Goal: Task Accomplishment & Management: Manage account settings

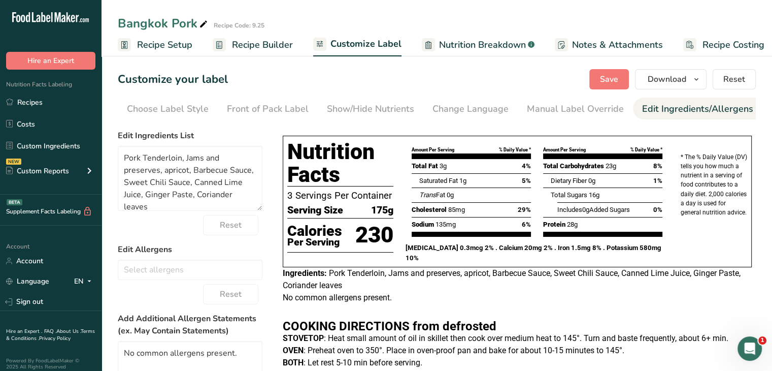
scroll to position [0, 99]
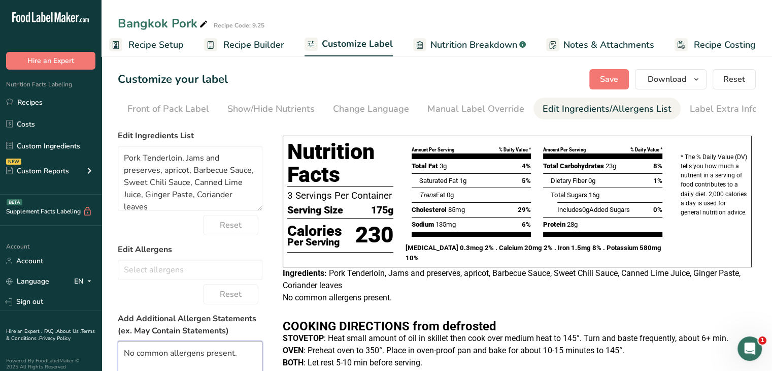
click at [124, 354] on textarea "No common allergens present." at bounding box center [190, 373] width 145 height 65
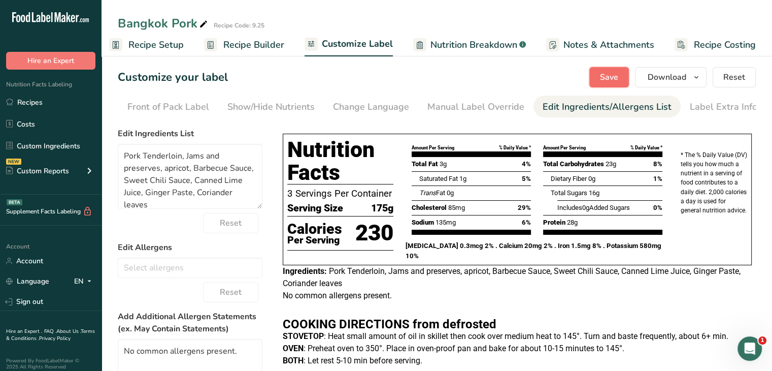
click at [615, 84] on button "Save" at bounding box center [609, 77] width 40 height 20
click at [122, 348] on textarea "No common allergens present." at bounding box center [190, 371] width 145 height 65
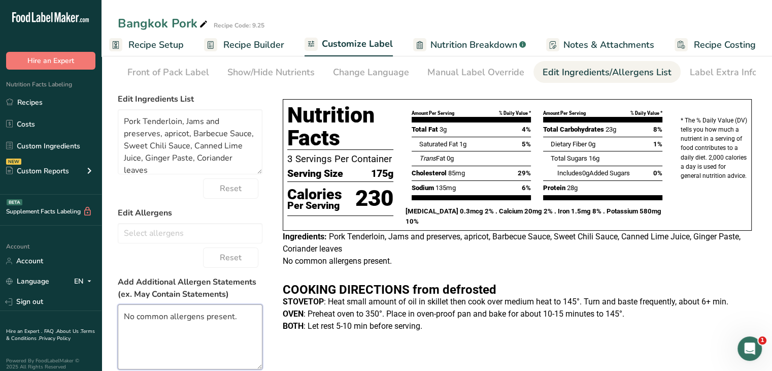
scroll to position [0, 0]
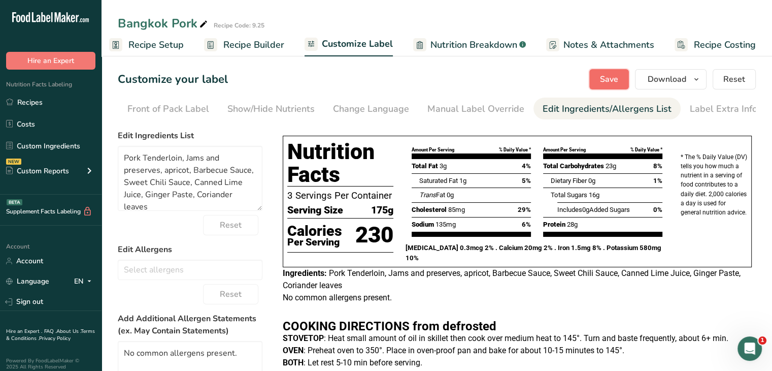
click at [613, 74] on span "Save" at bounding box center [609, 79] width 18 height 12
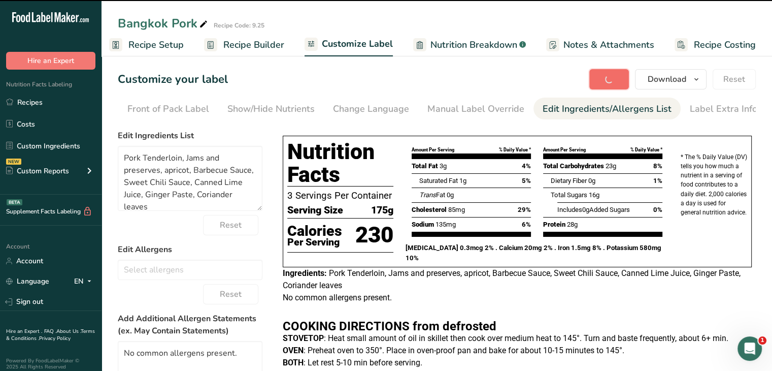
type textarea "No common allergens present."
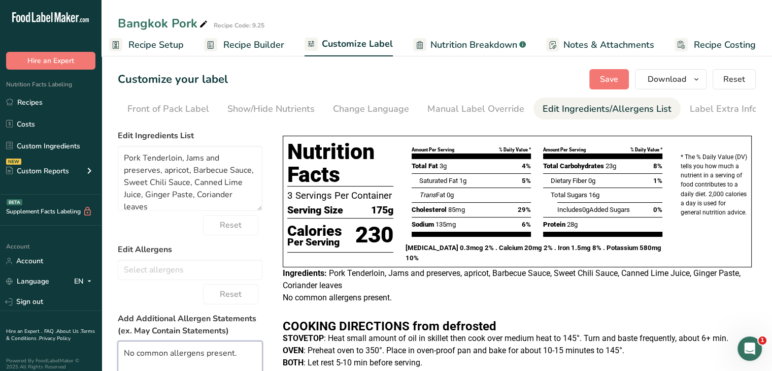
drag, startPoint x: 250, startPoint y: 354, endPoint x: 68, endPoint y: 354, distance: 182.7
click at [68, 354] on div ".a-20{fill:#fff;} Hire an Expert Nutrition Facts Labeling Recipes Costs Custom …" at bounding box center [386, 255] width 772 height 510
click at [616, 76] on span "Save" at bounding box center [609, 79] width 18 height 12
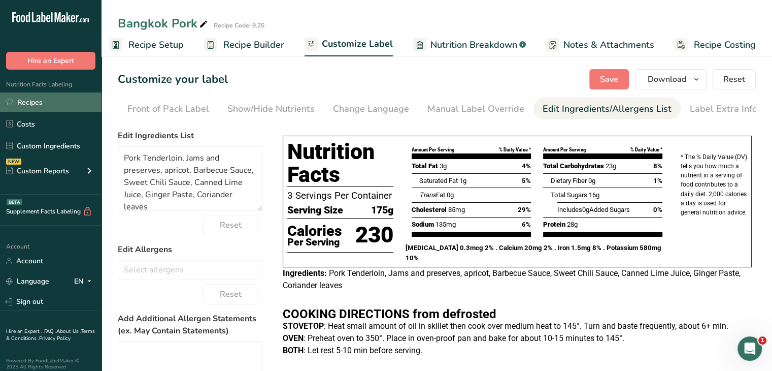
click at [55, 103] on link "Recipes" at bounding box center [51, 101] width 102 height 19
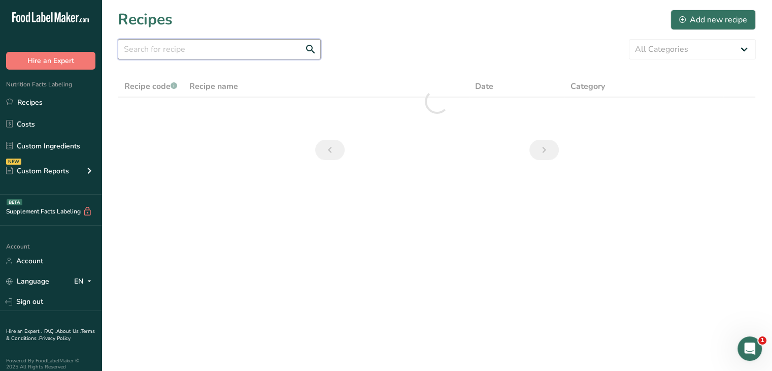
click at [239, 52] on input "text" at bounding box center [219, 49] width 203 height 20
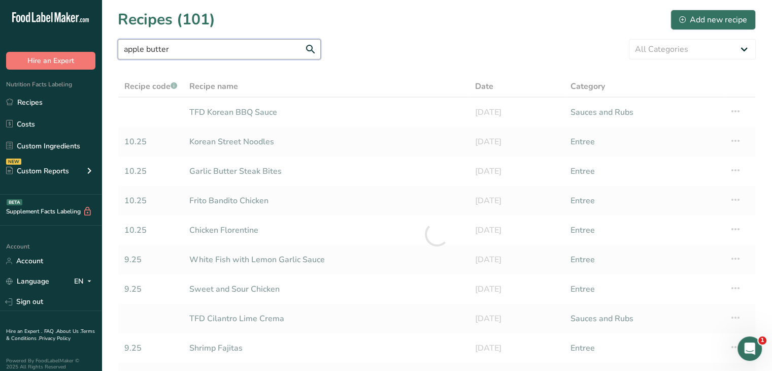
type input "apple butter"
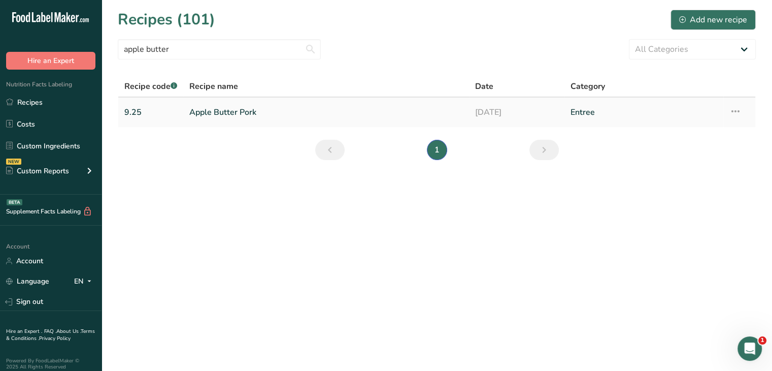
click at [203, 114] on link "Apple Butter Pork" at bounding box center [326, 112] width 274 height 21
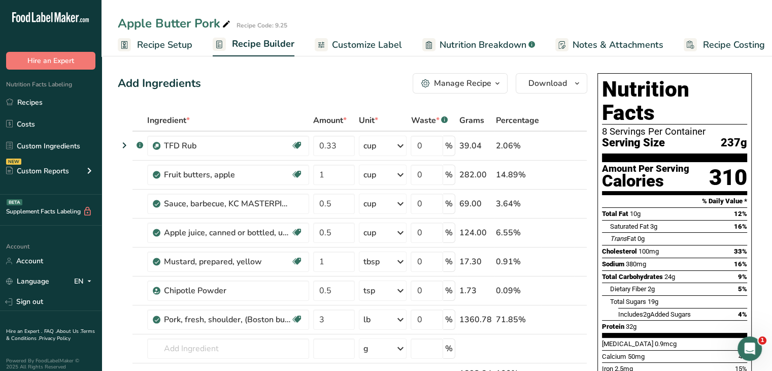
scroll to position [10, 0]
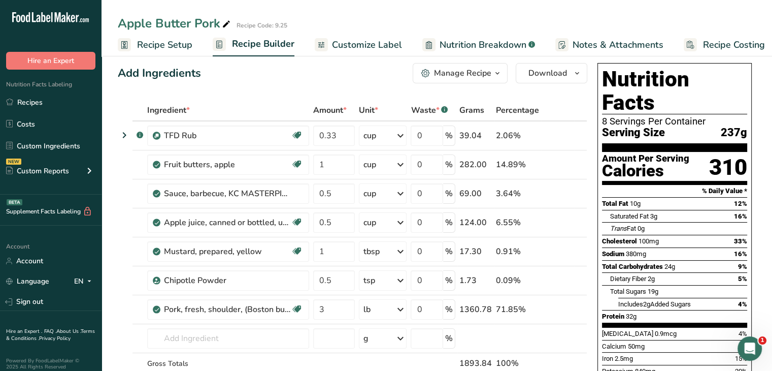
click at [341, 41] on span "Customize Label" at bounding box center [367, 45] width 70 height 14
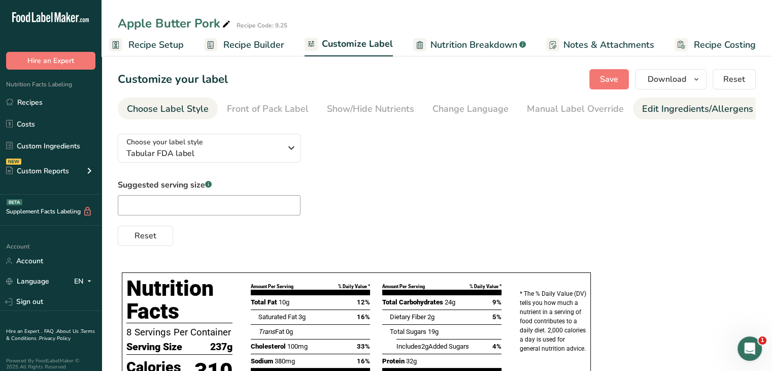
scroll to position [0, 99]
click at [709, 105] on div "Label Extra Info" at bounding box center [724, 109] width 68 height 14
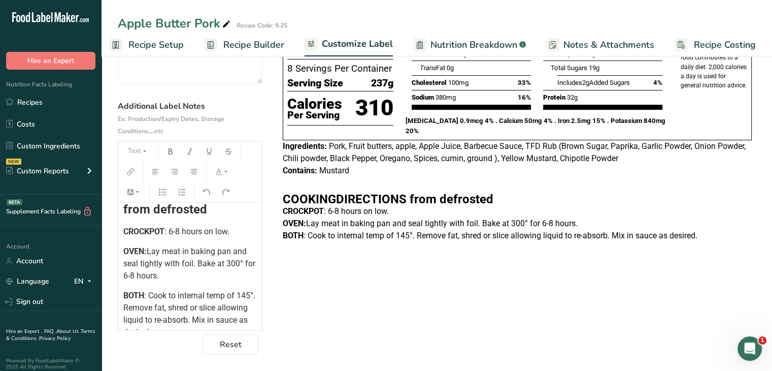
scroll to position [192, 0]
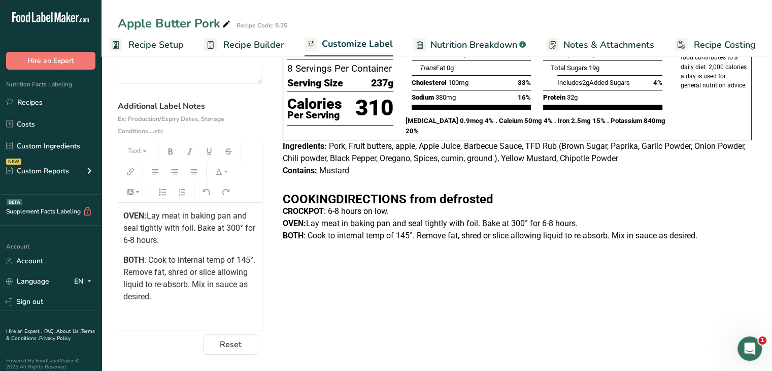
click at [225, 260] on span ": Cook to internal temp of 145°. Remove fat, shred or slice allowing liquid to …" at bounding box center [190, 278] width 134 height 46
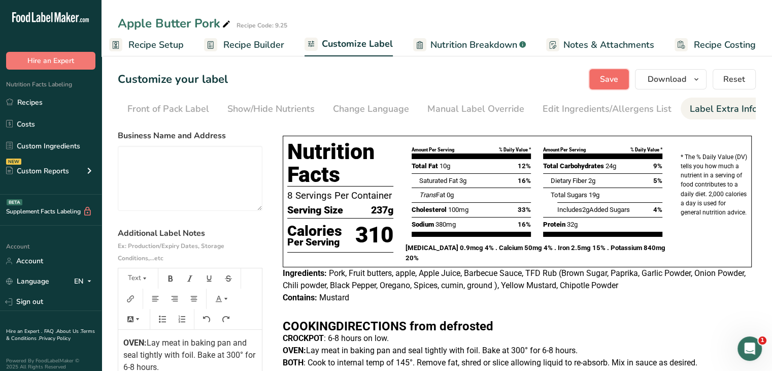
click at [613, 80] on span "Save" at bounding box center [609, 79] width 18 height 12
click at [605, 80] on span "Save" at bounding box center [609, 79] width 18 height 12
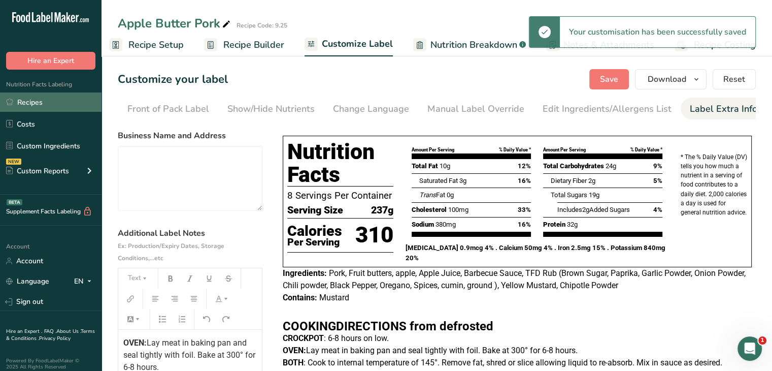
click at [22, 106] on link "Recipes" at bounding box center [51, 101] width 102 height 19
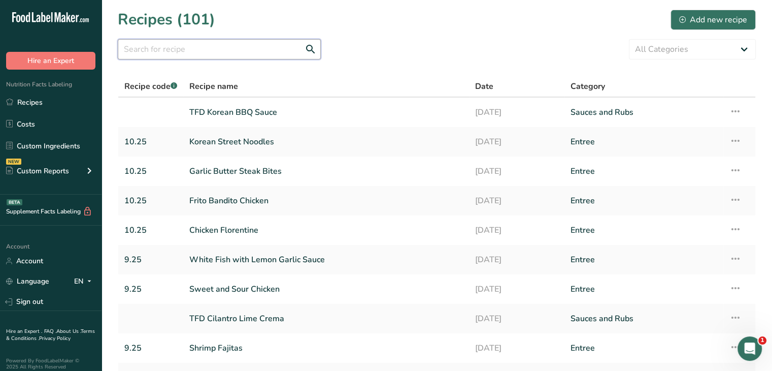
click at [236, 44] on input "text" at bounding box center [219, 49] width 203 height 20
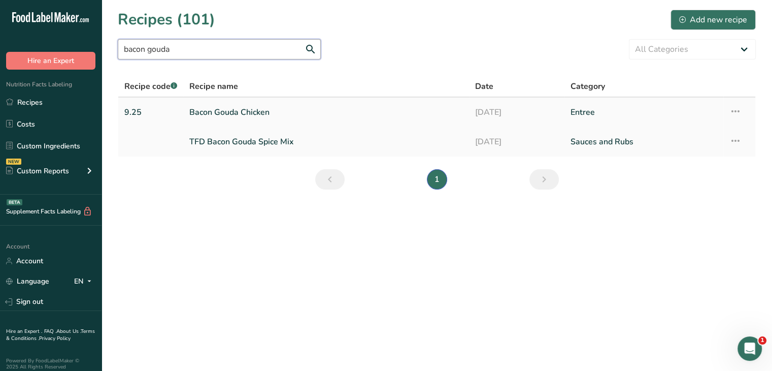
type input "bacon gouda"
click at [227, 111] on link "Bacon Gouda Chicken" at bounding box center [326, 112] width 274 height 21
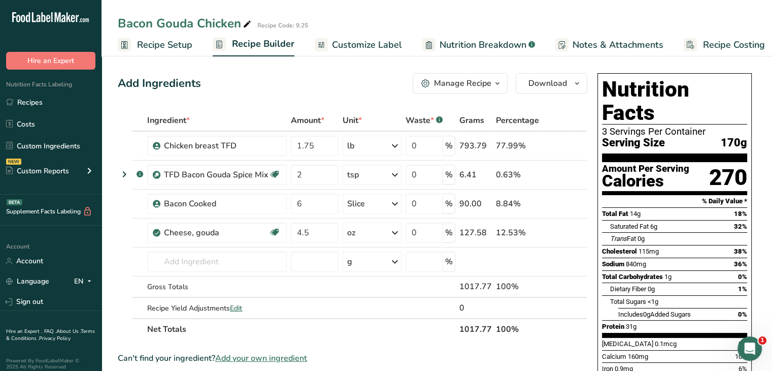
click at [363, 50] on span "Customize Label" at bounding box center [367, 45] width 70 height 14
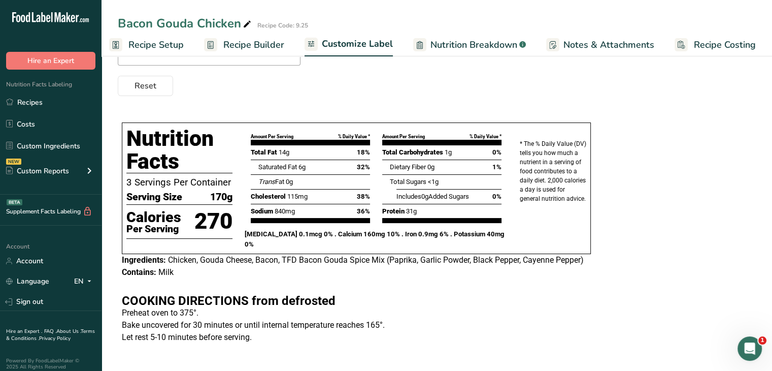
scroll to position [150, 0]
click at [44, 95] on link "Recipes" at bounding box center [51, 101] width 102 height 19
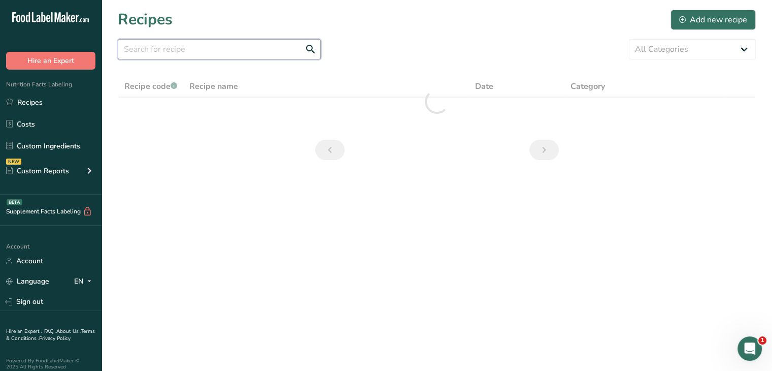
click at [294, 53] on input "text" at bounding box center [219, 49] width 203 height 20
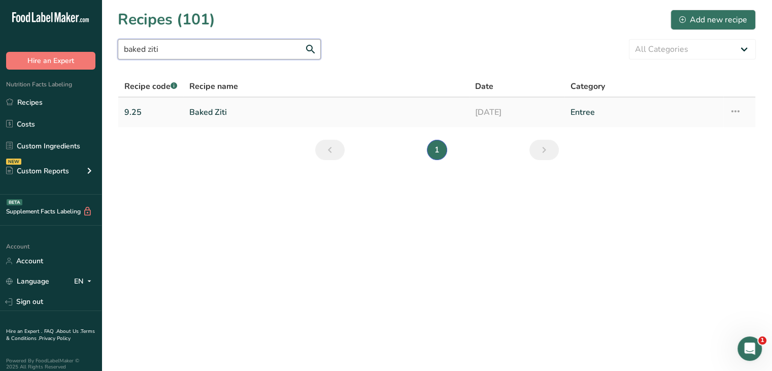
type input "baked ziti"
click at [219, 114] on link "Baked Ziti" at bounding box center [326, 112] width 274 height 21
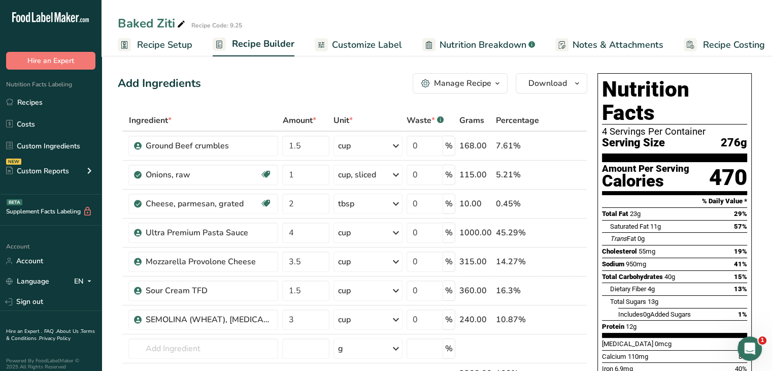
click at [355, 49] on span "Customize Label" at bounding box center [367, 45] width 70 height 14
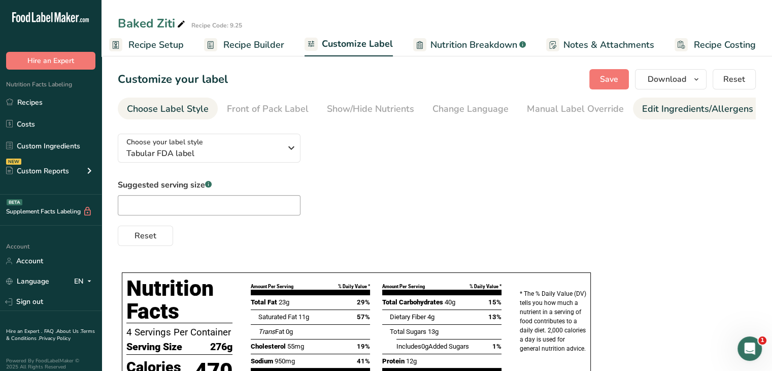
scroll to position [0, 99]
click at [721, 116] on link "Label Extra Info" at bounding box center [724, 108] width 68 height 23
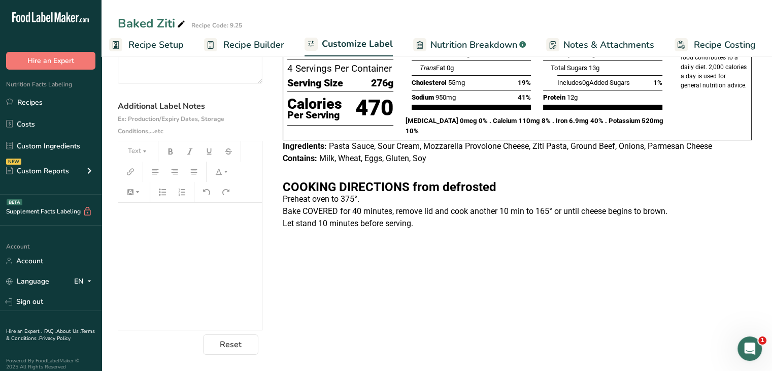
scroll to position [182, 0]
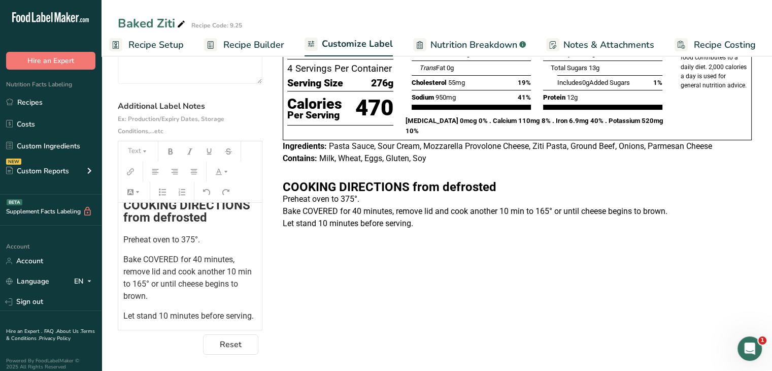
click at [136, 271] on span "Bake COVERED for 40 minutes, remove lid and cook another 10 min to 165° or unti…" at bounding box center [188, 277] width 130 height 46
click at [190, 277] on p "Bake COVERED for 40 minutes, remove lid and cook another 10 minutes to 165° or …" at bounding box center [189, 277] width 133 height 49
click at [150, 284] on p "Bake COVERED for 40 minutes, remove lid and cook another 10 minutes until chees…" at bounding box center [189, 277] width 133 height 49
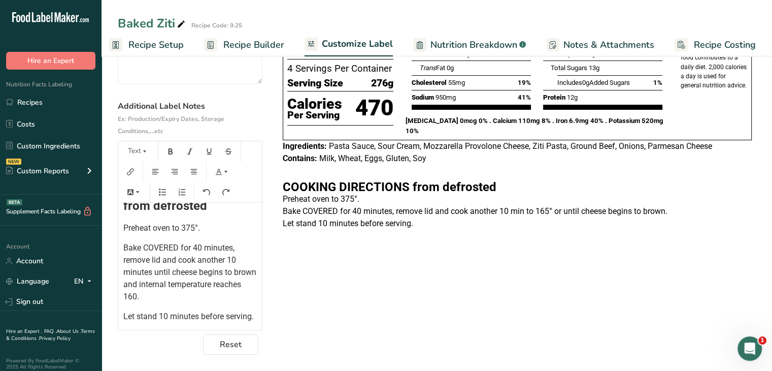
click at [200, 230] on span "Preheat oven to 375°." at bounding box center [161, 228] width 77 height 10
copy span "°"
click at [143, 314] on span "Let stand 10 minutes before serving." at bounding box center [188, 316] width 130 height 10
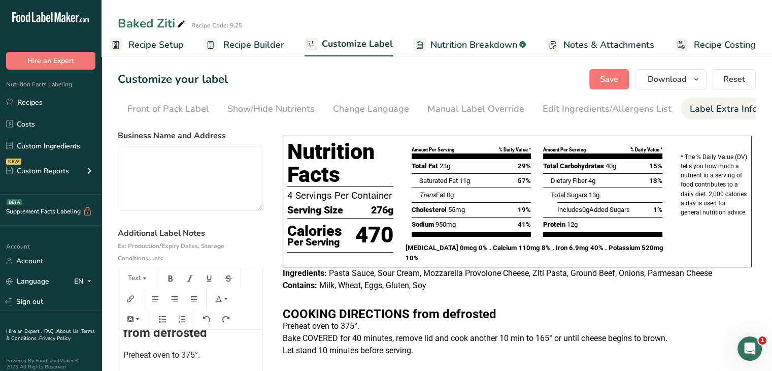
scroll to position [0, 0]
click at [603, 88] on button "Save" at bounding box center [609, 79] width 40 height 20
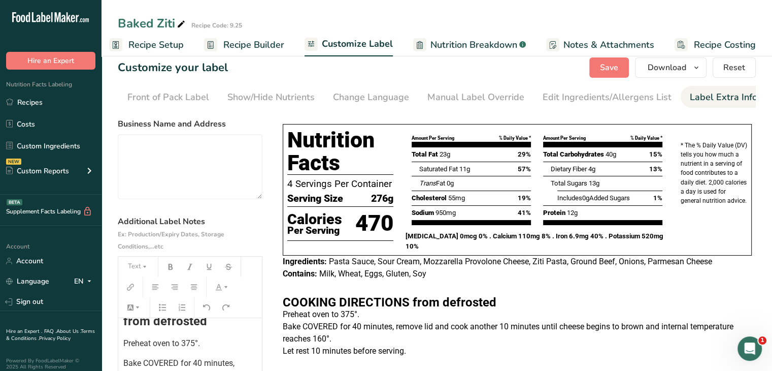
scroll to position [12, 0]
click at [177, 338] on p "Preheat oven to 375°." at bounding box center [189, 343] width 133 height 12
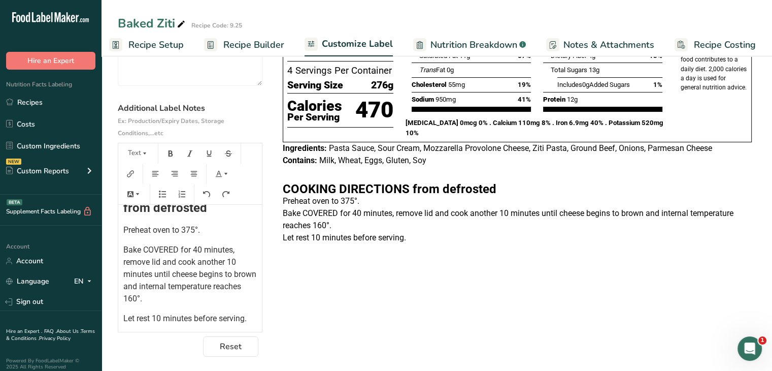
scroll to position [129, 0]
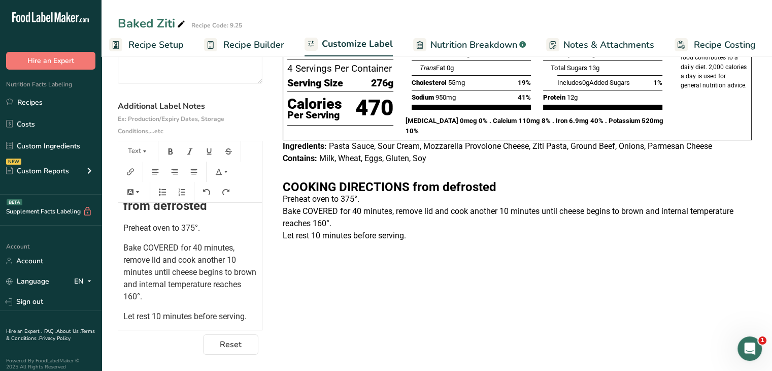
click at [167, 293] on span "Bake COVERED for 40 minutes, remove lid and cook another 10 minutes until chees…" at bounding box center [190, 272] width 135 height 58
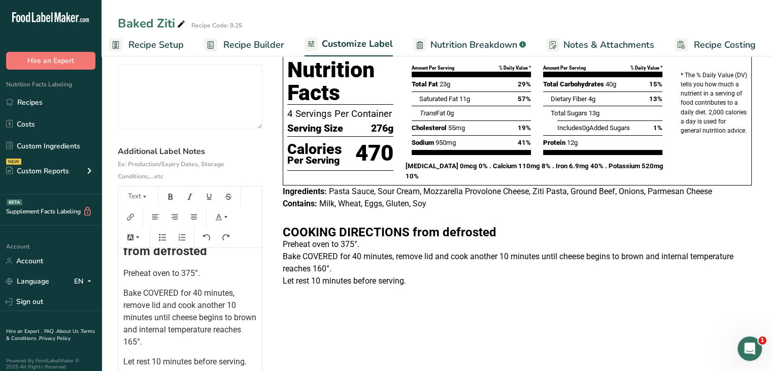
scroll to position [0, 0]
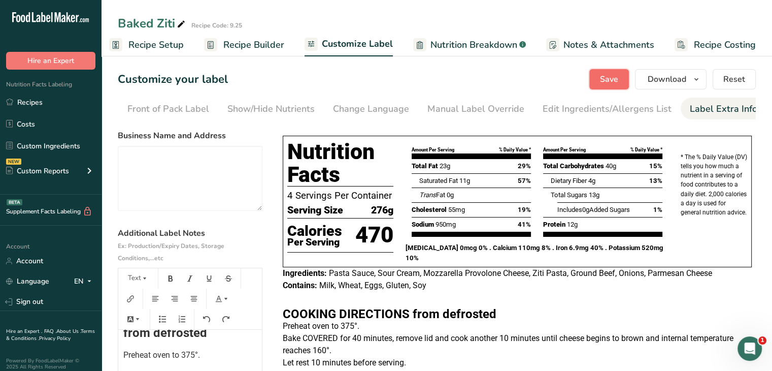
click at [619, 85] on button "Save" at bounding box center [609, 79] width 40 height 20
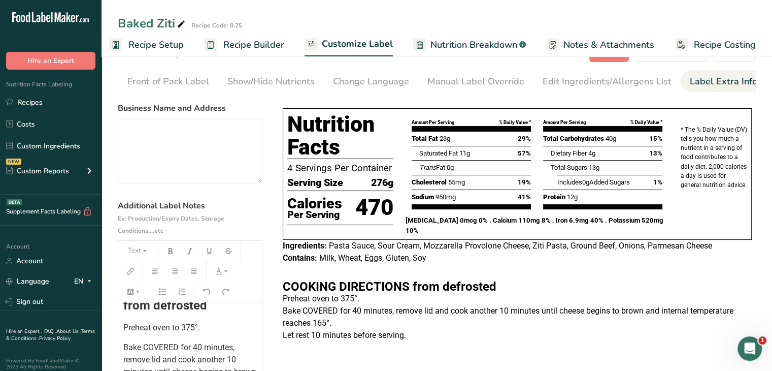
scroll to position [26, 0]
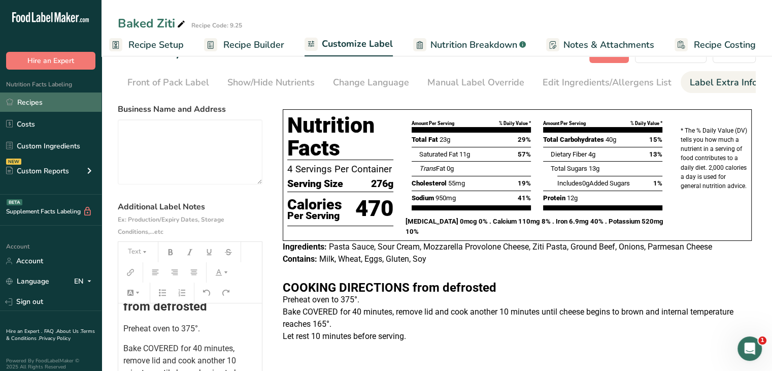
click at [45, 104] on link "Recipes" at bounding box center [51, 101] width 102 height 19
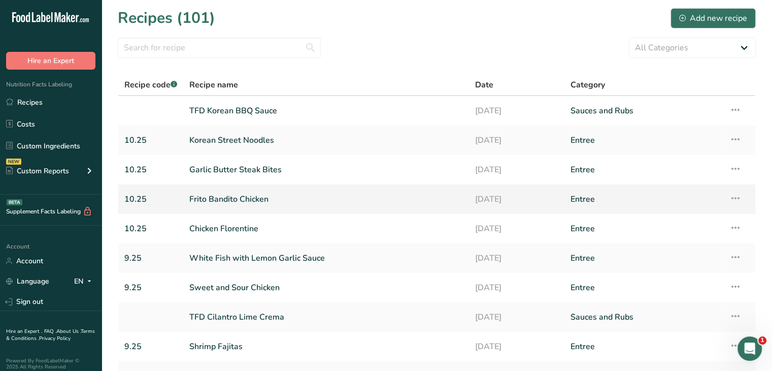
scroll to position [2, 0]
click at [182, 43] on input "text" at bounding box center [219, 47] width 203 height 20
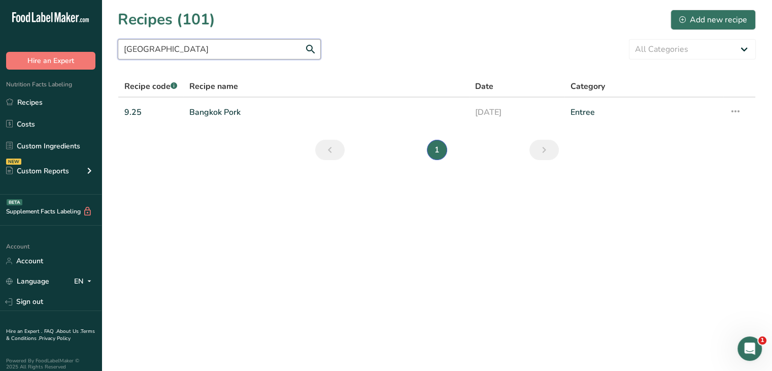
scroll to position [0, 0]
type input "[GEOGRAPHIC_DATA]"
click at [203, 117] on link "Bangkok Pork" at bounding box center [326, 112] width 274 height 21
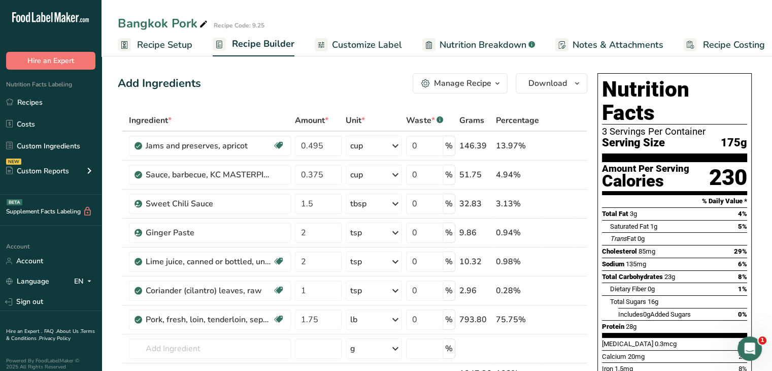
click at [391, 49] on span "Customize Label" at bounding box center [367, 45] width 70 height 14
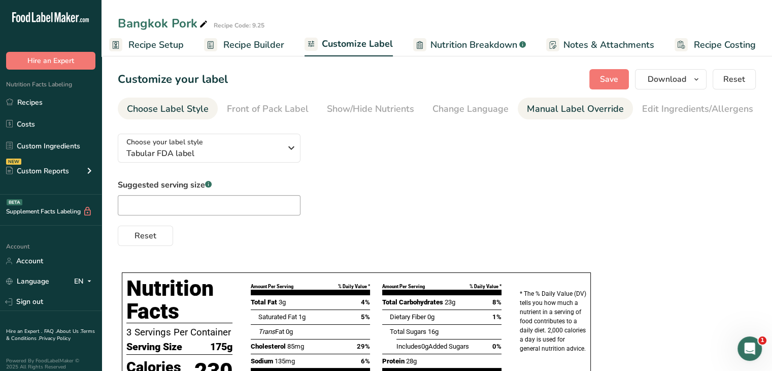
scroll to position [0, 99]
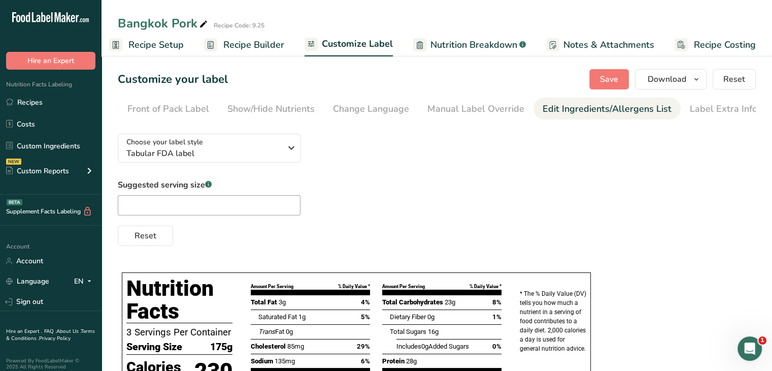
click at [639, 111] on div "Edit Ingredients/Allergens List" at bounding box center [607, 109] width 129 height 14
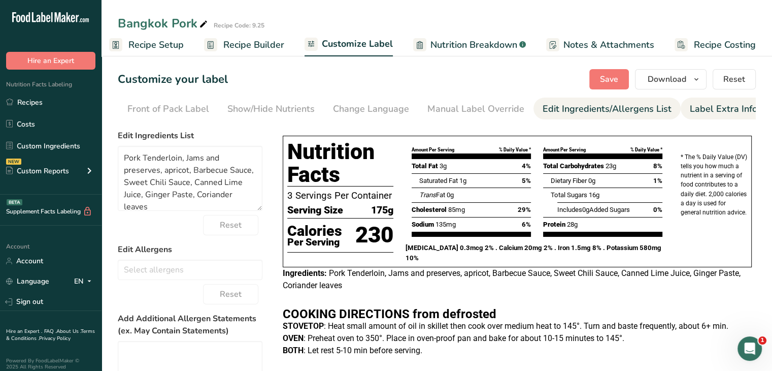
click at [690, 106] on div "Label Extra Info" at bounding box center [724, 109] width 68 height 14
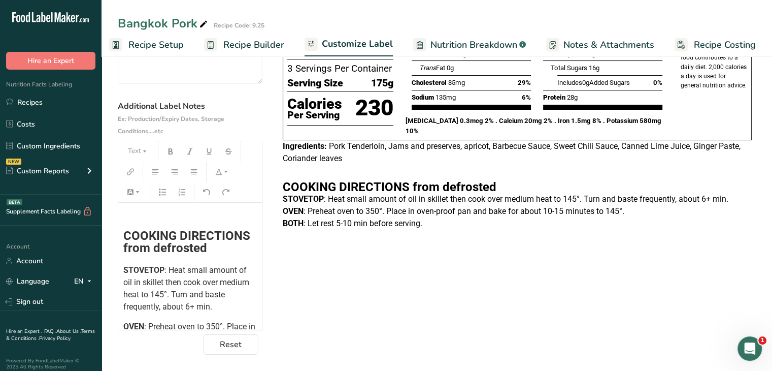
scroll to position [148, 0]
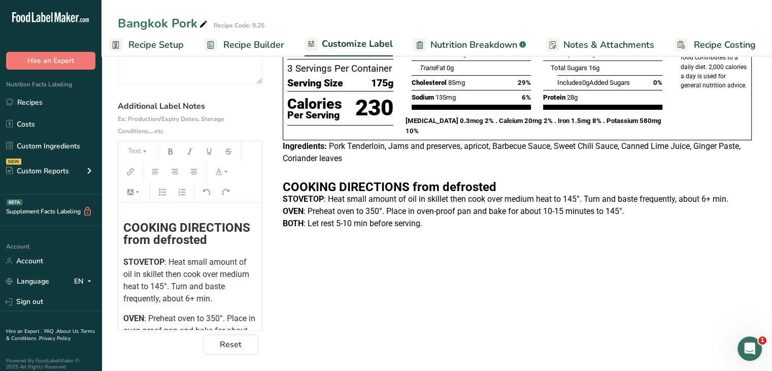
click at [230, 299] on span ": Heat small amount of oil in skillet then cook over medium heat to 145°. Turn …" at bounding box center [187, 280] width 128 height 46
click at [175, 286] on span ": Heat small amount of oil in skillet then cook over medium heat to 145°. Turn …" at bounding box center [187, 280] width 128 height 46
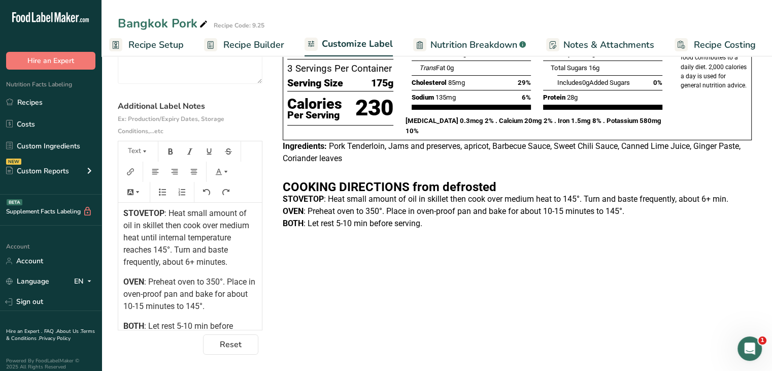
scroll to position [185, 0]
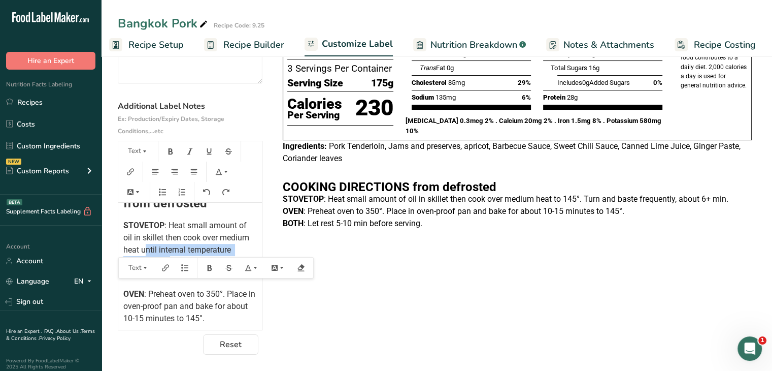
drag, startPoint x: 215, startPoint y: 261, endPoint x: 176, endPoint y: 254, distance: 40.2
click at [176, 254] on span ": Heat small amount of oil in skillet then cook over medium heat until internal…" at bounding box center [187, 249] width 128 height 58
copy span "until internal temperature reaches 145°"
click at [171, 246] on span ": Heat small amount of oil in skillet then cook over medium heat until internal…" at bounding box center [187, 249] width 128 height 58
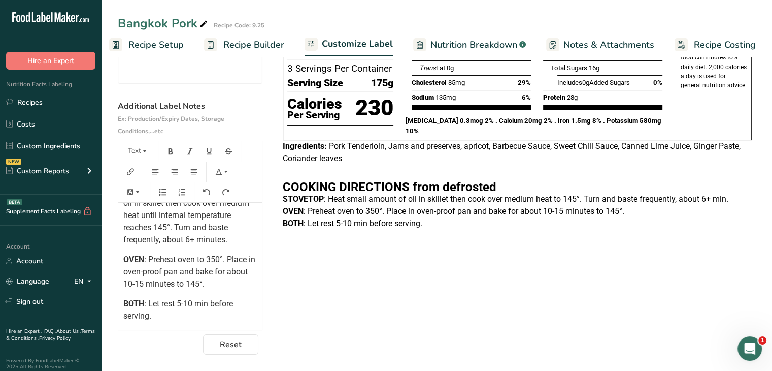
scroll to position [221, 0]
drag, startPoint x: 199, startPoint y: 291, endPoint x: 241, endPoint y: 292, distance: 41.6
click at [241, 290] on p "OVEN : Preheat oven to 350°. Place in oven-proof pan and bake for about 10-15 m…" at bounding box center [189, 271] width 133 height 37
click at [211, 310] on span ": Let rest 5-10 min before serving." at bounding box center [179, 309] width 112 height 22
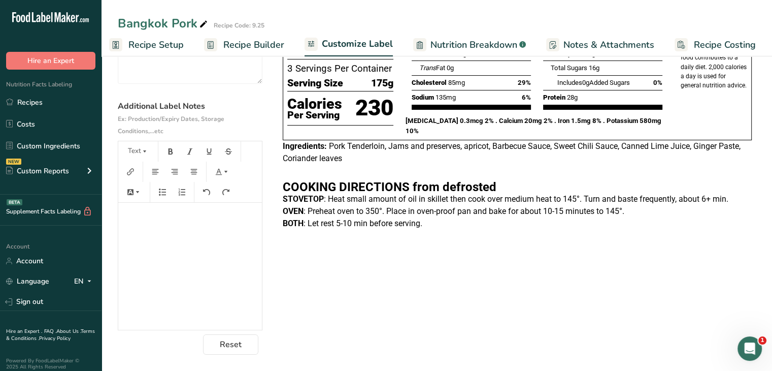
scroll to position [0, 0]
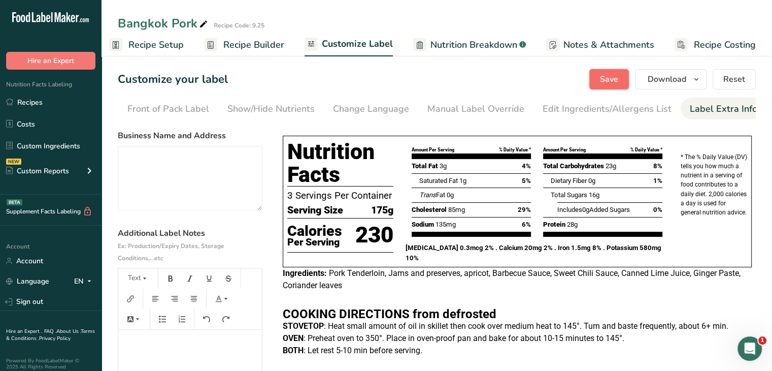
click at [601, 81] on span "Save" at bounding box center [609, 79] width 18 height 12
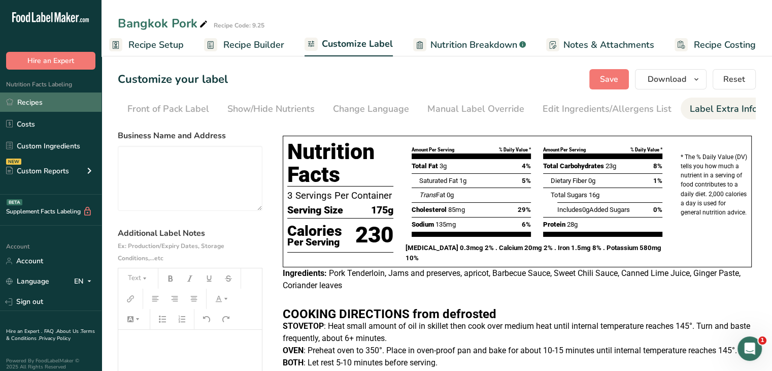
click at [31, 104] on link "Recipes" at bounding box center [51, 101] width 102 height 19
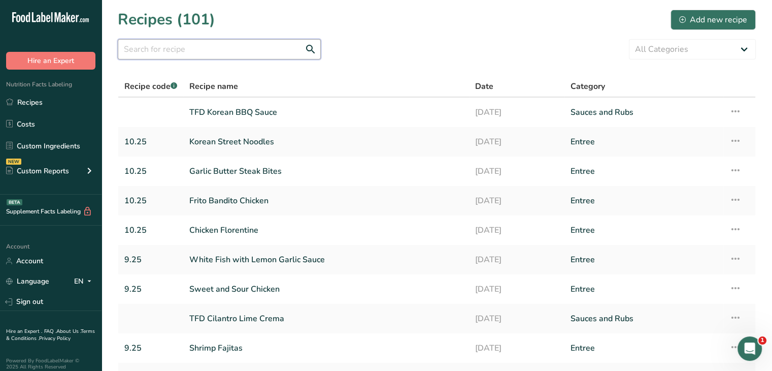
click at [166, 51] on input "text" at bounding box center [219, 49] width 203 height 20
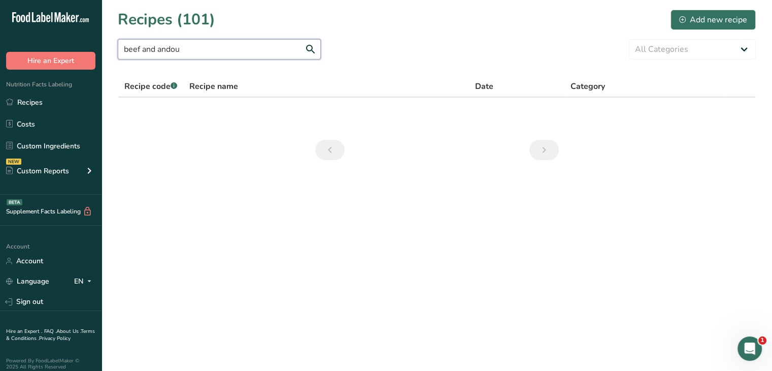
type input "beef and andou"
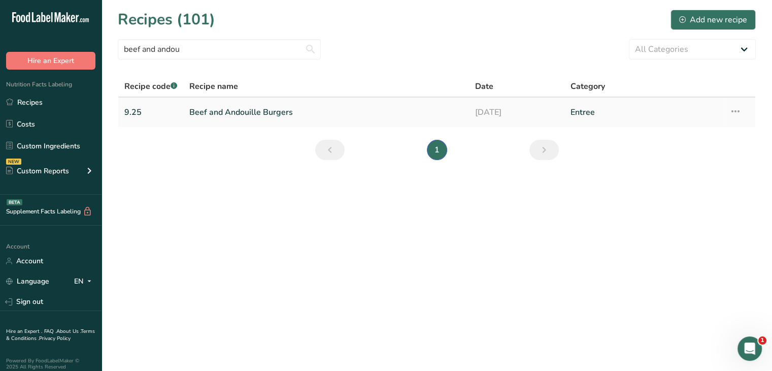
click at [244, 111] on link "Beef and Andouille Burgers" at bounding box center [326, 112] width 274 height 21
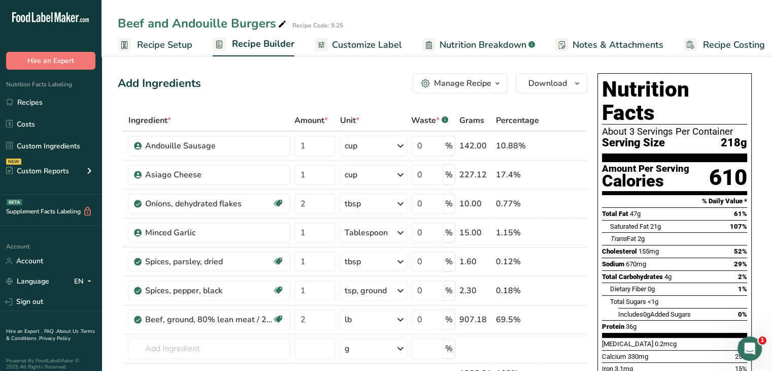
click at [375, 38] on span "Customize Label" at bounding box center [367, 45] width 70 height 14
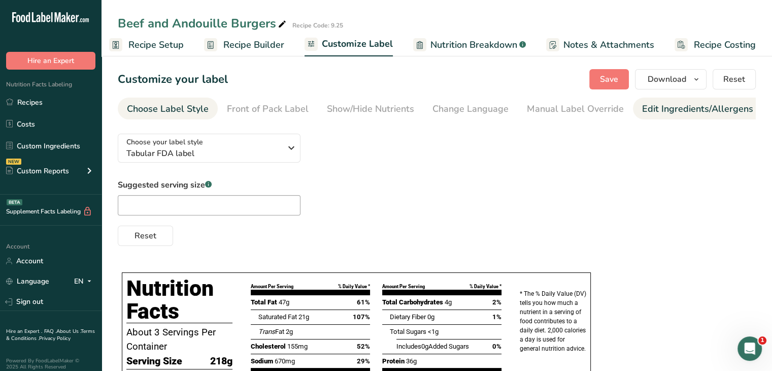
click at [642, 110] on div "Edit Ingredients/Allergens List" at bounding box center [706, 109] width 129 height 14
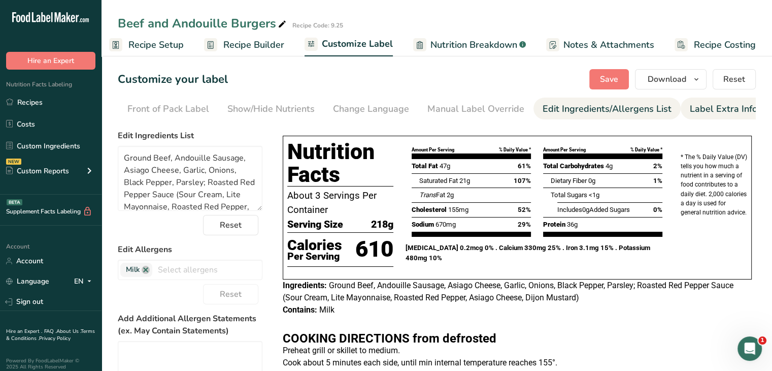
click at [715, 113] on div "Label Extra Info" at bounding box center [724, 109] width 68 height 14
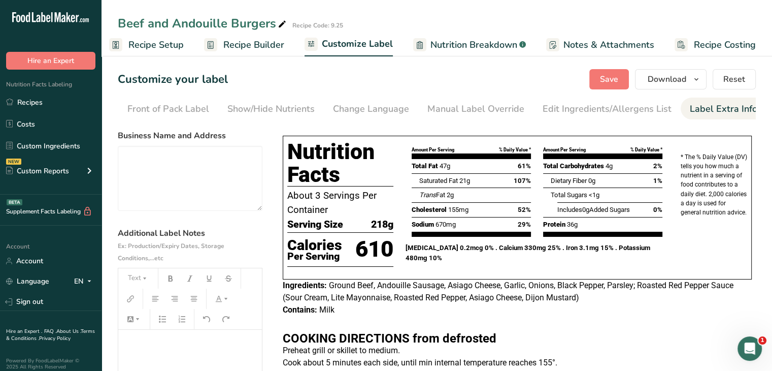
click at [708, 108] on div "Label Extra Info" at bounding box center [724, 109] width 68 height 14
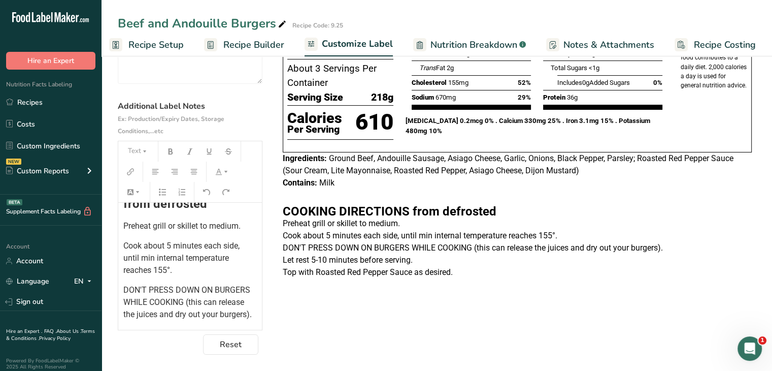
scroll to position [73, 0]
click at [146, 257] on span "Cook about 5 minutes each side, until min internal temperature reaches 155°." at bounding box center [182, 257] width 118 height 34
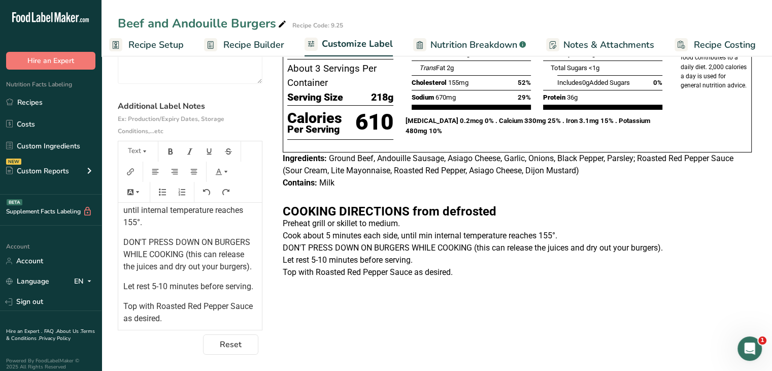
scroll to position [147, 0]
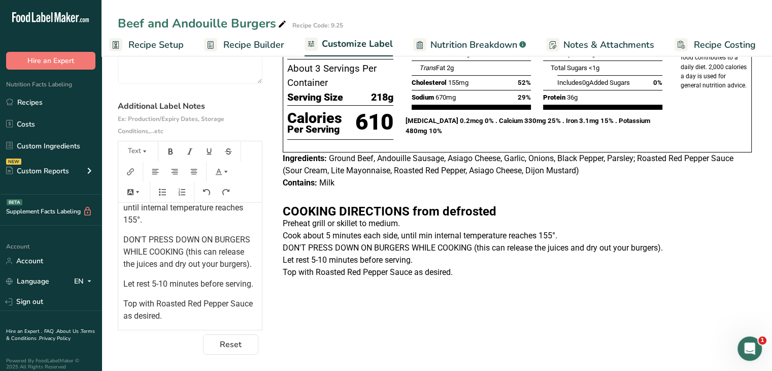
click at [154, 300] on span "Top with Roasted Red Pepper Sauce as desired." at bounding box center [188, 309] width 131 height 22
click at [128, 316] on span "Top with TFD Roasted Red Pepper Sauce as desired." at bounding box center [185, 309] width 124 height 22
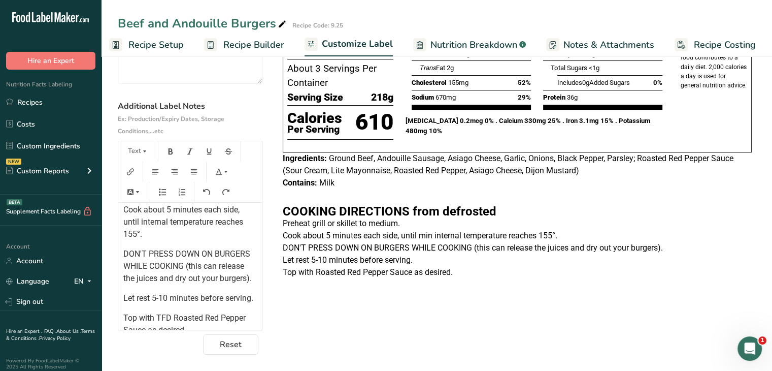
scroll to position [108, 0]
click at [122, 258] on div "﻿ ﻿ COOKING DIRECTIONS from defrosted Preheat grill or skillet to medium. Cook …" at bounding box center [190, 215] width 144 height 242
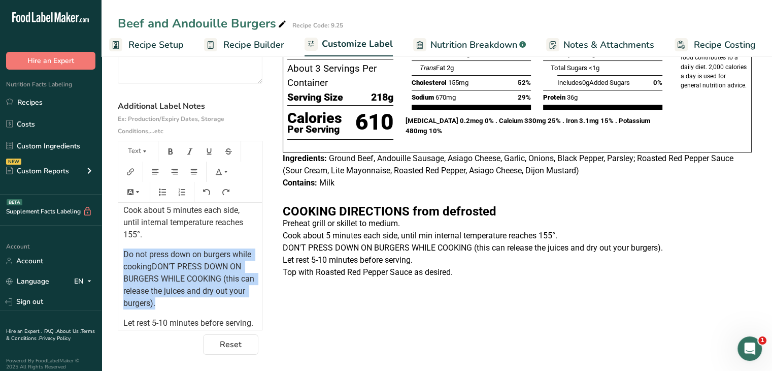
drag, startPoint x: 197, startPoint y: 298, endPoint x: 122, endPoint y: 254, distance: 87.6
click at [122, 254] on div "﻿ ﻿ COOKING DIRECTIONS from defrosted Preheat grill or skillet to medium. Cook …" at bounding box center [190, 227] width 144 height 266
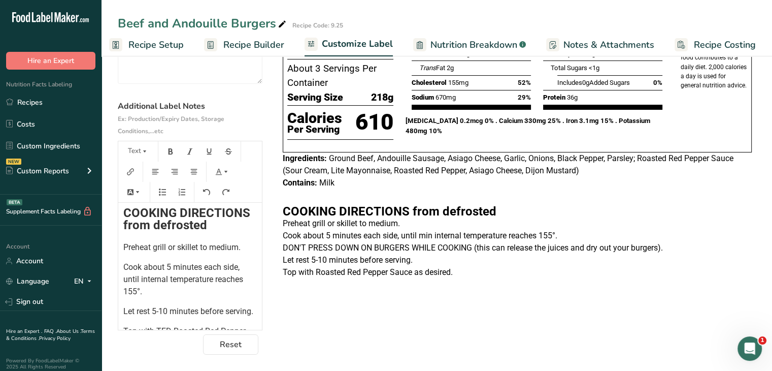
scroll to position [53, 0]
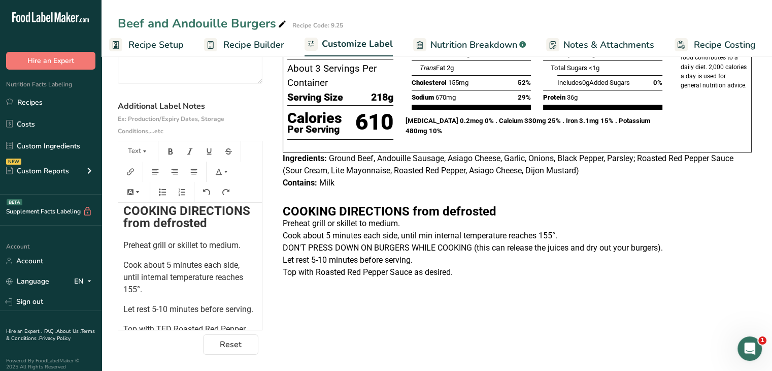
click at [210, 264] on span "Cook about 5 minutes each side, until internal temperature reaches 155°." at bounding box center [184, 277] width 122 height 34
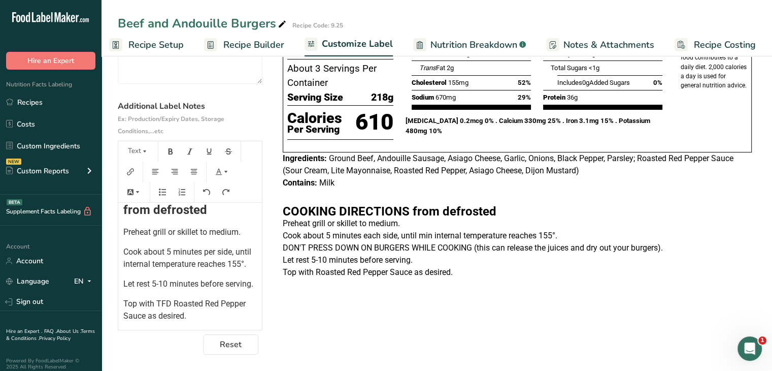
scroll to position [0, 0]
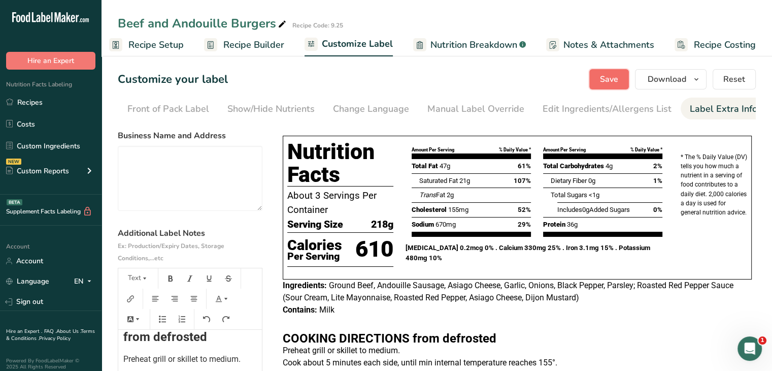
click at [617, 74] on span "Save" at bounding box center [609, 79] width 18 height 12
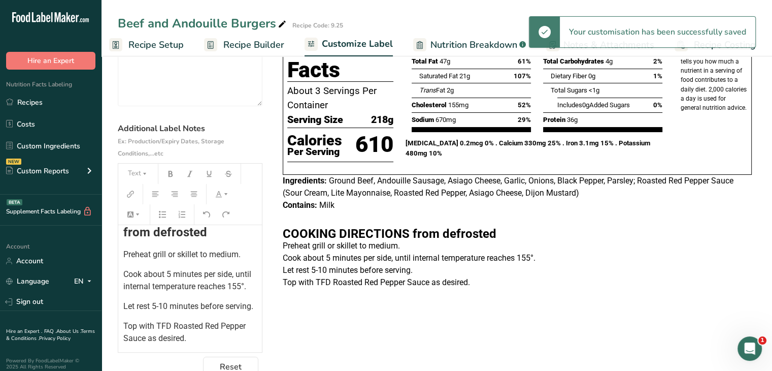
scroll to position [105, 0]
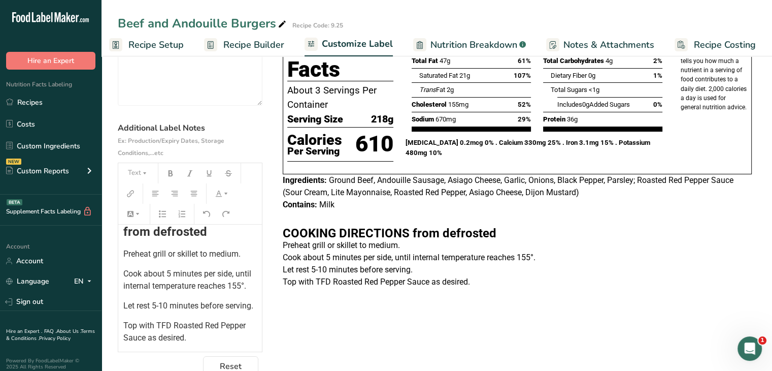
click at [239, 268] on p "Cook about 5 minutes per side, until internal temperature reaches 155°." at bounding box center [189, 280] width 133 height 24
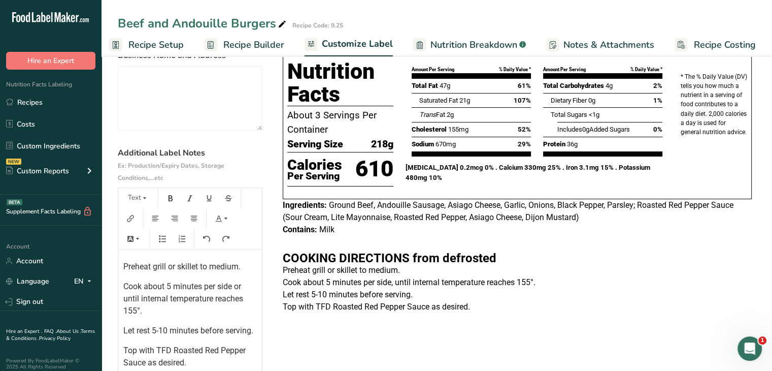
scroll to position [0, 0]
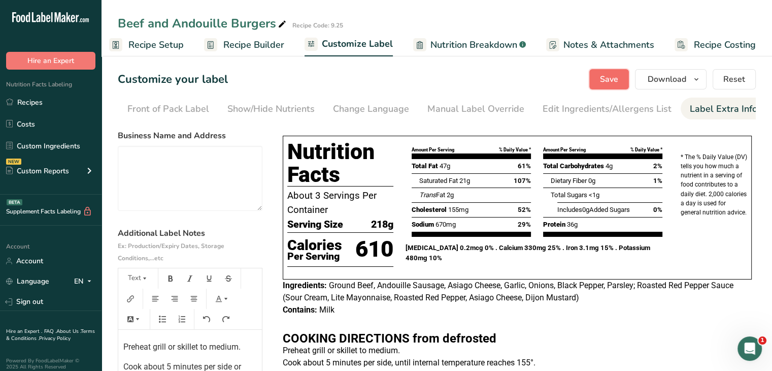
click at [609, 82] on span "Save" at bounding box center [609, 79] width 18 height 12
click at [598, 82] on button "Save" at bounding box center [609, 79] width 40 height 20
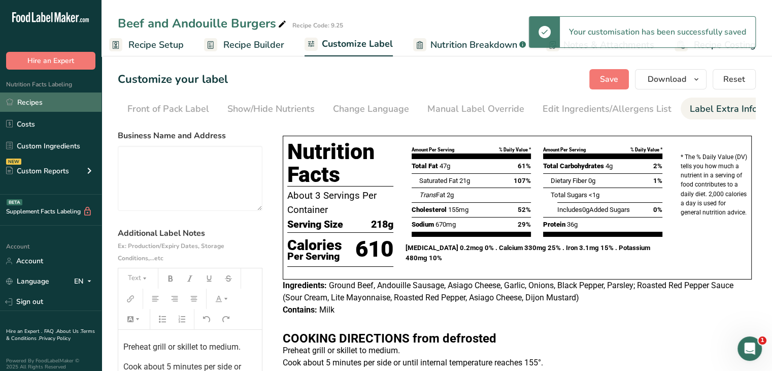
click at [39, 102] on link "Recipes" at bounding box center [51, 101] width 102 height 19
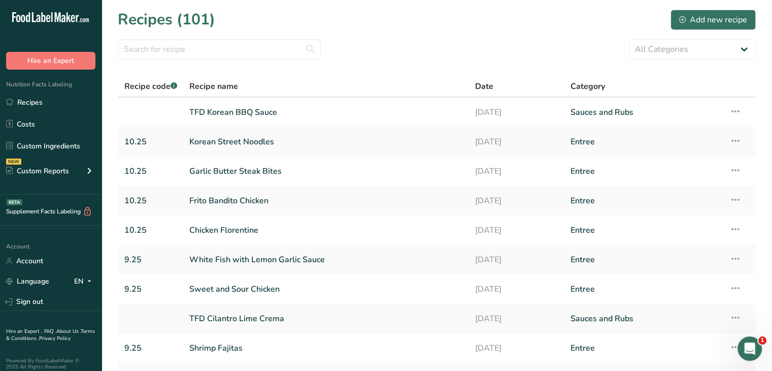
click at [193, 59] on section "Recipes (101) Add new recipe All Categories Baked Goods [GEOGRAPHIC_DATA] Confe…" at bounding box center [437, 220] width 671 height 441
click at [177, 47] on input "text" at bounding box center [219, 49] width 203 height 20
type input "black bean chili"
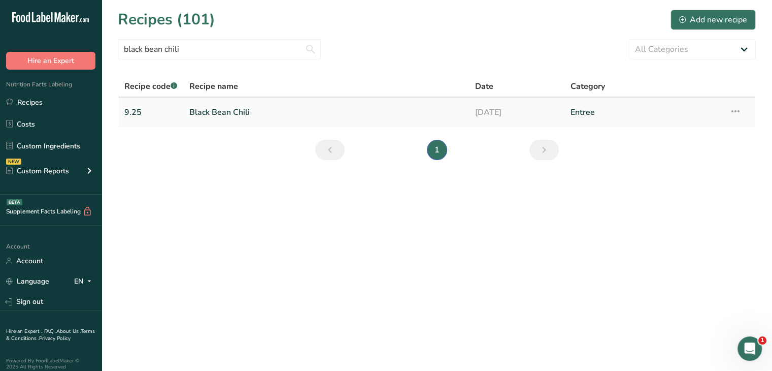
click at [240, 110] on link "Black Bean Chili" at bounding box center [326, 112] width 274 height 21
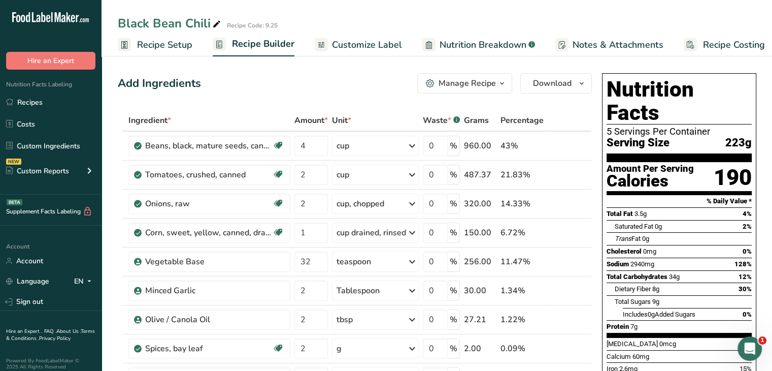
click at [369, 44] on span "Customize Label" at bounding box center [367, 45] width 70 height 14
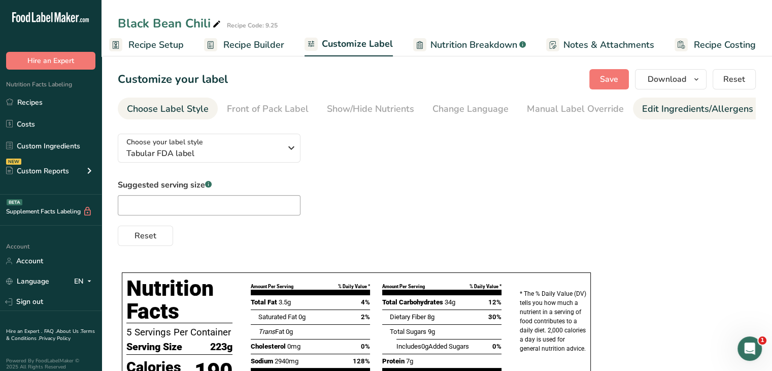
scroll to position [0, 99]
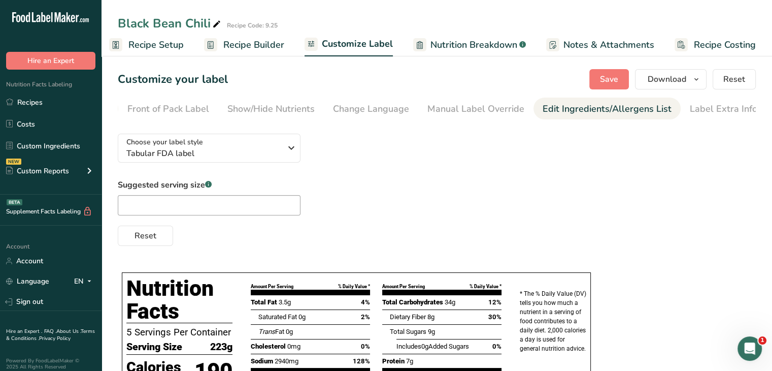
click at [627, 110] on div "Edit Ingredients/Allergens List" at bounding box center [607, 109] width 129 height 14
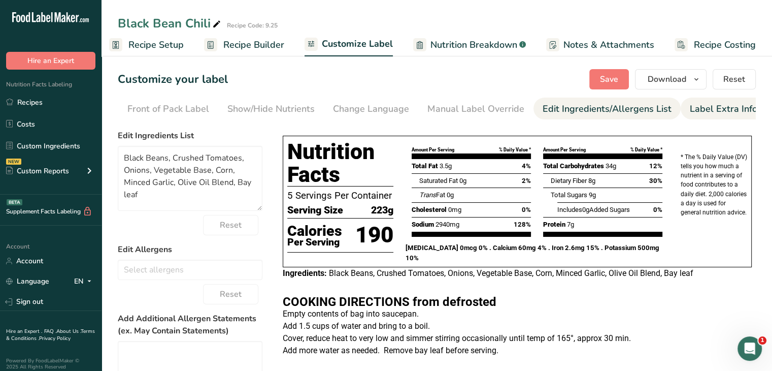
click at [708, 110] on div "Label Extra Info" at bounding box center [724, 109] width 68 height 14
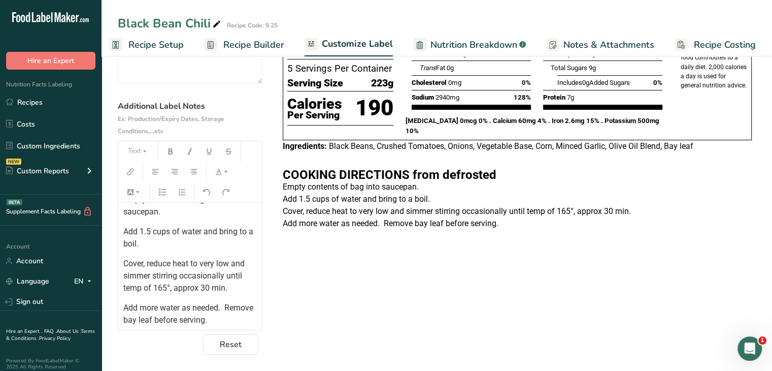
scroll to position [78, 0]
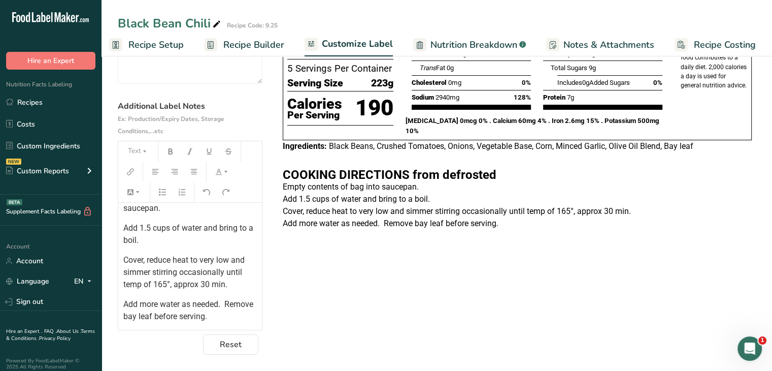
click at [229, 260] on span "Cover, reduce heat to very low and simmer stirring occasionally until temp of 1…" at bounding box center [184, 272] width 123 height 34
click at [226, 272] on span "Cover, reduce heat to very low, and simmer stirring occasionally until temp of …" at bounding box center [185, 272] width 124 height 34
click at [141, 283] on span "Cover, reduce heat to very low, and simmer stirring occasionally or until temp …" at bounding box center [188, 272] width 130 height 34
click at [142, 297] on span "Cover, reduce heat to very low, and simmer stirring occasionally or until inter…" at bounding box center [188, 278] width 130 height 46
click at [227, 272] on span "Cover, reduce heat to very low, and simmer stirring occasionally or until inter…" at bounding box center [188, 278] width 130 height 46
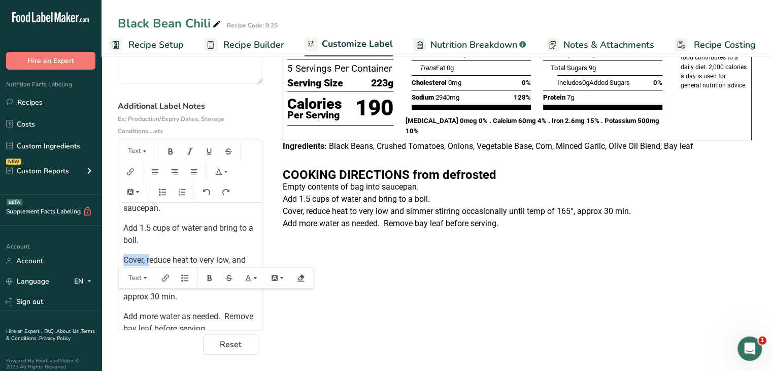
drag, startPoint x: 151, startPoint y: 259, endPoint x: 120, endPoint y: 258, distance: 31.0
click at [120, 258] on div "﻿ COOKING DIRECTIONS from defrosted Empty contents of bag into saucepan. Add 1.…" at bounding box center [190, 230] width 144 height 210
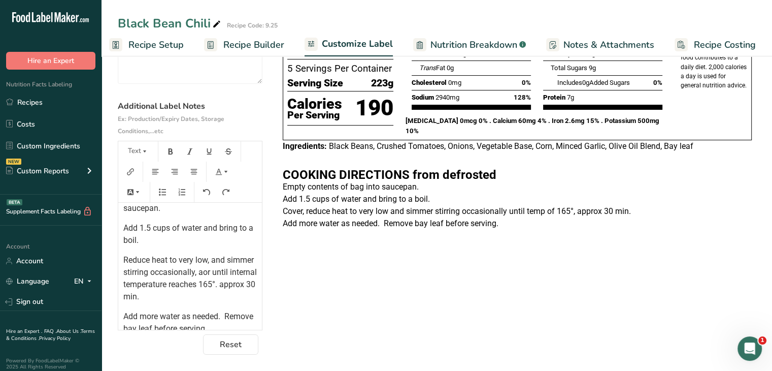
click at [190, 258] on span "Reduce heat to very low, and simmer stirring occasionally, aor until internal t…" at bounding box center [191, 278] width 136 height 46
click at [196, 261] on span "Reduce heat to low, and simmer stirring occasionally, aor until internal temper…" at bounding box center [191, 278] width 136 height 46
click at [233, 269] on span "Reduce heat to low, cover, and simmer stirring occasionally, aor until internal…" at bounding box center [191, 278] width 136 height 46
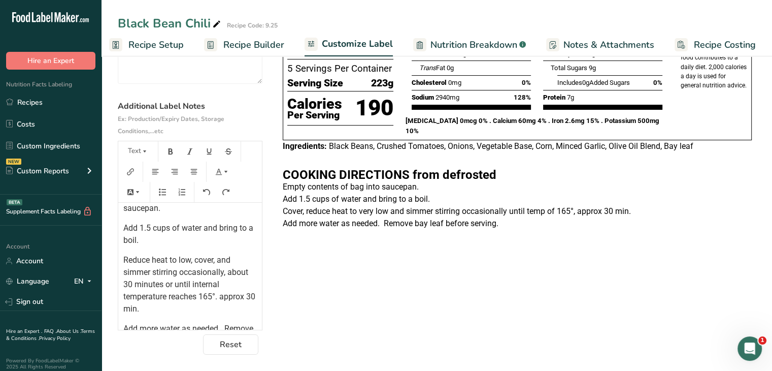
click at [222, 295] on span "Reduce heat to low, cover, and simmer stirring occasionally, about 30 minutes o…" at bounding box center [190, 284] width 134 height 58
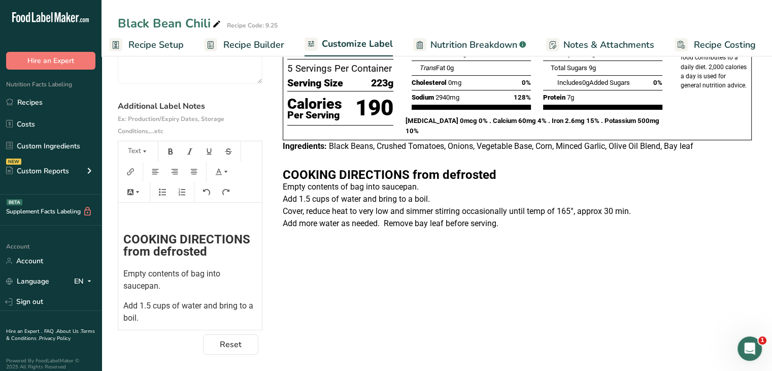
scroll to position [0, 0]
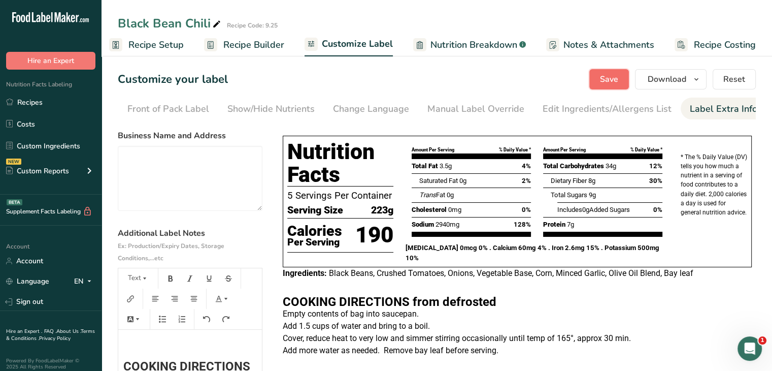
click at [612, 84] on span "Save" at bounding box center [609, 79] width 18 height 12
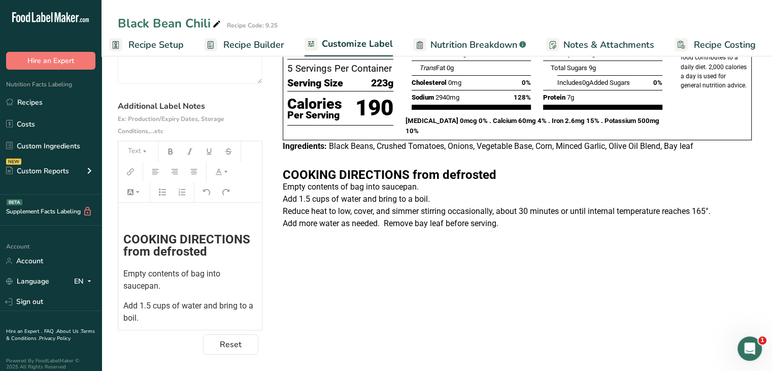
scroll to position [90, 0]
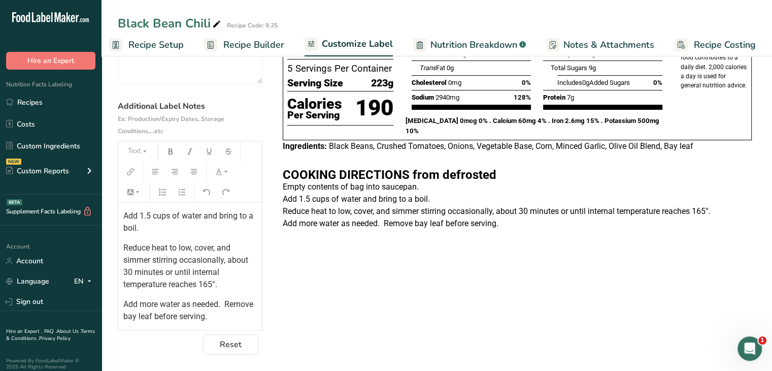
click at [229, 303] on p "Add more water as needed. Remove bay leaf before serving." at bounding box center [189, 310] width 133 height 24
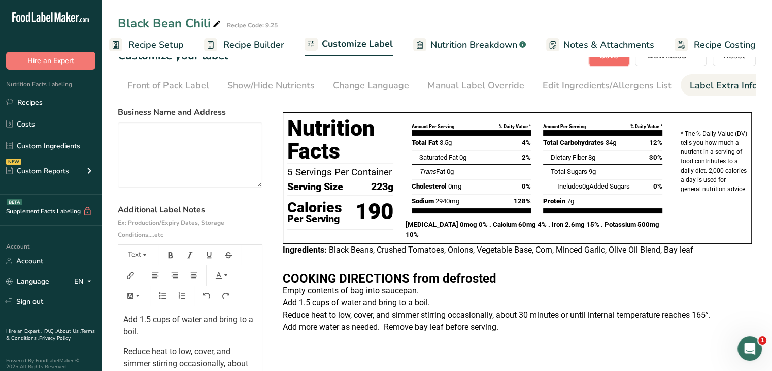
click at [611, 63] on button "Save" at bounding box center [609, 56] width 40 height 20
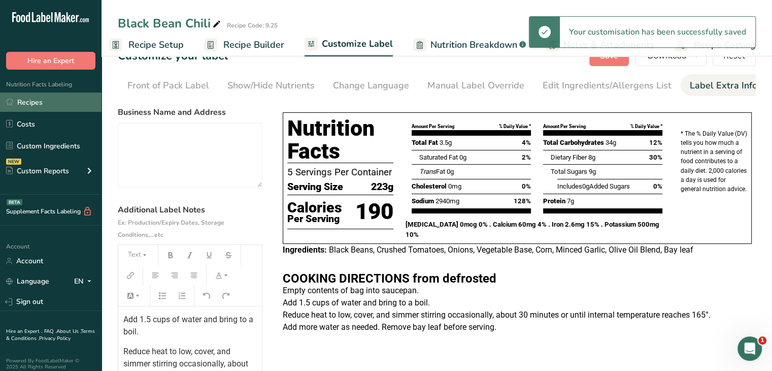
click at [41, 104] on link "Recipes" at bounding box center [51, 101] width 102 height 19
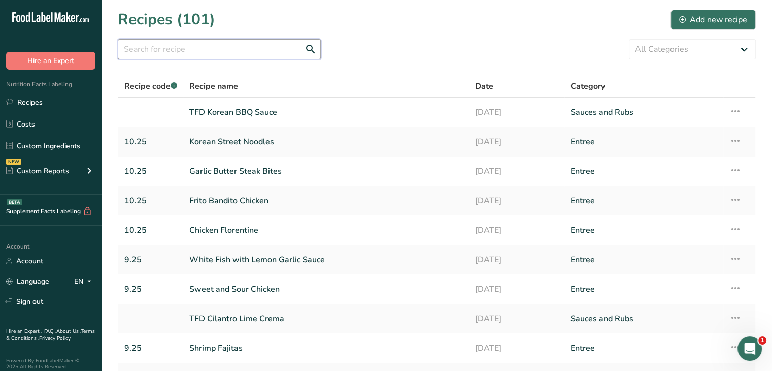
click at [199, 45] on input "text" at bounding box center [219, 49] width 203 height 20
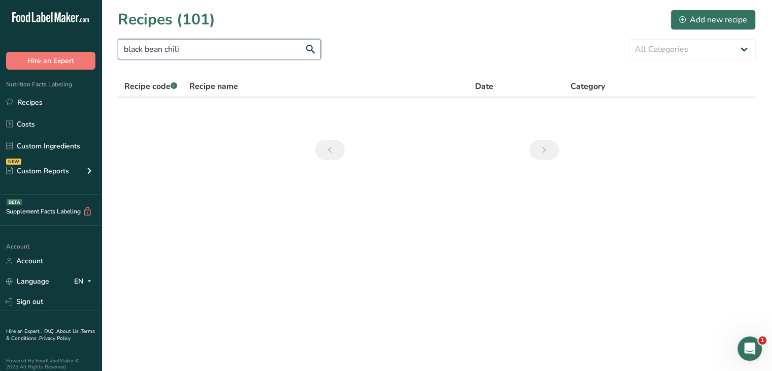
type input "black bean chili"
click at [219, 115] on link "Black Bean Chili" at bounding box center [326, 112] width 274 height 21
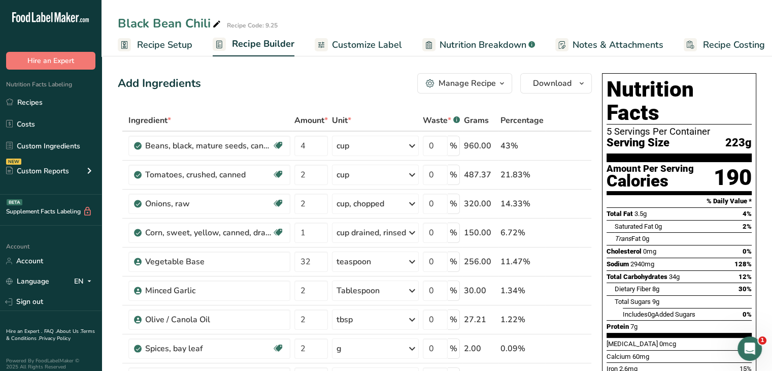
click at [378, 51] on span "Customize Label" at bounding box center [367, 45] width 70 height 14
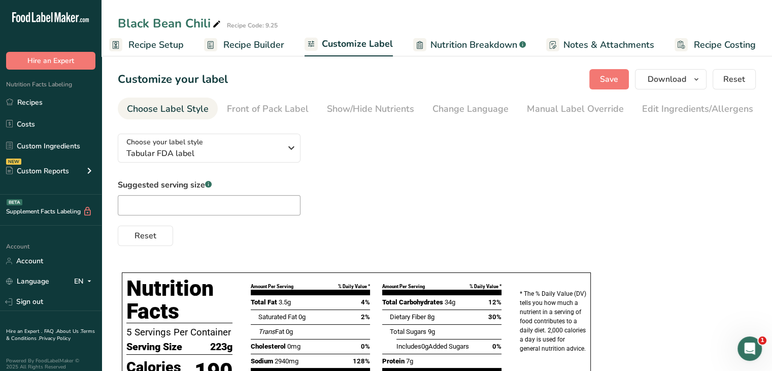
click at [228, 53] on link "Recipe Builder" at bounding box center [244, 45] width 80 height 23
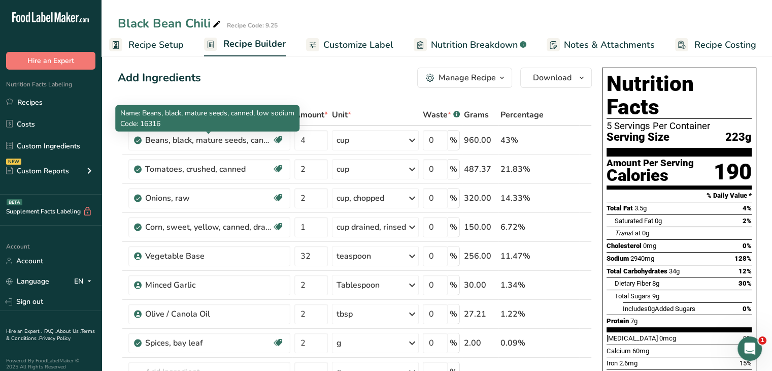
scroll to position [41, 0]
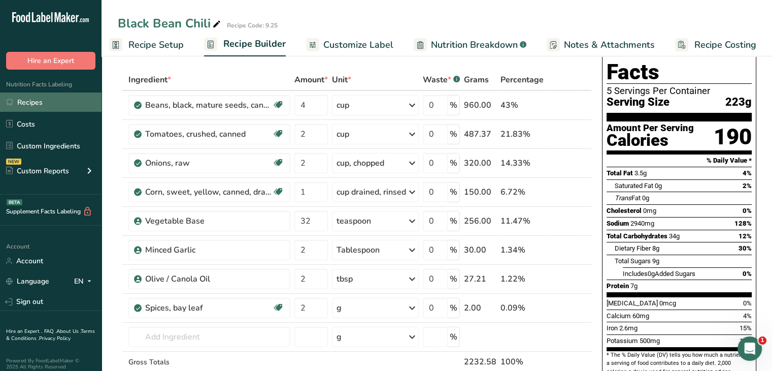
click at [20, 96] on link "Recipes" at bounding box center [51, 101] width 102 height 19
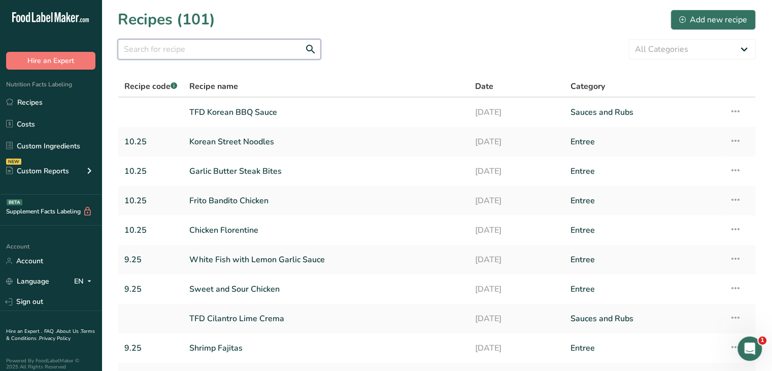
click at [193, 46] on input "text" at bounding box center [219, 49] width 203 height 20
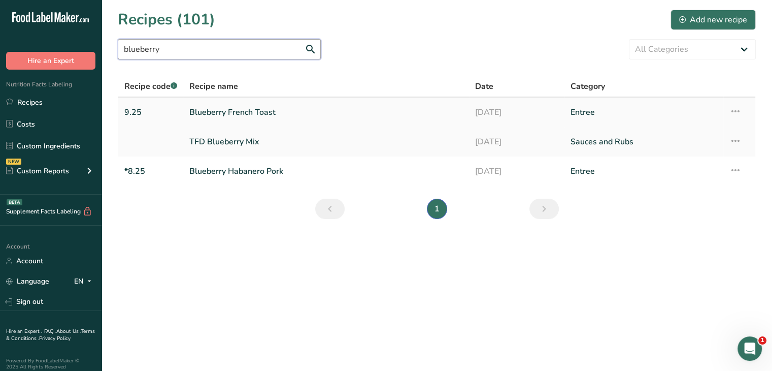
type input "blueberry"
click at [259, 107] on link "Blueberry French Toast" at bounding box center [326, 112] width 274 height 21
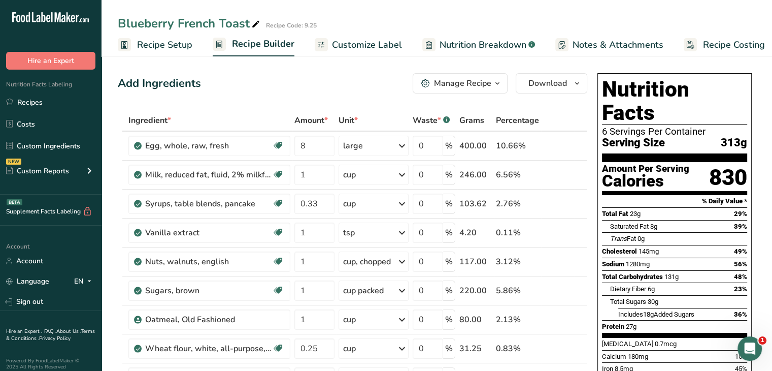
click at [377, 42] on span "Customize Label" at bounding box center [367, 45] width 70 height 14
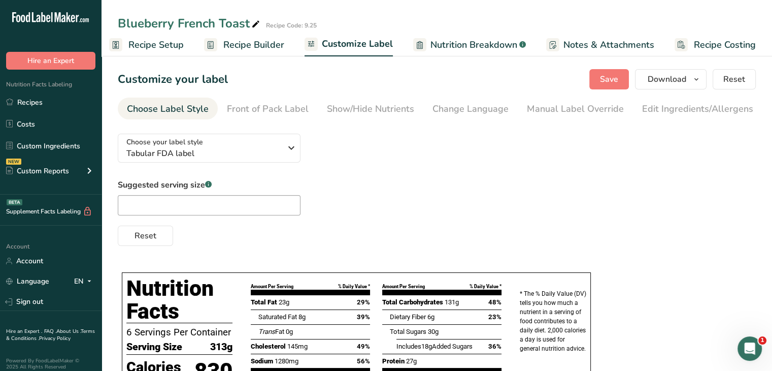
scroll to position [150, 0]
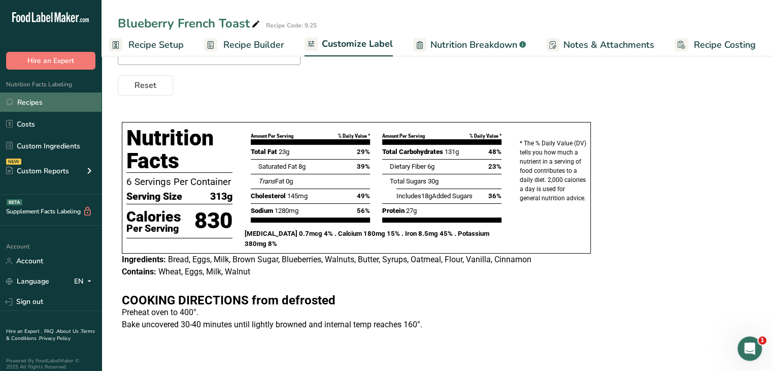
click at [45, 100] on link "Recipes" at bounding box center [51, 101] width 102 height 19
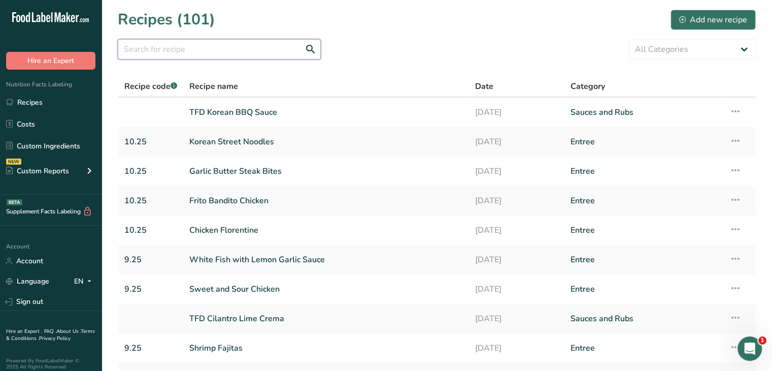
click at [270, 45] on input "text" at bounding box center [219, 49] width 203 height 20
type input "chili"
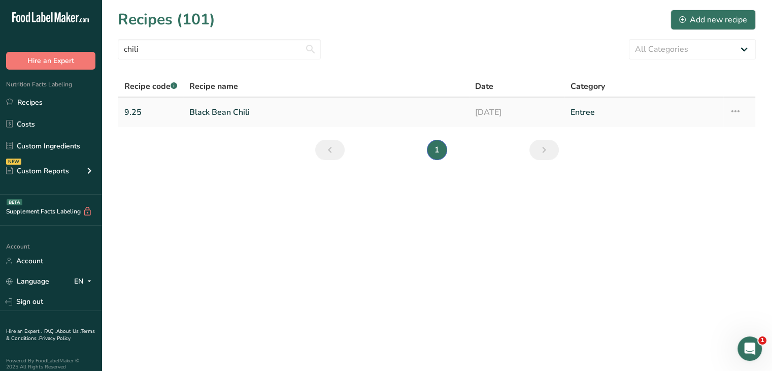
click at [240, 104] on link "Black Bean Chili" at bounding box center [326, 112] width 274 height 21
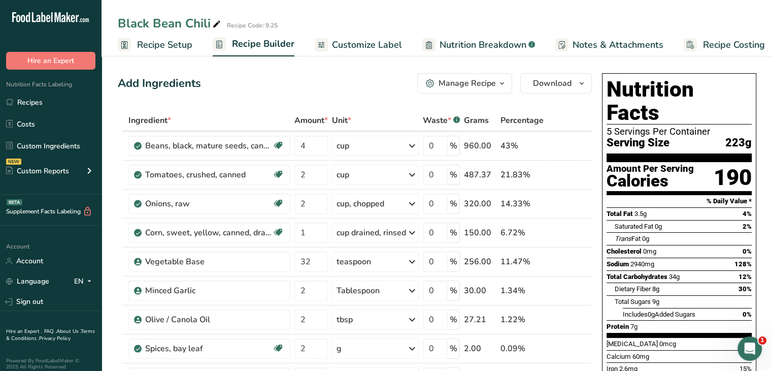
click at [388, 43] on span "Customize Label" at bounding box center [367, 45] width 70 height 14
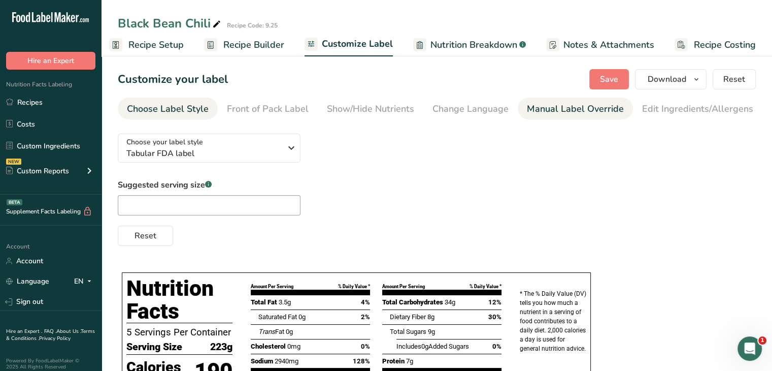
scroll to position [0, 99]
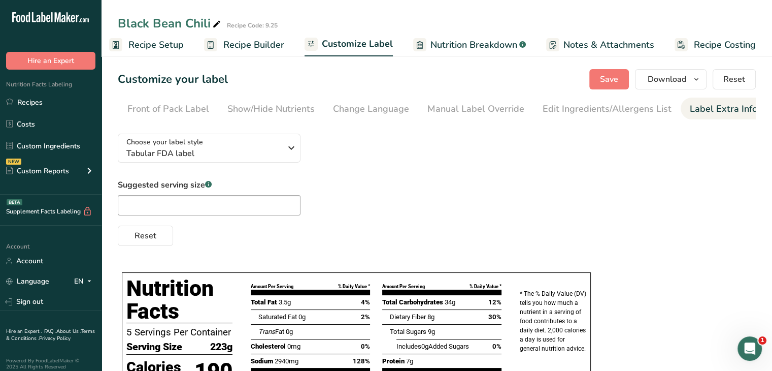
click at [703, 104] on div "Label Extra Info" at bounding box center [724, 109] width 68 height 14
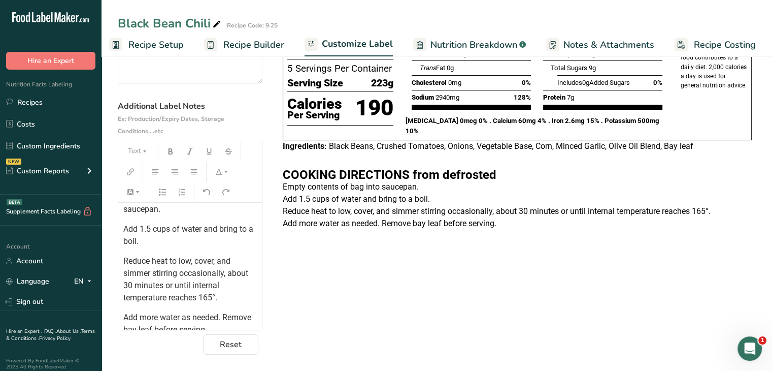
scroll to position [84, 0]
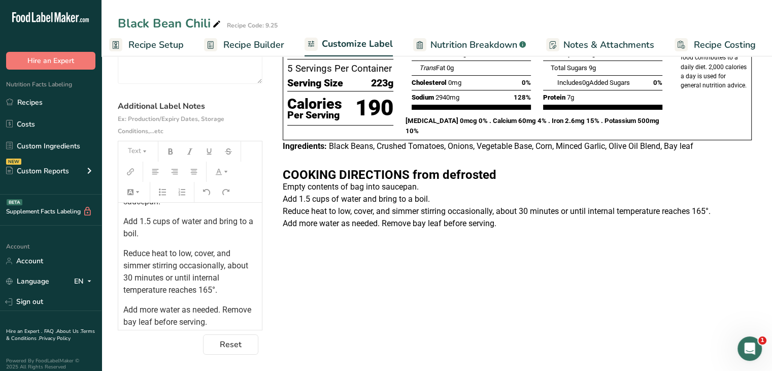
click at [305, 244] on div "Choose your label style Tabular FDA label USA (FDA) Standard FDA label Tabular …" at bounding box center [437, 176] width 638 height 356
click at [39, 97] on link "Recipes" at bounding box center [51, 101] width 102 height 19
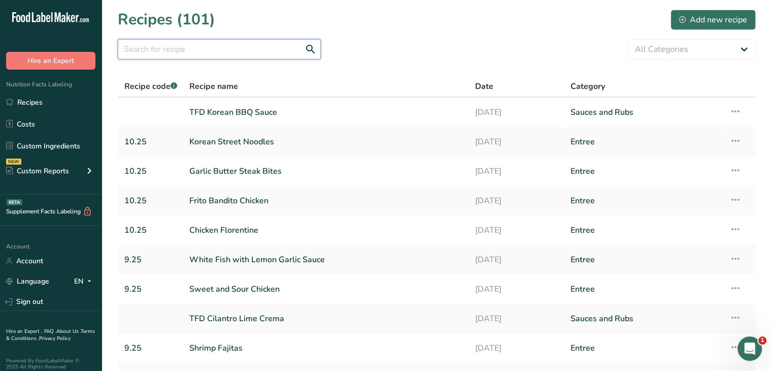
click at [270, 50] on input "text" at bounding box center [219, 49] width 203 height 20
type input "blueberry"
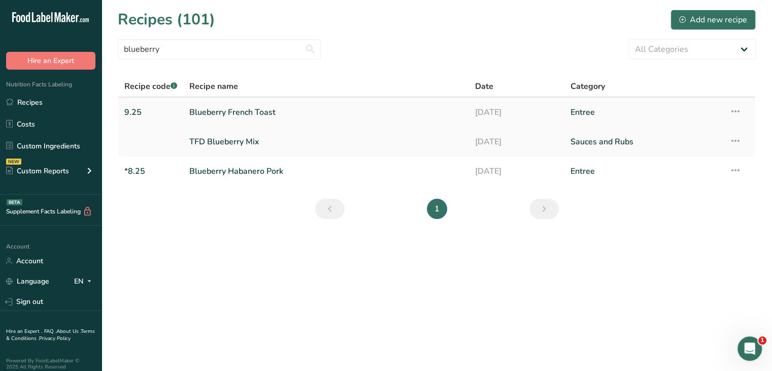
click at [219, 121] on link "Blueberry French Toast" at bounding box center [326, 112] width 274 height 21
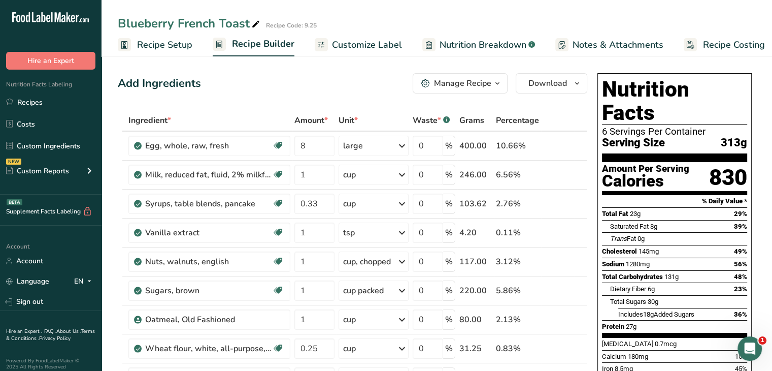
click at [352, 50] on span "Customize Label" at bounding box center [367, 45] width 70 height 14
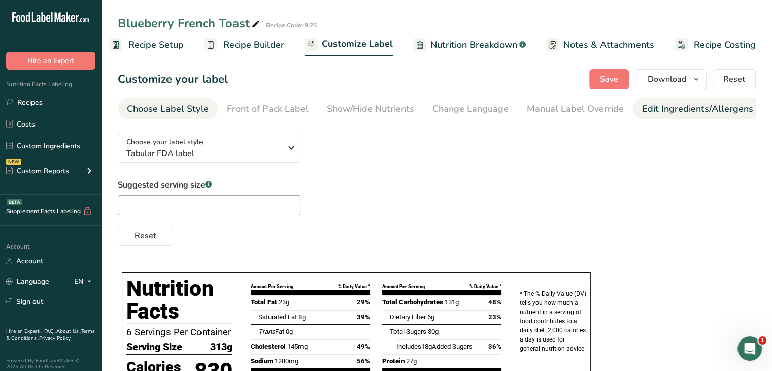
click at [700, 104] on div "Edit Ingredients/Allergens List" at bounding box center [706, 109] width 129 height 14
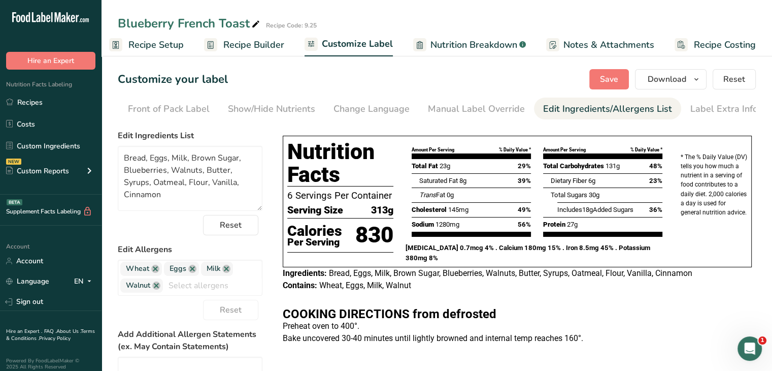
scroll to position [0, 99]
drag, startPoint x: 171, startPoint y: 271, endPoint x: 146, endPoint y: 280, distance: 27.0
click at [146, 280] on div "Wheat Eggs Milk [GEOGRAPHIC_DATA] Soy Tree Nuts Fish Peanuts Sesame Crustaceans…" at bounding box center [190, 277] width 145 height 36
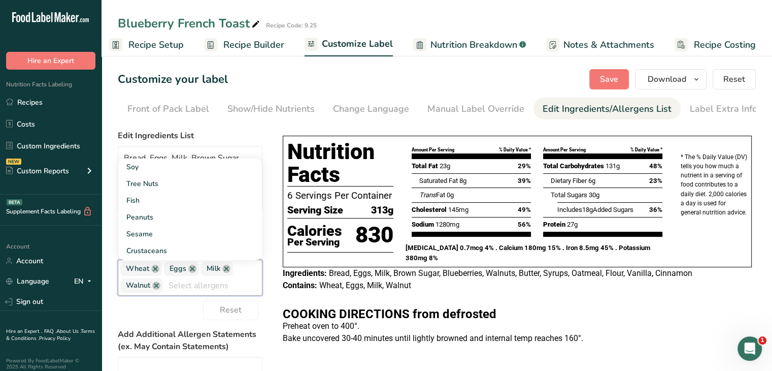
click at [170, 287] on input "text" at bounding box center [212, 285] width 99 height 16
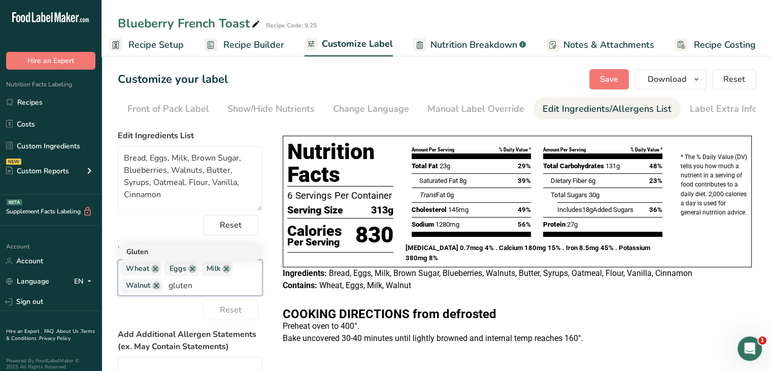
type input "gluten"
click at [140, 252] on link "Gluten" at bounding box center [190, 251] width 144 height 17
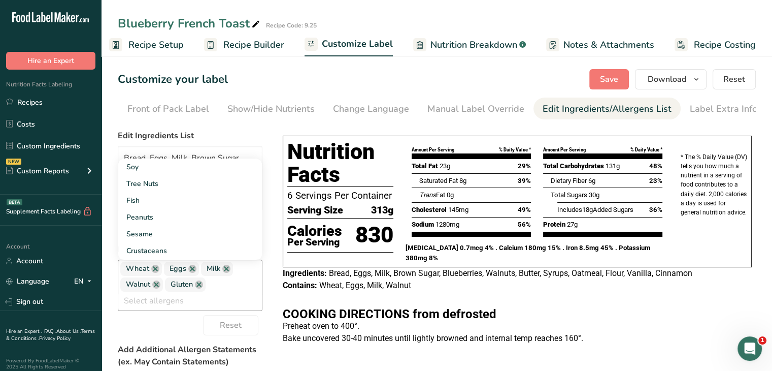
click at [448, 288] on div "Contains: Wheat, Eggs, Milk, Walnut" at bounding box center [517, 285] width 469 height 12
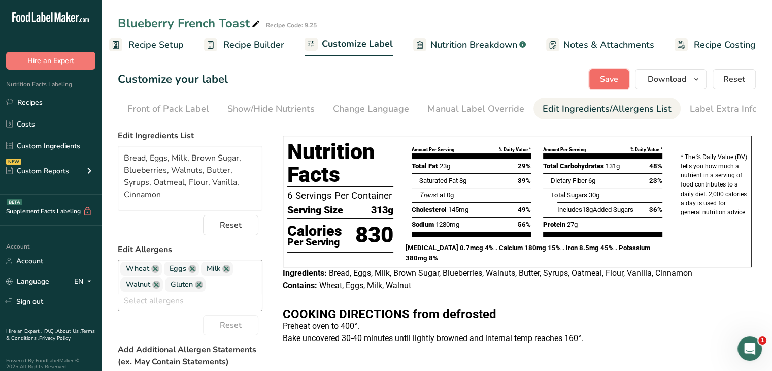
click at [617, 72] on button "Save" at bounding box center [609, 79] width 40 height 20
click at [154, 268] on link at bounding box center [155, 268] width 8 height 8
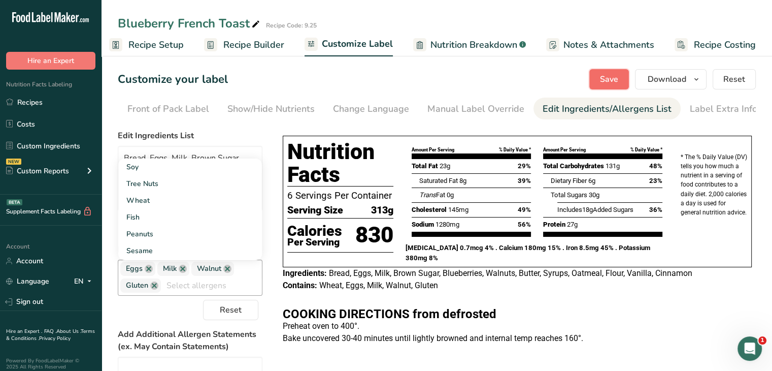
click at [616, 78] on span "Save" at bounding box center [609, 79] width 18 height 12
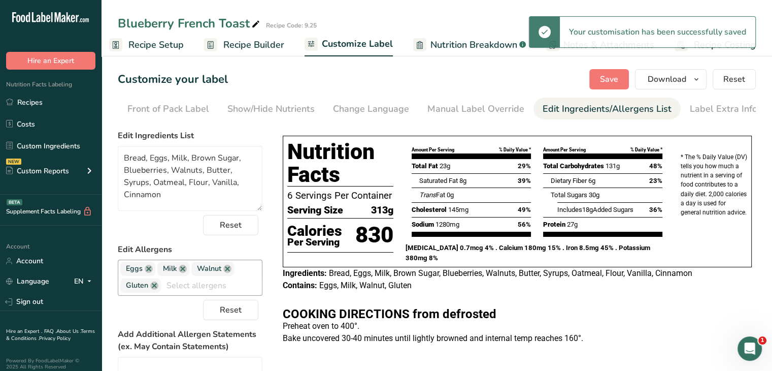
click at [195, 283] on input "text" at bounding box center [211, 285] width 101 height 16
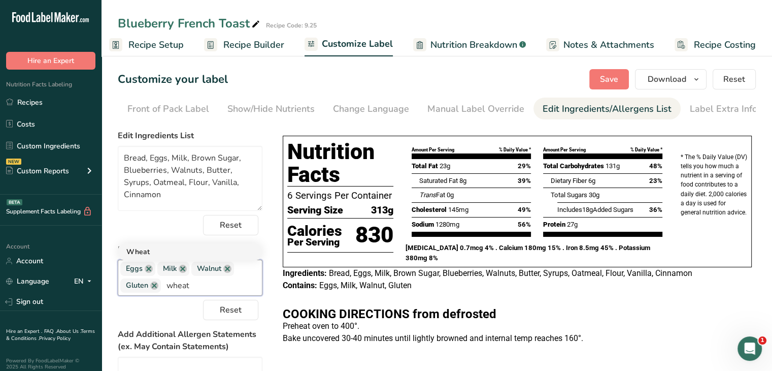
type input "wheat"
click at [164, 256] on link "Wheat" at bounding box center [190, 251] width 144 height 17
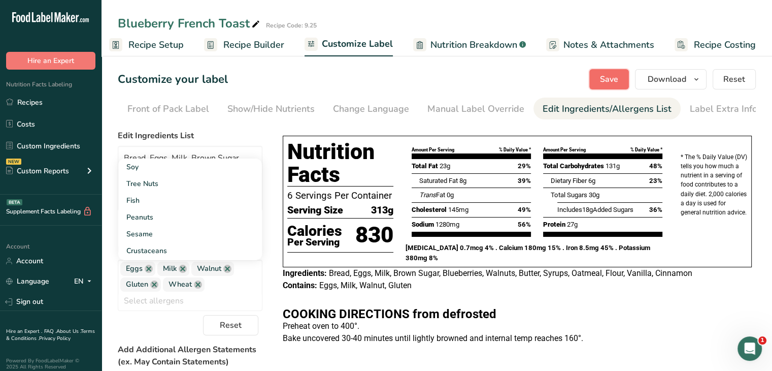
click at [618, 80] on span "Save" at bounding box center [609, 79] width 18 height 12
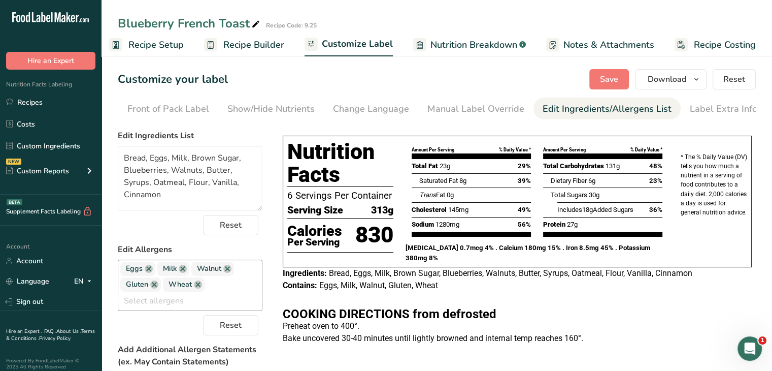
click at [238, 299] on input "text" at bounding box center [190, 301] width 144 height 16
click at [287, 293] on div "Nutrition Facts 6 Servings Per Container Serving Size 313g Calories Per Serving…" at bounding box center [517, 213] width 477 height 164
click at [153, 308] on input "tre" at bounding box center [190, 301] width 144 height 16
type input "t"
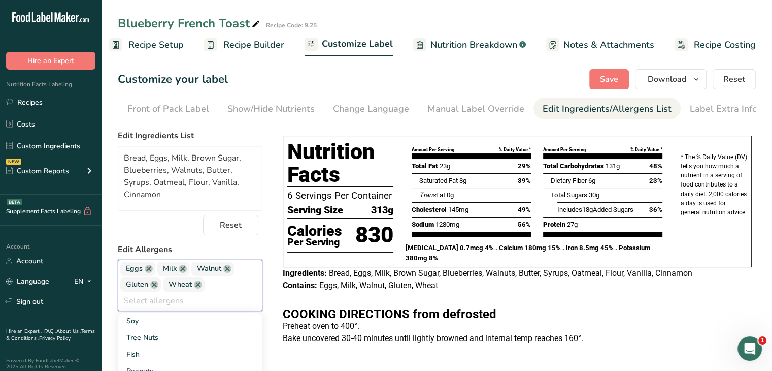
click at [383, 344] on p "Bake uncovered 30-40 minutes until lightly browned and internal temp reaches 16…" at bounding box center [517, 338] width 469 height 12
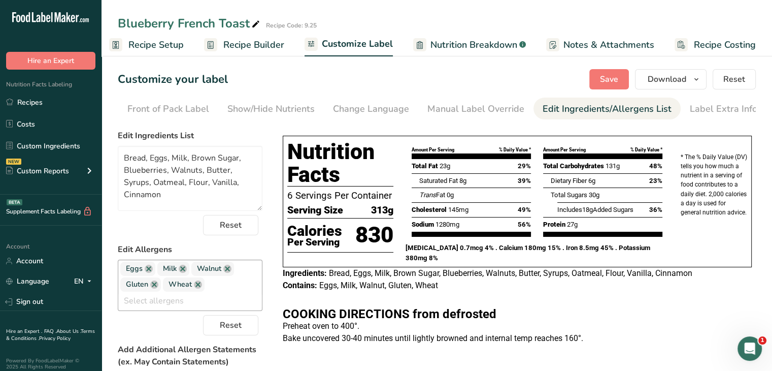
drag, startPoint x: 175, startPoint y: 284, endPoint x: 132, endPoint y: 290, distance: 43.1
click at [132, 290] on div "Eggs Milk [GEOGRAPHIC_DATA] [GEOGRAPHIC_DATA] Wheat Soy Tree Nuts Fish Peanuts …" at bounding box center [190, 284] width 145 height 51
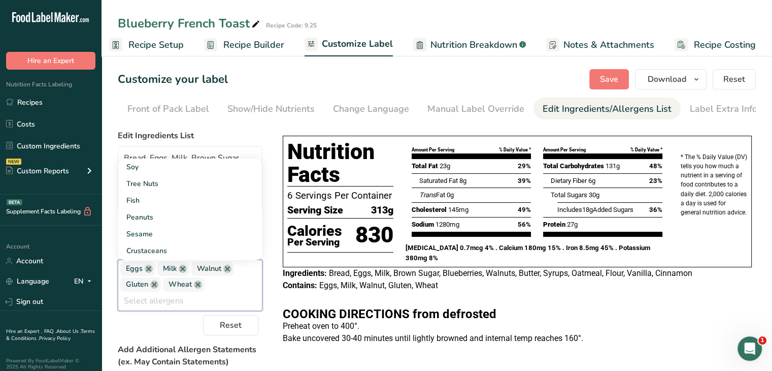
drag, startPoint x: 140, startPoint y: 291, endPoint x: 161, endPoint y: 296, distance: 21.4
click at [161, 296] on div "Eggs Milk [GEOGRAPHIC_DATA] [GEOGRAPHIC_DATA] Wheat Soy Tree Nuts Fish Peanuts …" at bounding box center [190, 284] width 145 height 51
drag, startPoint x: 152, startPoint y: 286, endPoint x: 213, endPoint y: 298, distance: 62.6
click at [213, 298] on div "Eggs Milk [GEOGRAPHIC_DATA] [GEOGRAPHIC_DATA] Wheat Soy Tree Nuts Fish Peanuts …" at bounding box center [190, 284] width 145 height 51
click at [213, 298] on input "text" at bounding box center [190, 301] width 144 height 16
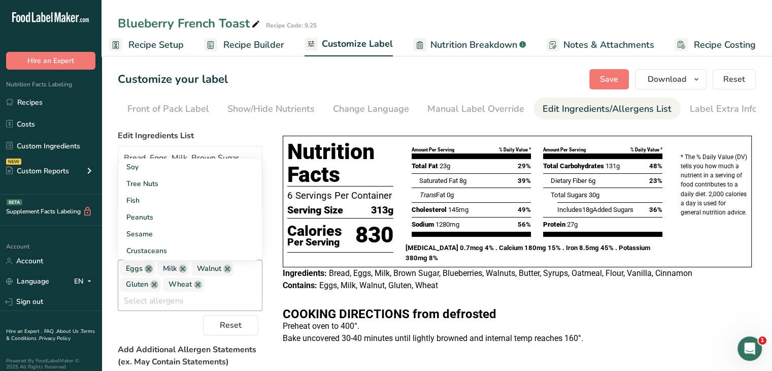
click at [145, 272] on link at bounding box center [149, 268] width 8 height 8
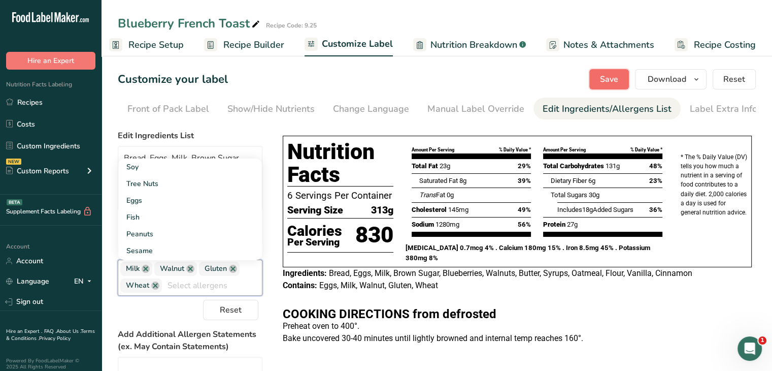
click at [605, 85] on span "Save" at bounding box center [609, 79] width 18 height 12
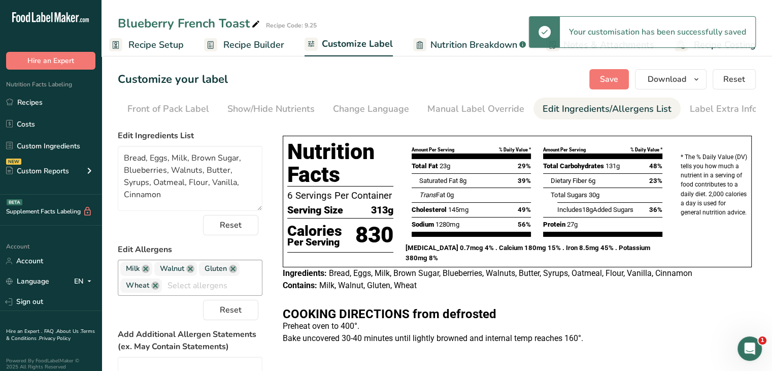
click at [191, 288] on input "text" at bounding box center [212, 285] width 100 height 16
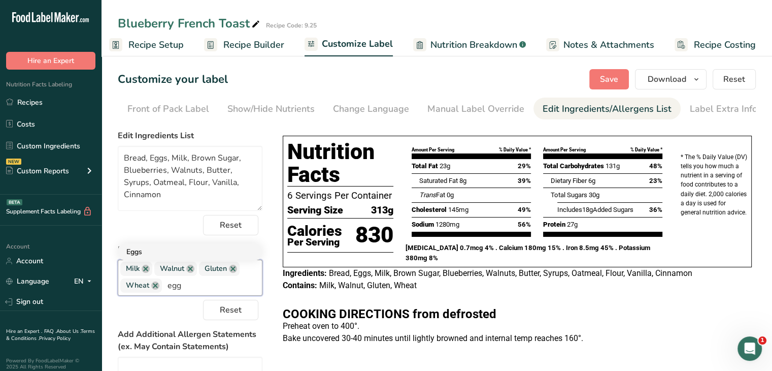
type input "egg"
click at [174, 254] on link "Eggs" at bounding box center [190, 251] width 144 height 17
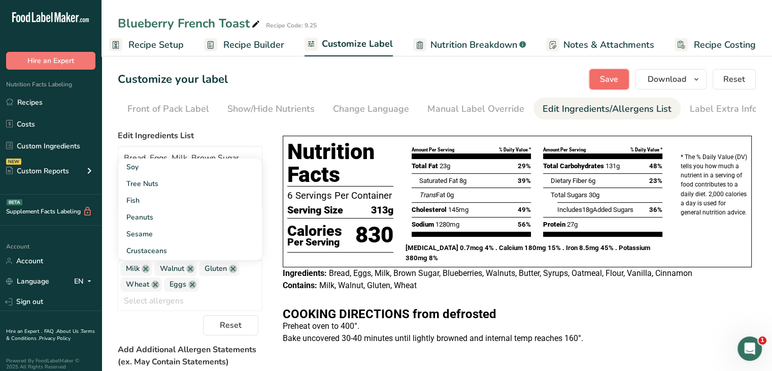
click at [605, 79] on span "Save" at bounding box center [609, 79] width 18 height 12
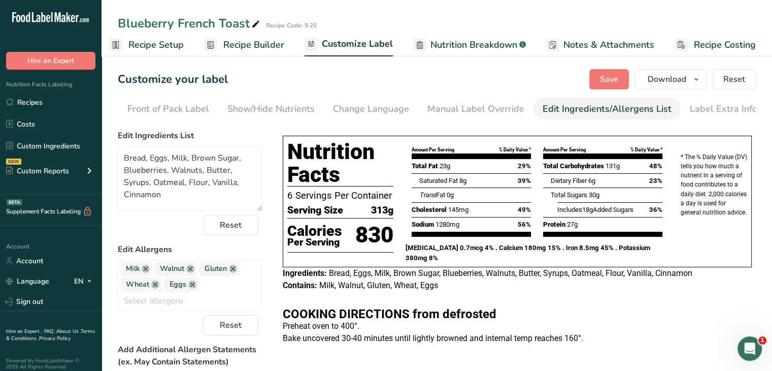
click at [152, 48] on span "Recipe Setup" at bounding box center [155, 45] width 55 height 14
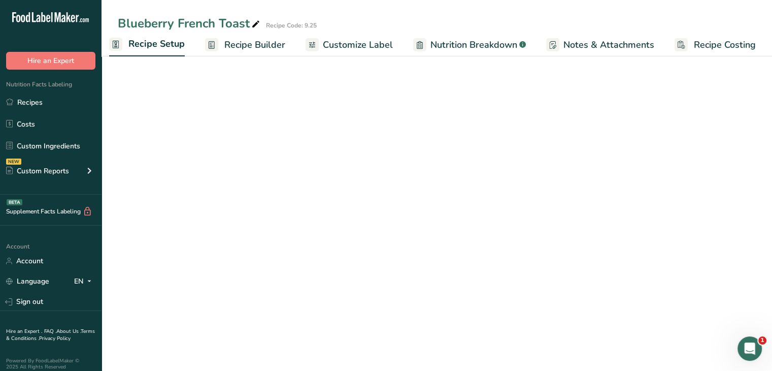
scroll to position [0, 4]
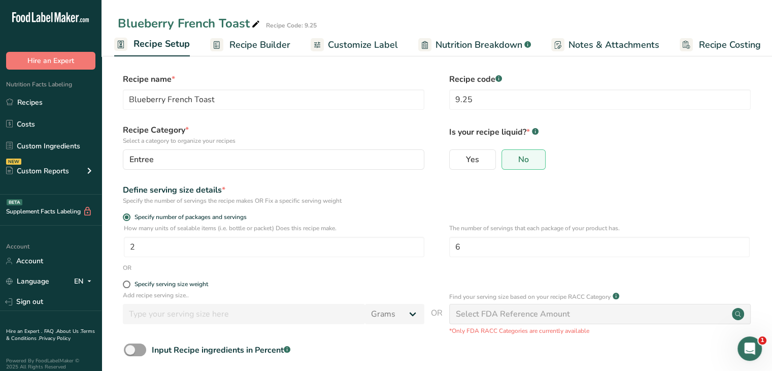
click at [242, 35] on link "Recipe Builder" at bounding box center [250, 45] width 80 height 23
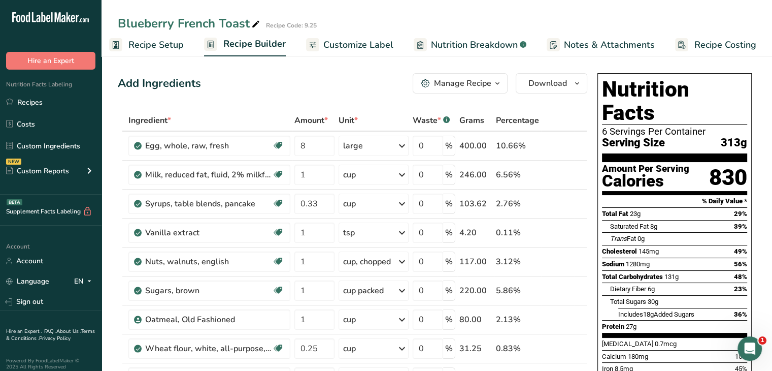
click at [479, 45] on span "Nutrition Breakdown" at bounding box center [474, 45] width 87 height 14
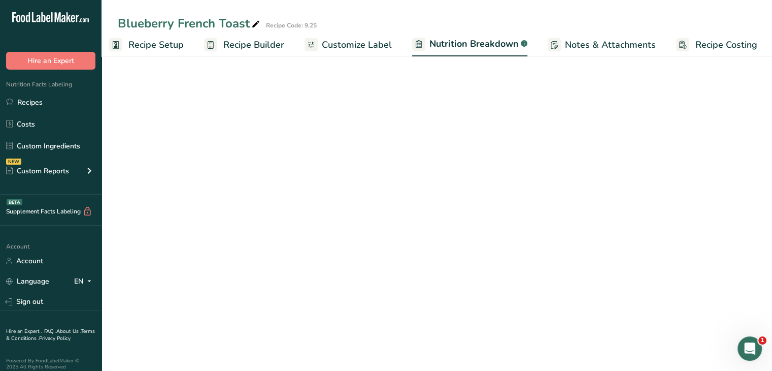
scroll to position [0, 10]
select select "Calories"
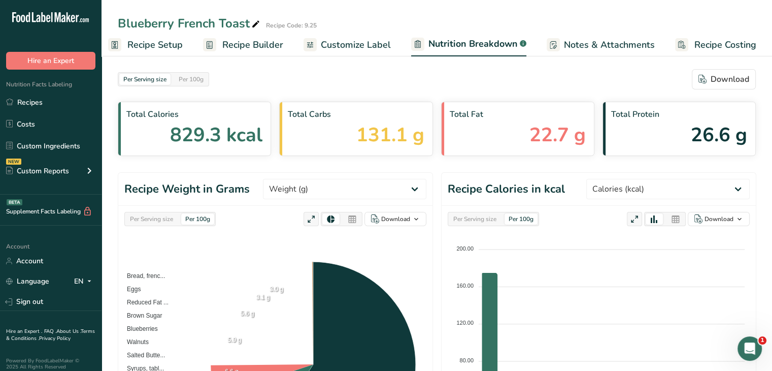
click at [366, 44] on span "Customize Label" at bounding box center [356, 45] width 70 height 14
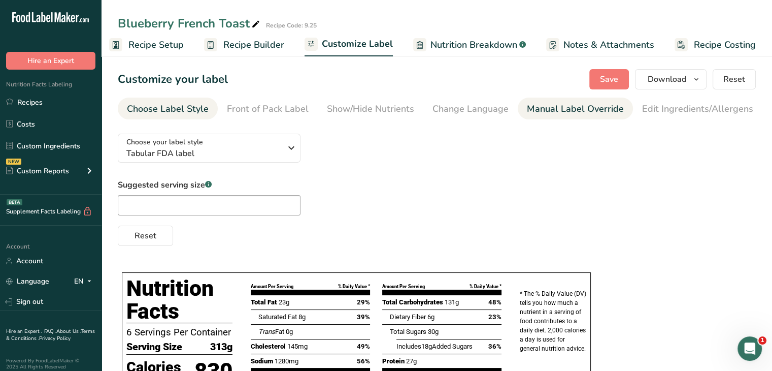
click at [609, 110] on div "Manual Label Override" at bounding box center [575, 109] width 97 height 14
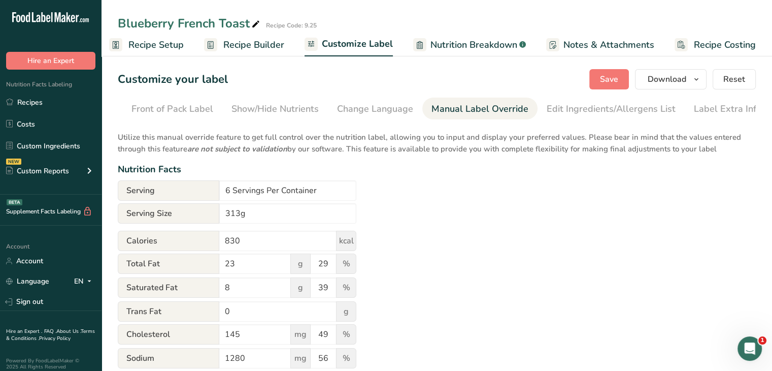
scroll to position [0, 99]
click at [690, 115] on div "Label Extra Info" at bounding box center [724, 109] width 68 height 14
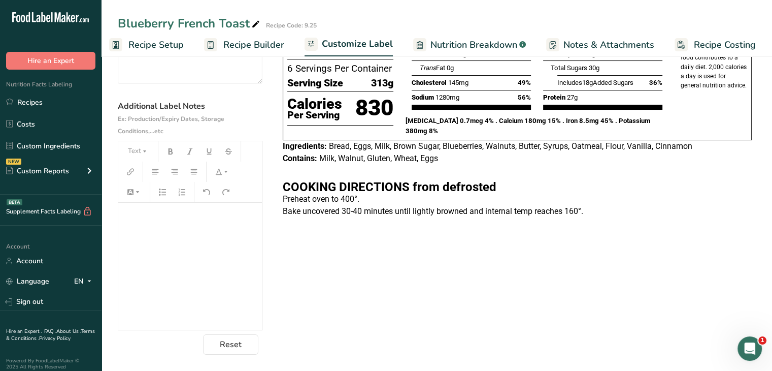
scroll to position [0, 0]
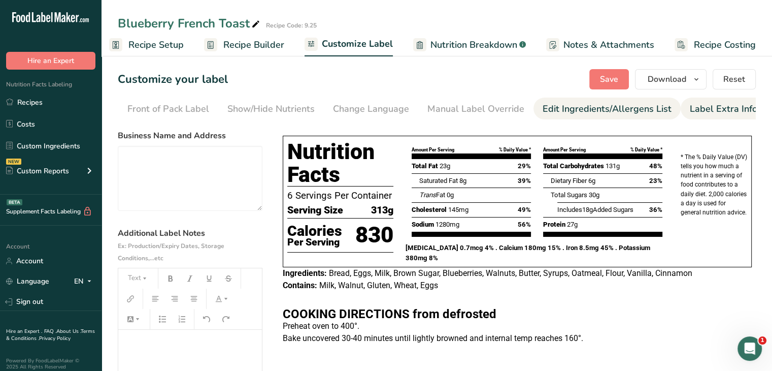
click at [578, 102] on link "Edit Ingredients/Allergens List" at bounding box center [607, 108] width 129 height 23
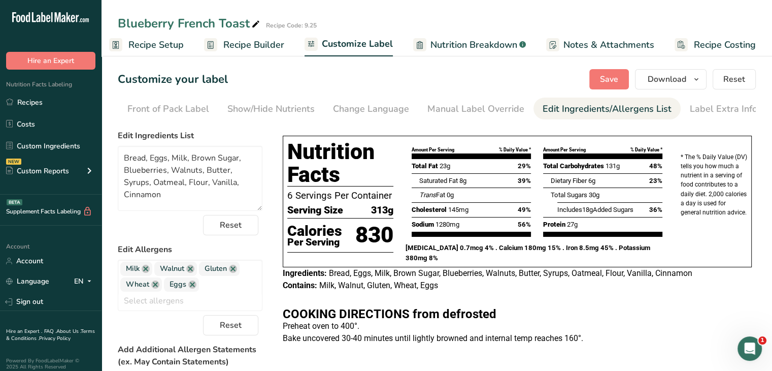
click at [578, 110] on div "Edit Ingredients/Allergens List" at bounding box center [607, 109] width 129 height 14
click at [148, 186] on textarea "Bread, Eggs, Milk, Brown Sugar, Blueberries, Walnuts, Butter, Syrups, Oatmeal, …" at bounding box center [190, 178] width 145 height 65
type textarea "Bread, Eggs, Milk, Brown Sugar, Blueberries, Walnuts, Butter, Syrup, Oatmeal, F…"
click at [607, 76] on span "Save" at bounding box center [609, 79] width 18 height 12
click at [45, 102] on link "Recipes" at bounding box center [51, 101] width 102 height 19
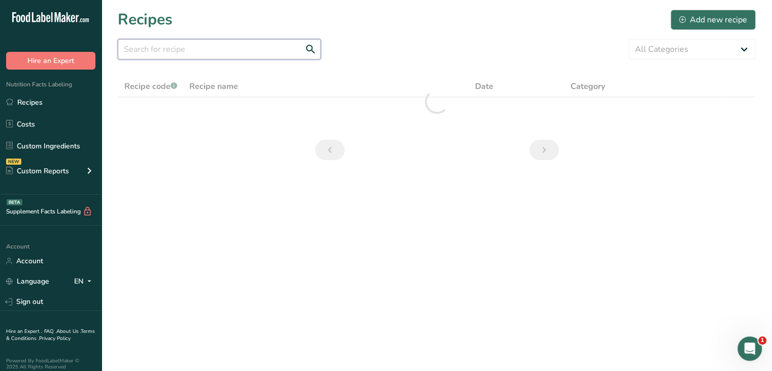
click at [189, 49] on input "text" at bounding box center [219, 49] width 203 height 20
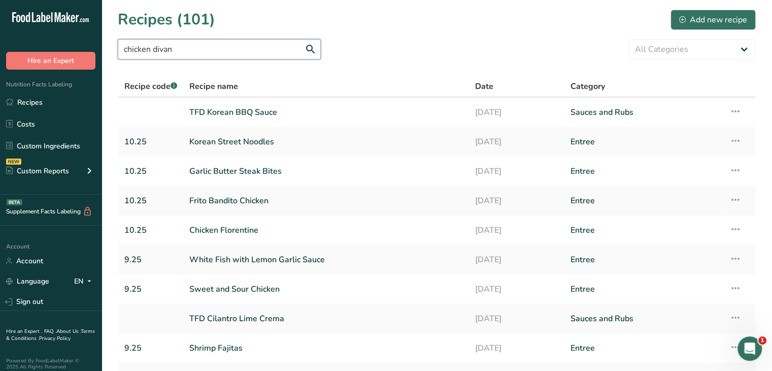
type input "chicken divan"
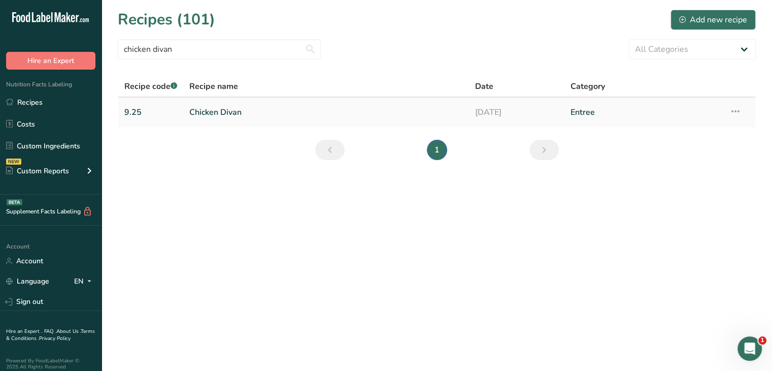
click at [202, 113] on link "Chicken Divan" at bounding box center [326, 112] width 274 height 21
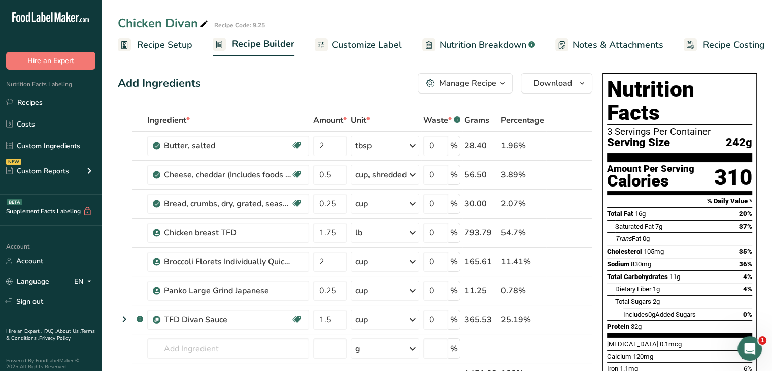
click at [365, 38] on span "Customize Label" at bounding box center [367, 45] width 70 height 14
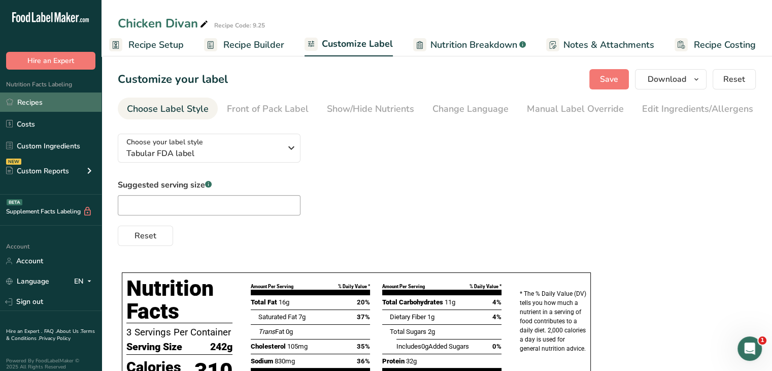
click at [45, 102] on link "Recipes" at bounding box center [51, 101] width 102 height 19
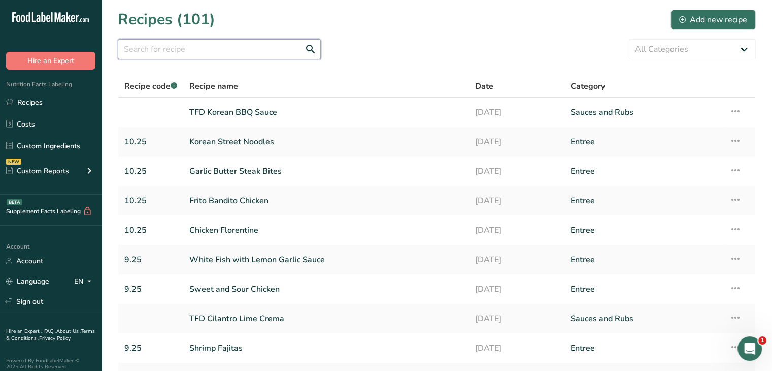
click at [237, 48] on input "text" at bounding box center [219, 49] width 203 height 20
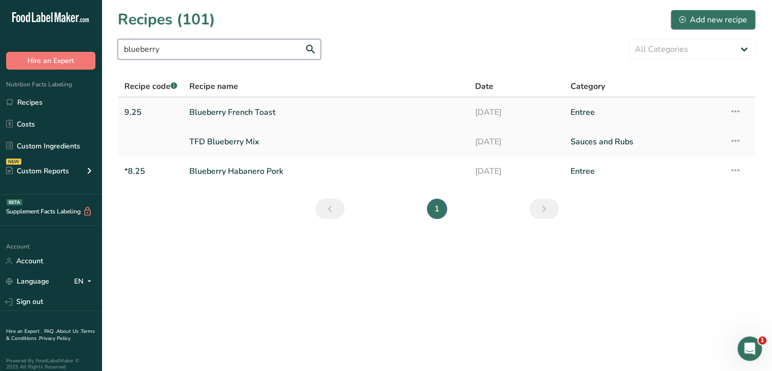
type input "blueberry"
click at [189, 118] on td "Blueberry French Toast" at bounding box center [326, 111] width 286 height 29
click at [201, 113] on link "Blueberry French Toast" at bounding box center [326, 112] width 274 height 21
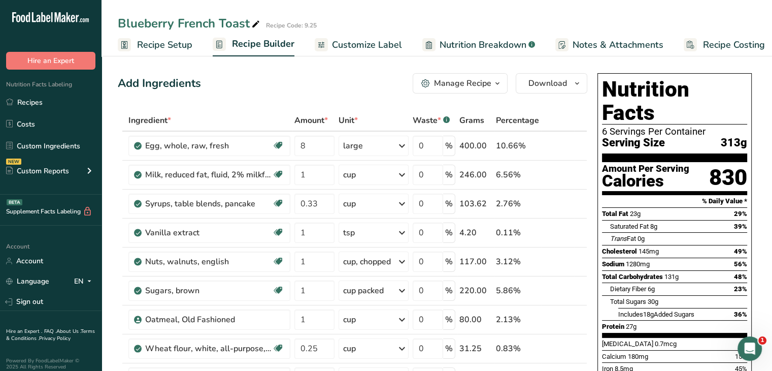
click at [363, 41] on span "Customize Label" at bounding box center [367, 45] width 70 height 14
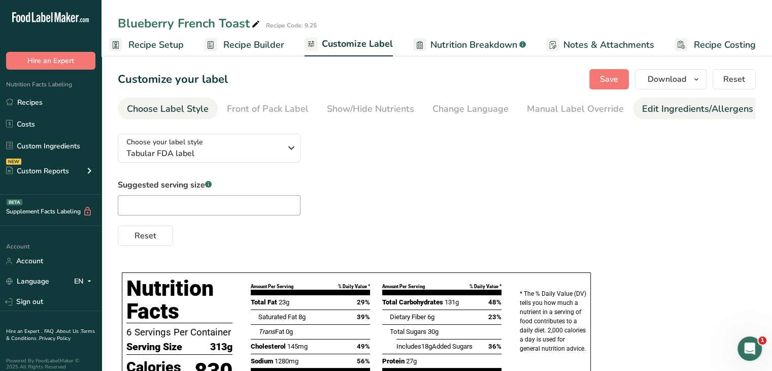
scroll to position [0, 99]
click at [709, 108] on div "Label Extra Info" at bounding box center [724, 109] width 68 height 14
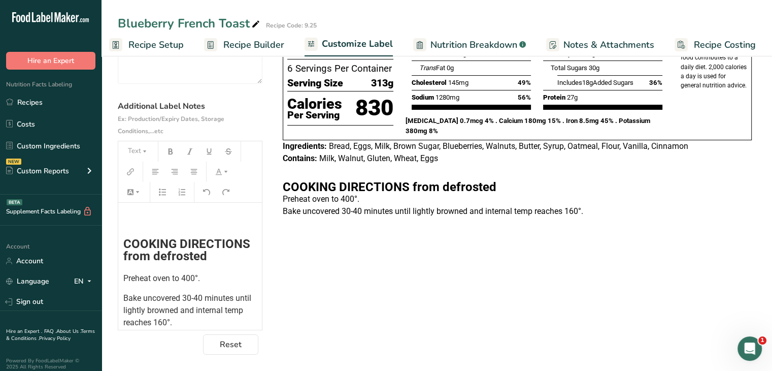
scroll to position [136, 0]
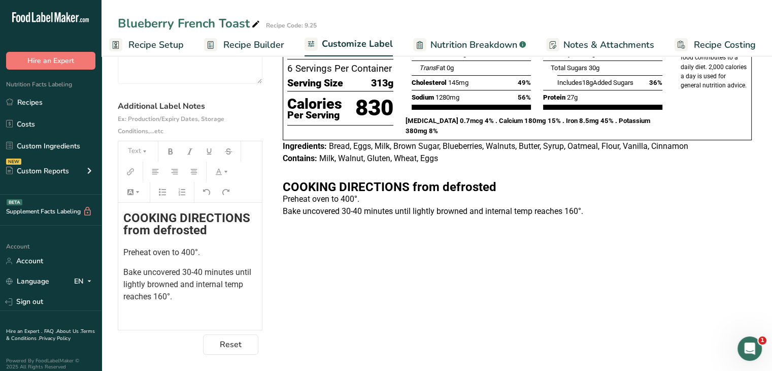
click at [141, 299] on span "Bake uncovered 30-40 minutes until lightly browned and internal temp reaches 16…" at bounding box center [188, 284] width 130 height 34
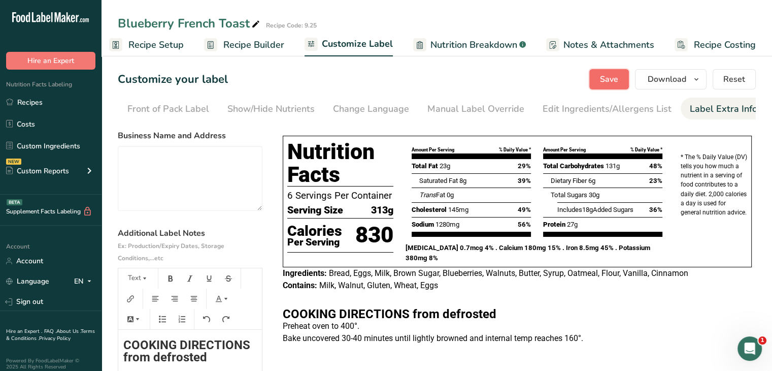
click at [612, 77] on span "Save" at bounding box center [609, 79] width 18 height 12
click at [56, 107] on link "Recipes" at bounding box center [51, 101] width 102 height 19
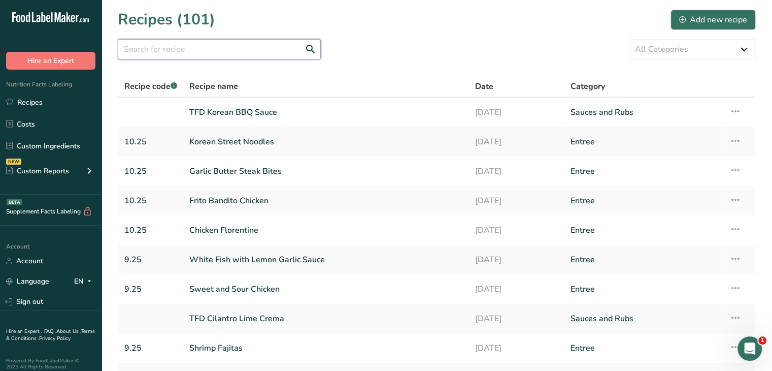
click at [221, 47] on input "text" at bounding box center [219, 49] width 203 height 20
type input "black bean"
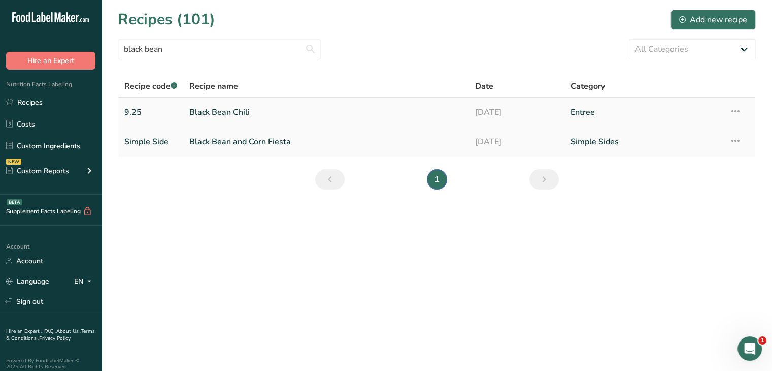
click at [213, 108] on link "Black Bean Chili" at bounding box center [326, 112] width 274 height 21
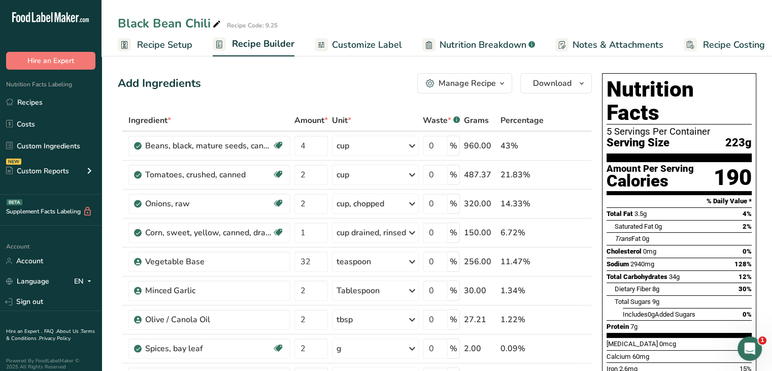
click at [396, 42] on span "Customize Label" at bounding box center [367, 45] width 70 height 14
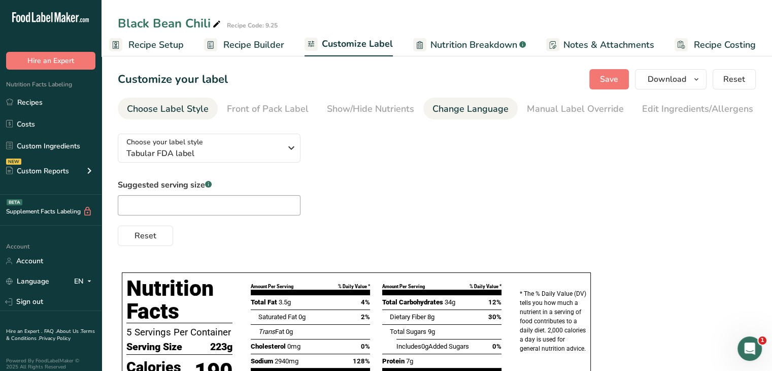
scroll to position [0, 99]
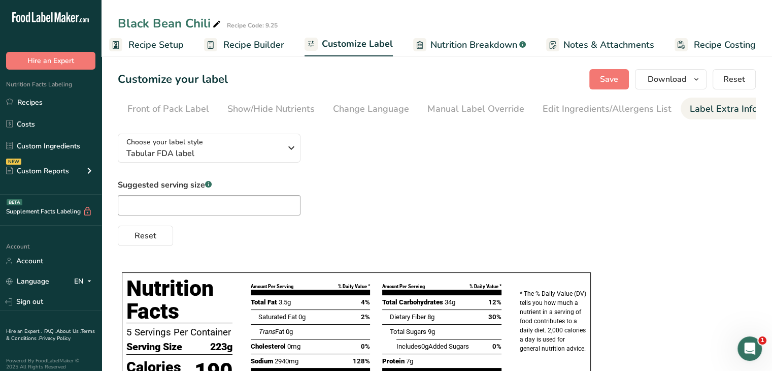
click at [695, 111] on div "Label Extra Info" at bounding box center [724, 109] width 68 height 14
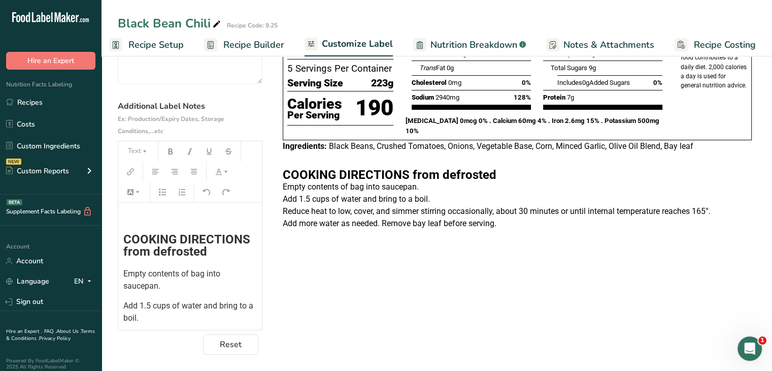
scroll to position [90, 0]
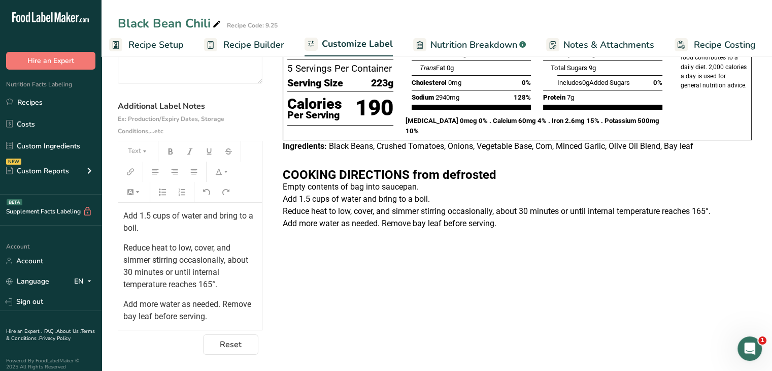
click at [169, 271] on span "Reduce heat to low, cover, and simmer stirring occasionally, about 30 minutes o…" at bounding box center [186, 266] width 127 height 46
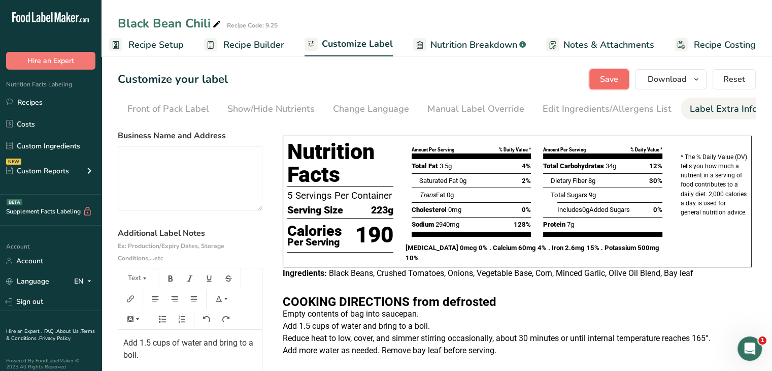
click at [616, 77] on span "Save" at bounding box center [609, 79] width 18 height 12
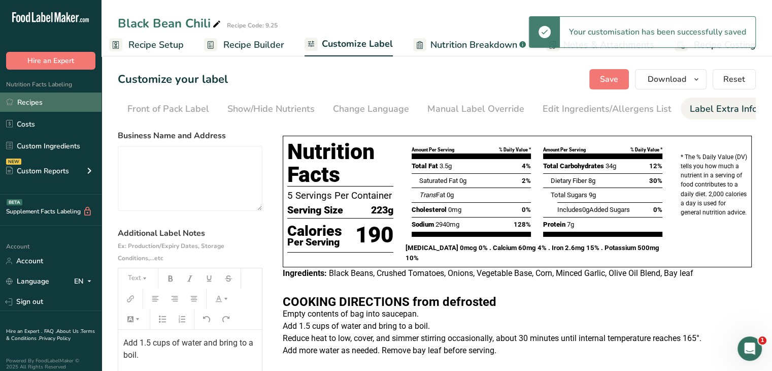
click at [37, 103] on link "Recipes" at bounding box center [51, 101] width 102 height 19
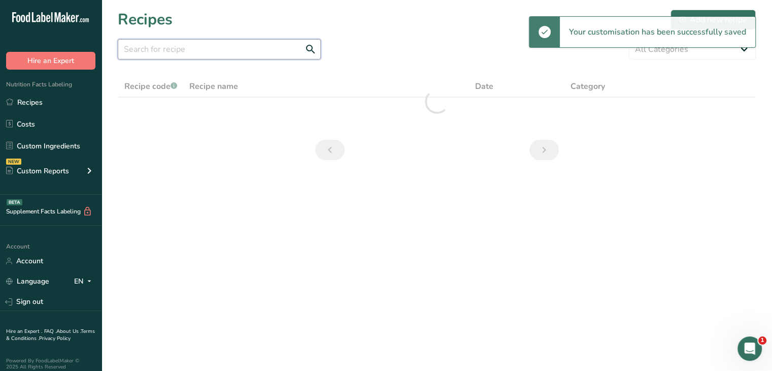
click at [252, 52] on input "text" at bounding box center [219, 49] width 203 height 20
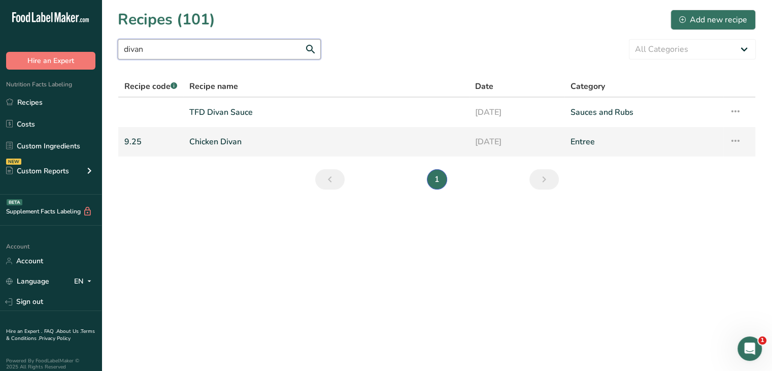
type input "divan"
click at [228, 141] on link "Chicken Divan" at bounding box center [326, 141] width 274 height 21
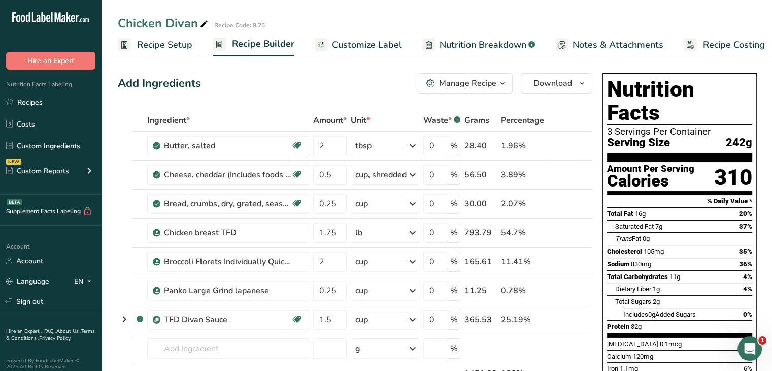
click at [332, 47] on span "Customize Label" at bounding box center [367, 45] width 70 height 14
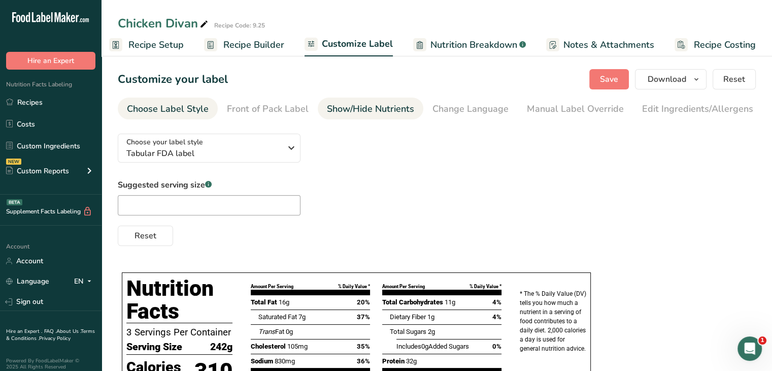
scroll to position [0, 99]
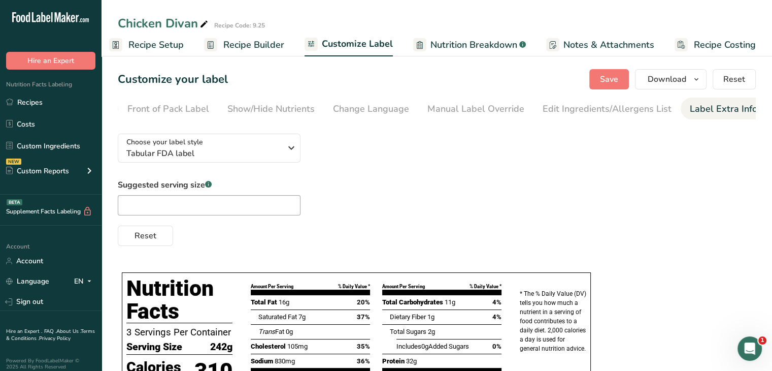
click at [698, 108] on div "Label Extra Info" at bounding box center [724, 109] width 68 height 14
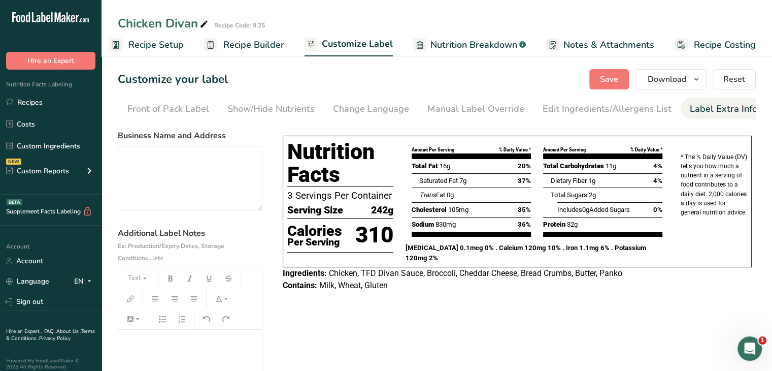
click at [147, 46] on span "Recipe Setup" at bounding box center [155, 45] width 55 height 14
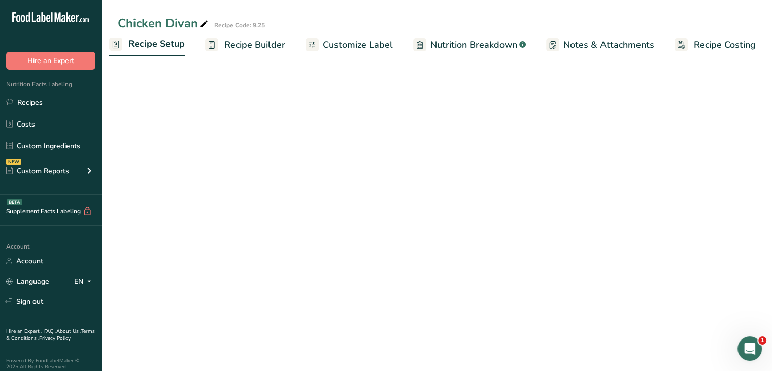
scroll to position [0, 4]
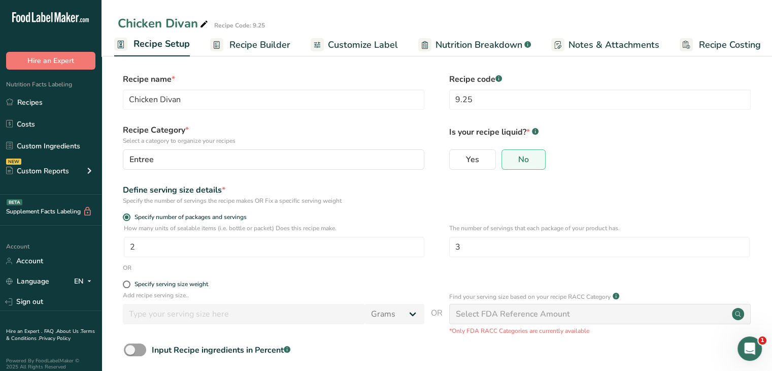
click at [237, 51] on span "Recipe Builder" at bounding box center [259, 45] width 61 height 14
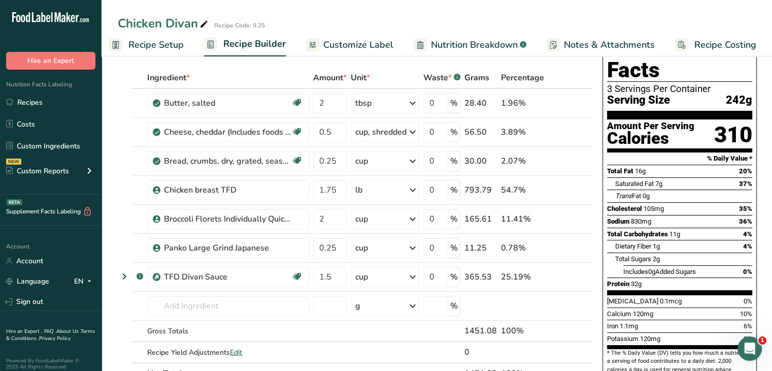
scroll to position [44, 0]
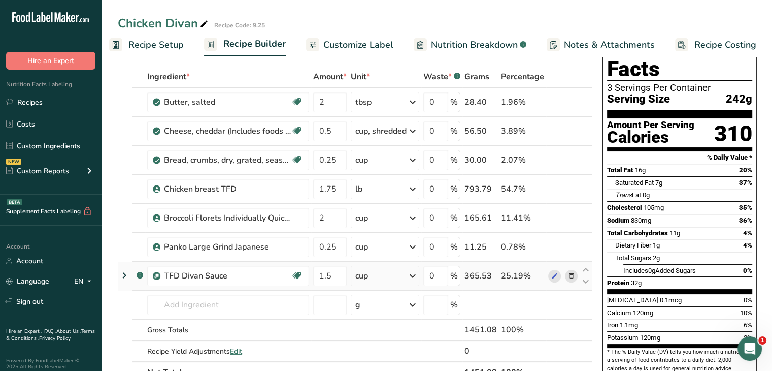
click at [124, 270] on icon at bounding box center [124, 275] width 12 height 18
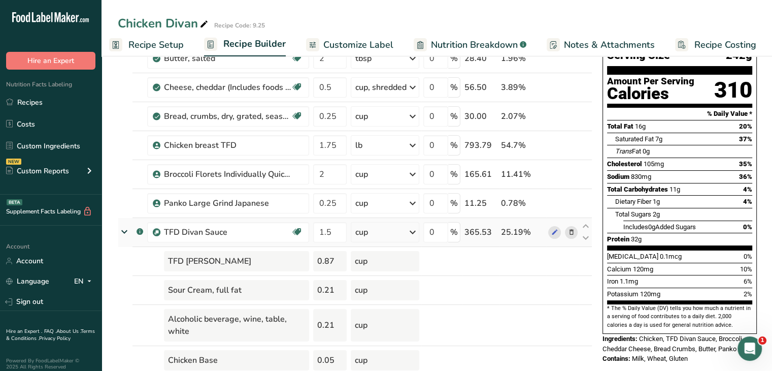
scroll to position [86, 0]
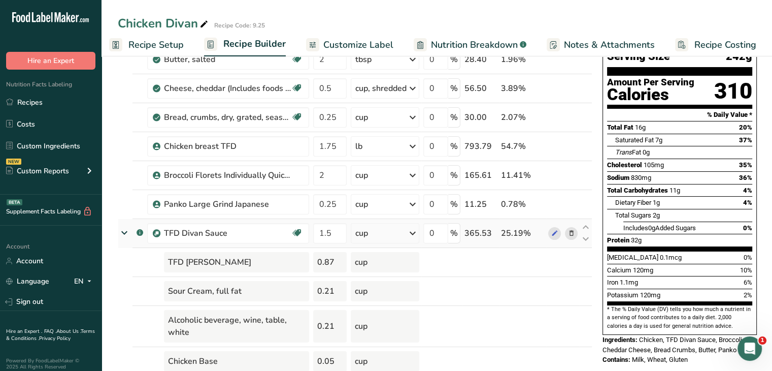
click at [123, 226] on icon at bounding box center [124, 232] width 18 height 12
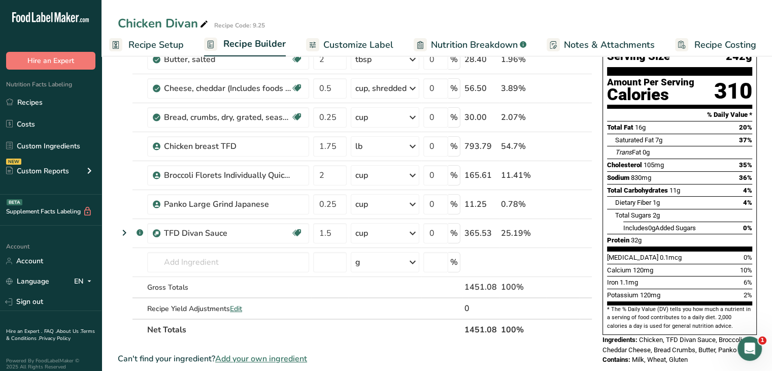
click at [269, 36] on link "Recipe Builder" at bounding box center [245, 44] width 82 height 24
click at [338, 44] on span "Customize Label" at bounding box center [358, 45] width 70 height 14
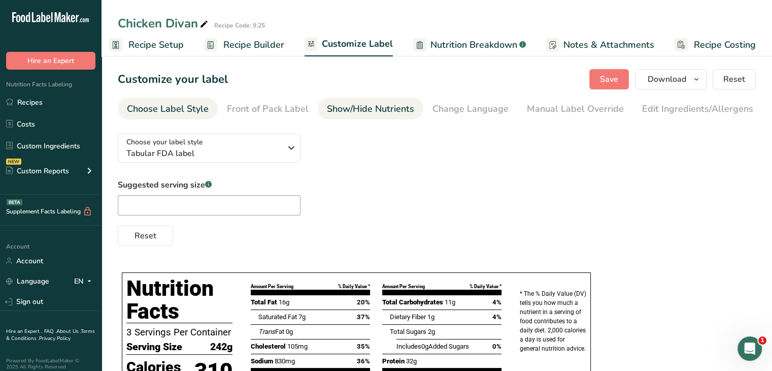
scroll to position [0, 99]
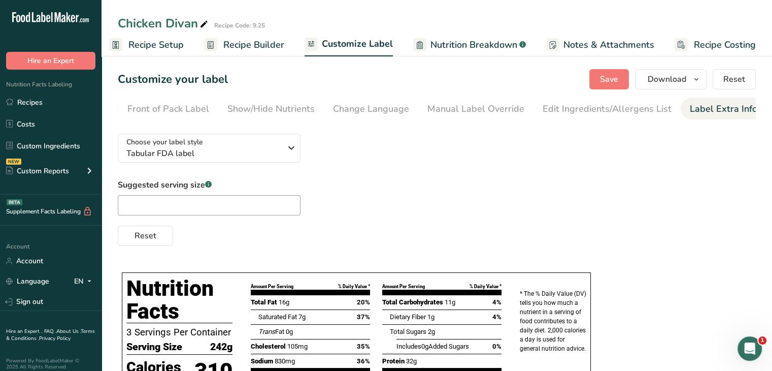
click at [719, 104] on div "Label Extra Info" at bounding box center [724, 109] width 68 height 14
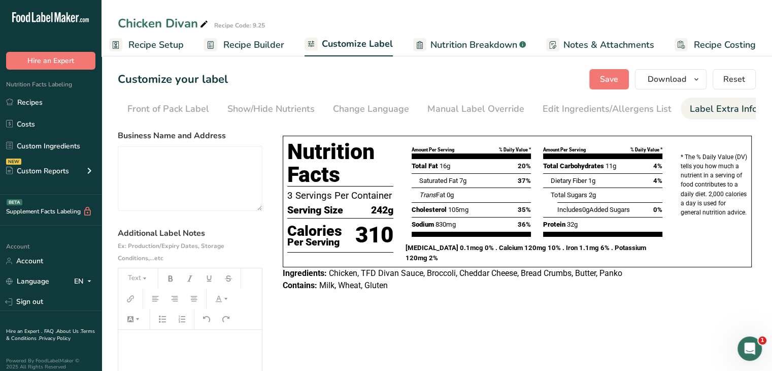
scroll to position [129, 0]
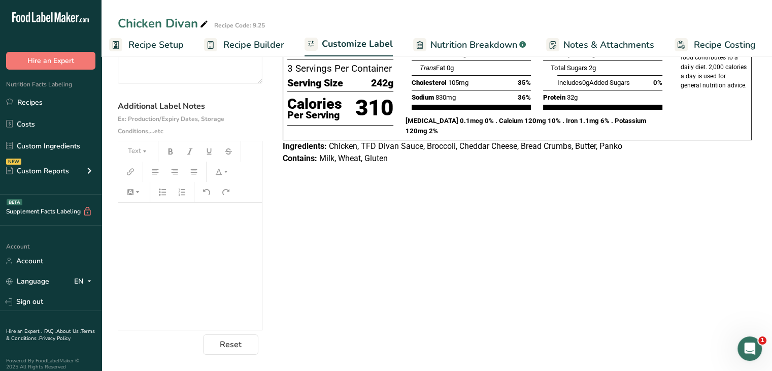
click at [165, 255] on div "﻿" at bounding box center [190, 266] width 144 height 127
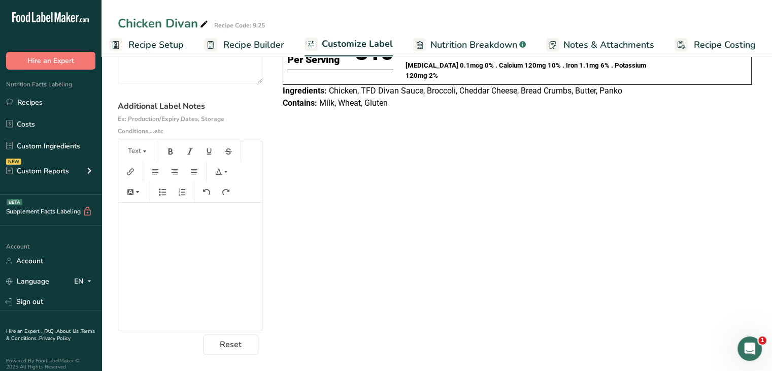
drag, startPoint x: 260, startPoint y: 82, endPoint x: 323, endPoint y: 137, distance: 83.5
click at [323, 137] on div "Choose your label style Tabular FDA label USA (FDA) Standard FDA label Tabular …" at bounding box center [437, 148] width 638 height 411
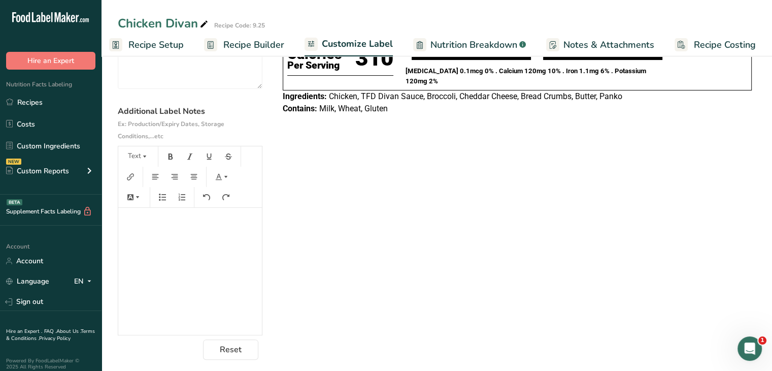
scroll to position [0, 0]
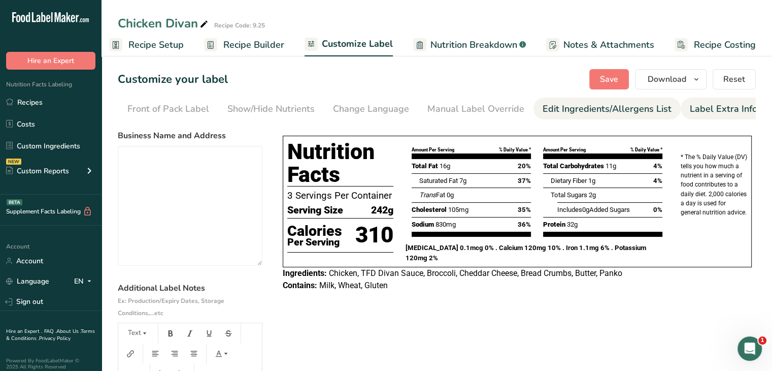
click at [580, 110] on div "Edit Ingredients/Allergens List" at bounding box center [607, 109] width 129 height 14
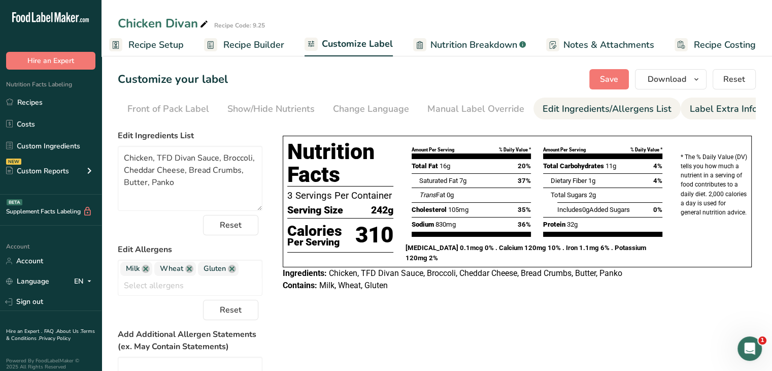
click at [700, 112] on div "Label Extra Info" at bounding box center [724, 109] width 68 height 14
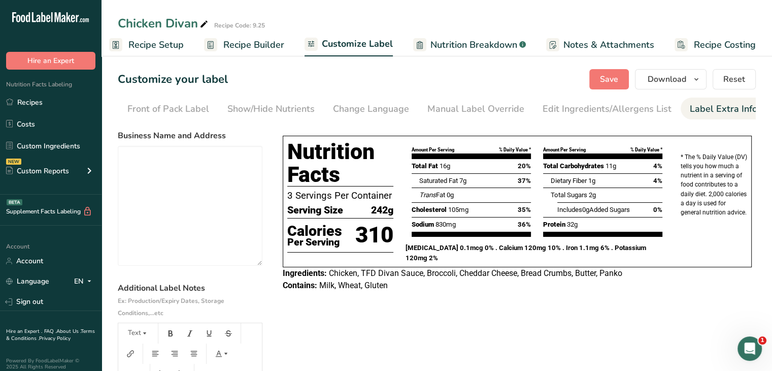
scroll to position [184, 0]
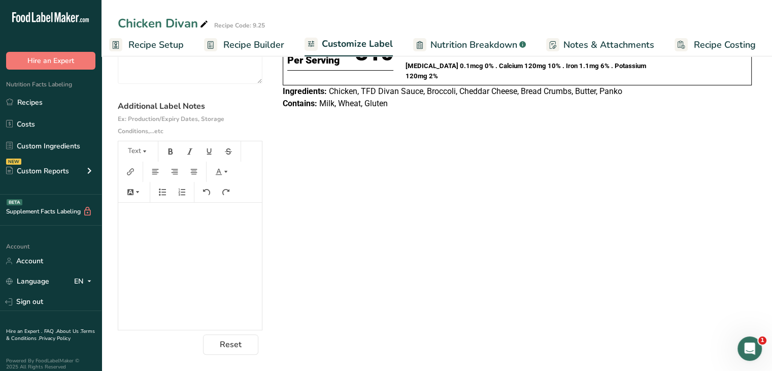
click at [156, 264] on div "﻿" at bounding box center [190, 266] width 144 height 127
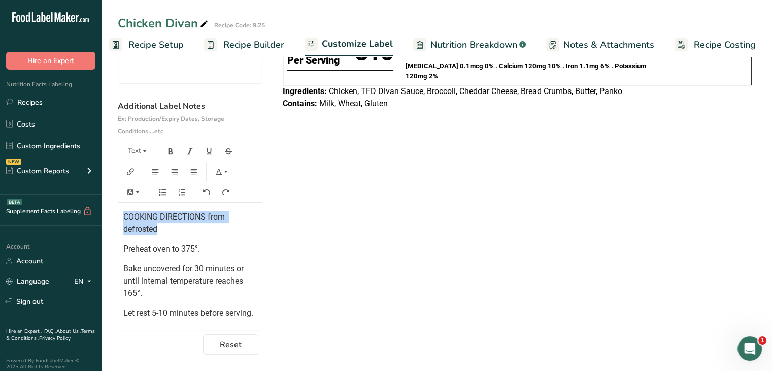
drag, startPoint x: 164, startPoint y: 232, endPoint x: 119, endPoint y: 210, distance: 50.4
click at [119, 210] on div "COOKING DIRECTIONS from defrosted Preheat oven to 375°. Bake uncovered for 30 m…" at bounding box center [190, 266] width 144 height 127
click at [146, 150] on icon "button" at bounding box center [144, 151] width 7 height 7
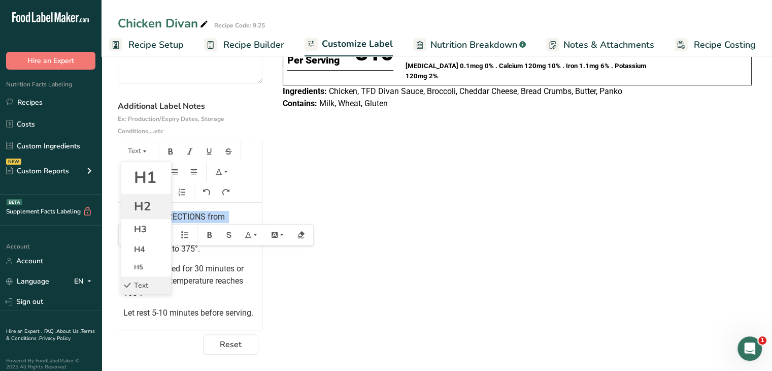
click at [146, 203] on span "H2" at bounding box center [142, 206] width 17 height 16
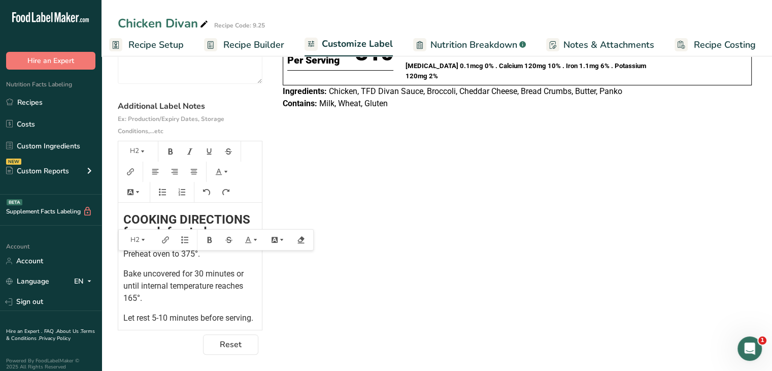
click at [327, 251] on div "Choose your label style Tabular FDA label USA (FDA) Standard FDA label Tabular …" at bounding box center [437, 149] width 638 height 411
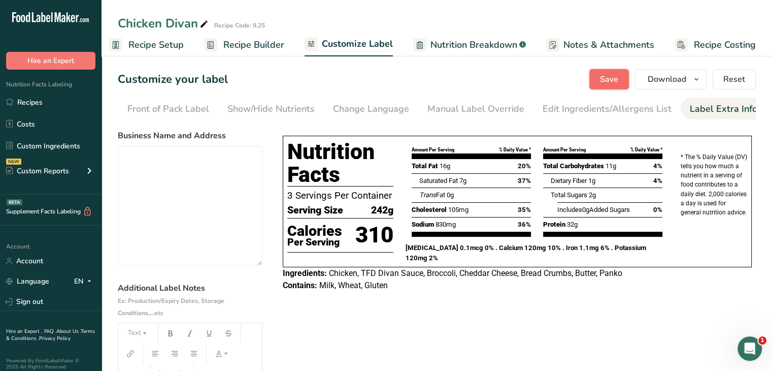
click at [617, 80] on span "Save" at bounding box center [609, 79] width 18 height 12
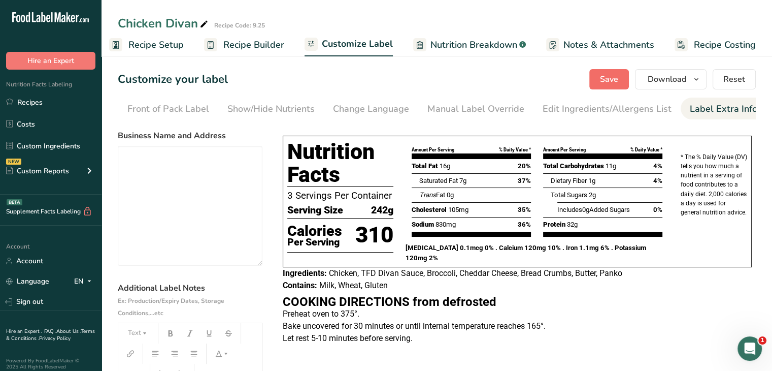
scroll to position [180, 0]
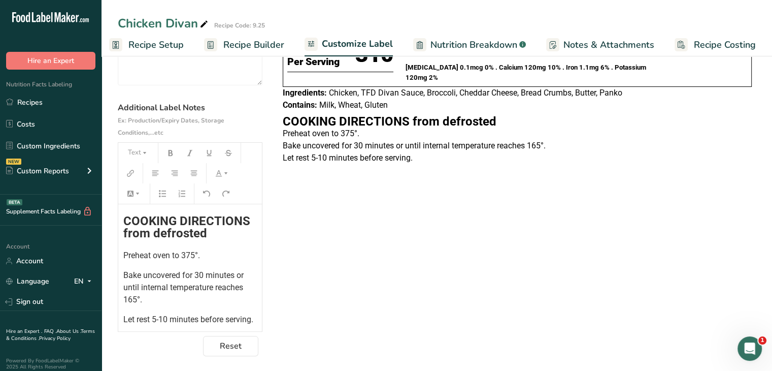
click at [125, 221] on span "COOKING DIRECTIONS from defrosted" at bounding box center [188, 227] width 130 height 26
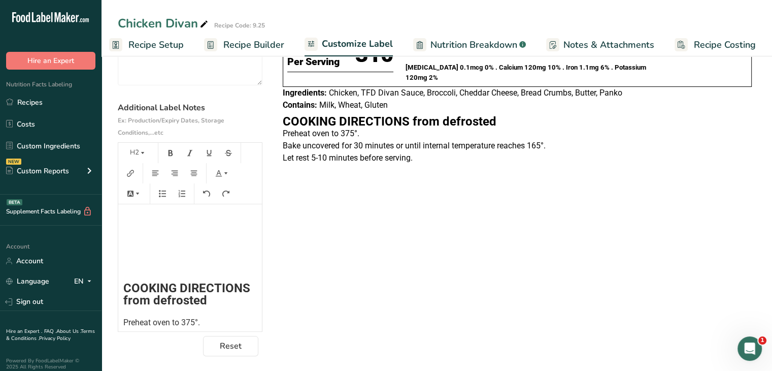
scroll to position [0, 0]
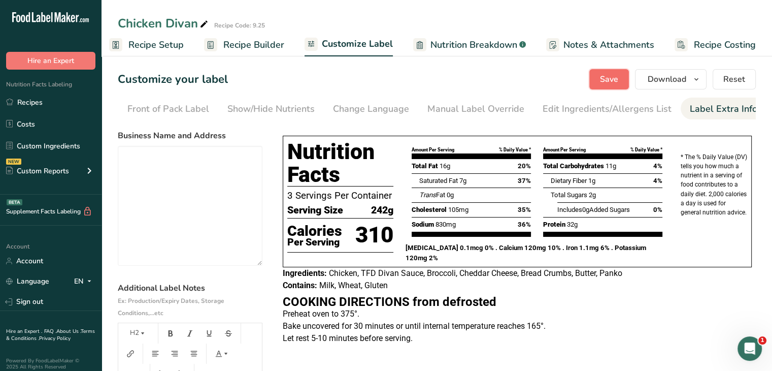
click at [597, 80] on button "Save" at bounding box center [609, 79] width 40 height 20
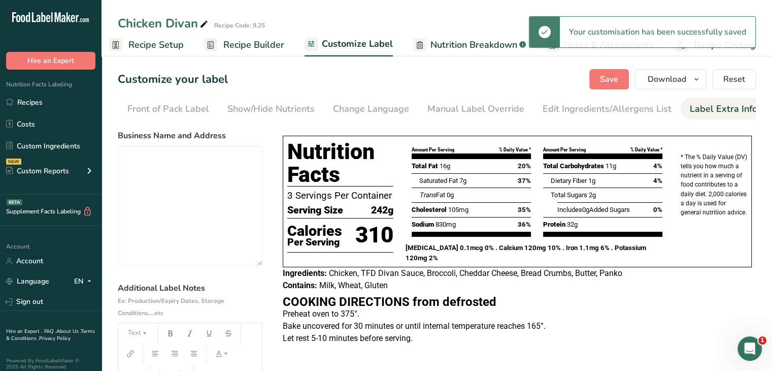
scroll to position [184, 0]
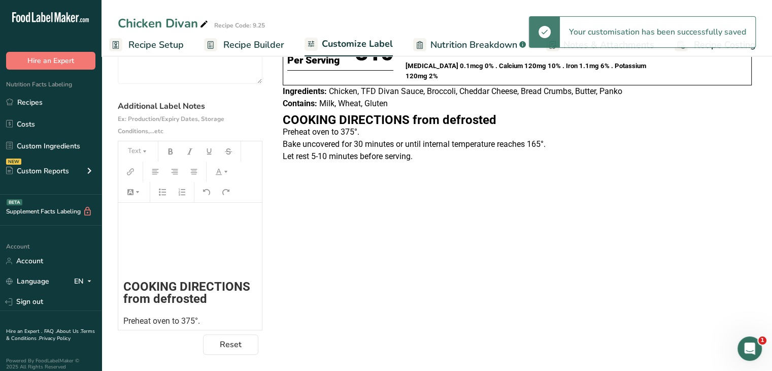
click at [174, 256] on div "﻿ ﻿ ﻿ COOKING DIRECTIONS from defrosted Preheat oven to 375°. Bake uncovered fo…" at bounding box center [190, 297] width 144 height 188
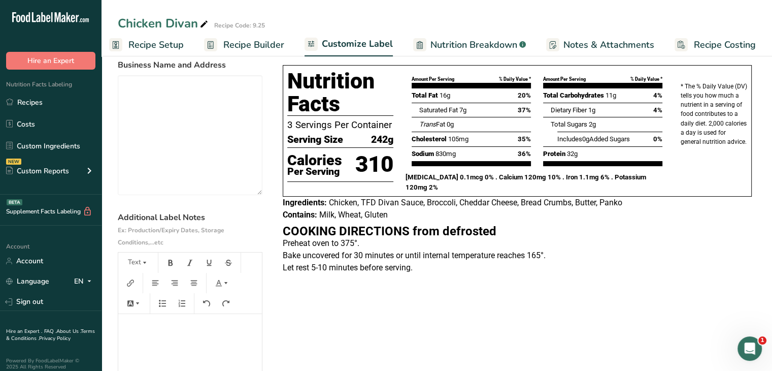
scroll to position [0, 0]
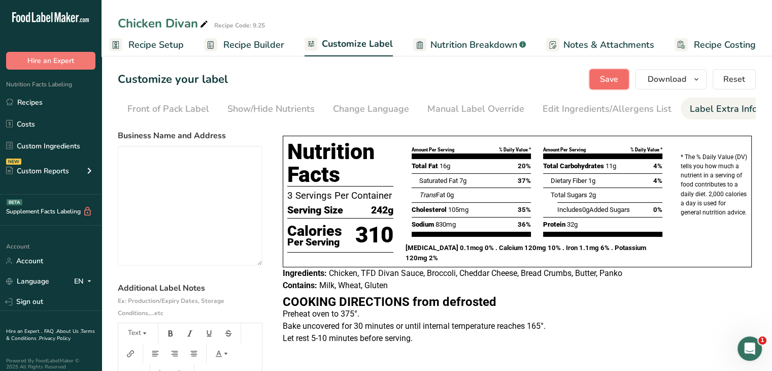
click at [614, 78] on span "Save" at bounding box center [609, 79] width 18 height 12
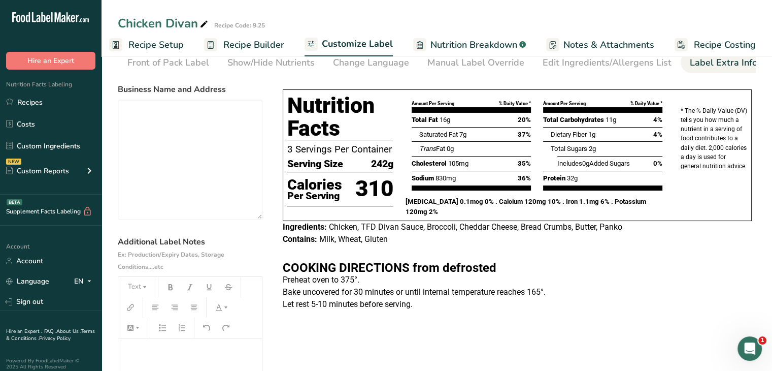
scroll to position [46, 0]
click at [21, 106] on link "Recipes" at bounding box center [51, 101] width 102 height 19
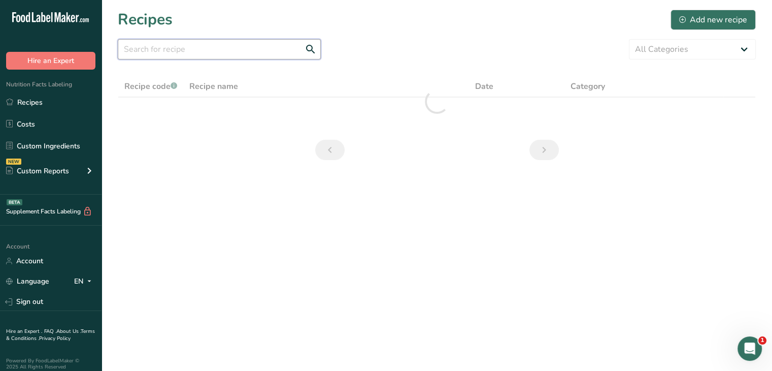
click at [187, 52] on input "text" at bounding box center [219, 49] width 203 height 20
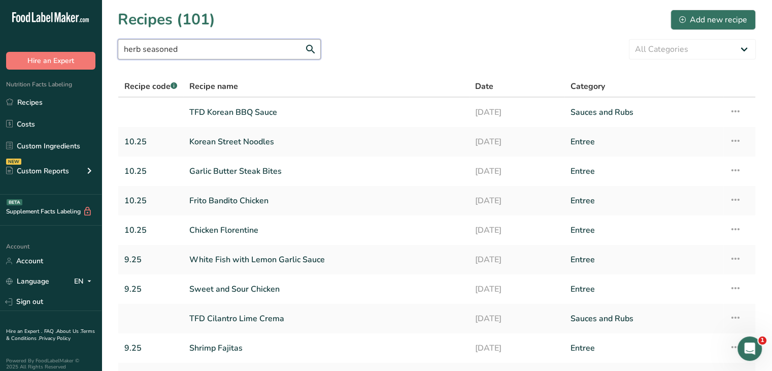
type input "herb seasoned"
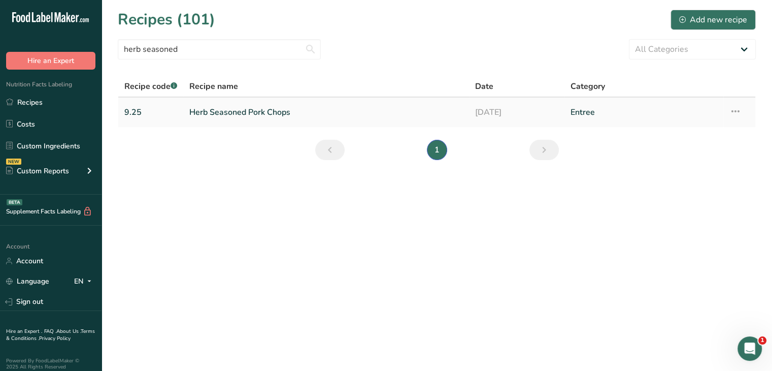
click at [236, 116] on link "Herb Seasoned Pork Chops" at bounding box center [326, 112] width 274 height 21
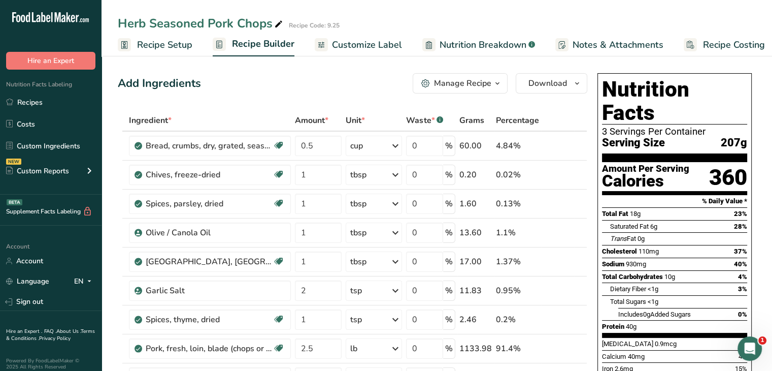
click at [357, 49] on span "Customize Label" at bounding box center [367, 45] width 70 height 14
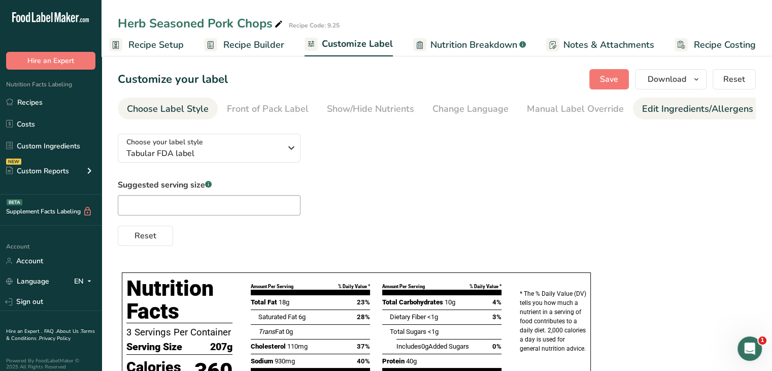
click at [700, 114] on div "Edit Ingredients/Allergens List" at bounding box center [706, 109] width 129 height 14
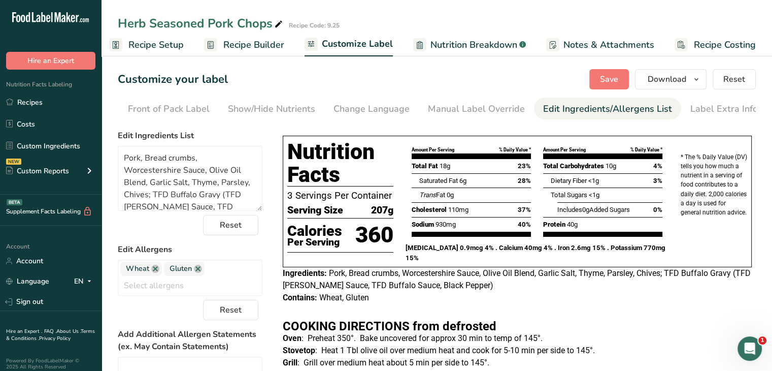
scroll to position [0, 99]
click at [692, 116] on link "Label Extra Info" at bounding box center [724, 108] width 68 height 23
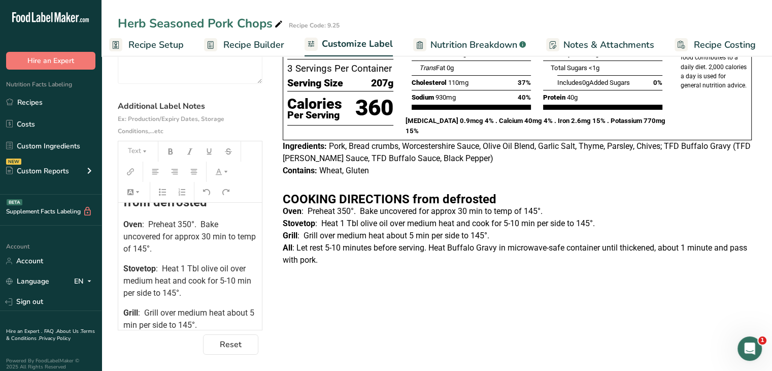
scroll to position [162, 0]
click at [148, 224] on span ": Preheat 350°. Bake uncovered for approx 30 min to temp of 145°." at bounding box center [190, 237] width 135 height 34
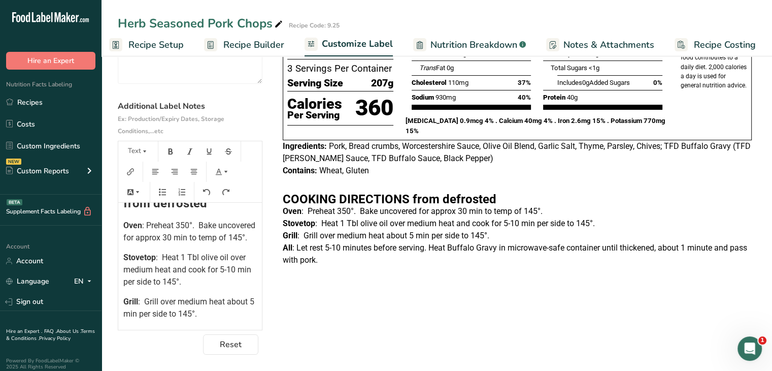
click at [198, 226] on span ": Preheat 350°. Bake uncovered for approx 30 min to temp of 145°." at bounding box center [190, 231] width 134 height 22
click at [228, 238] on span ": Preheat 350°. Bake uncovered for approx 30 min to temp of 145°." at bounding box center [189, 231] width 132 height 22
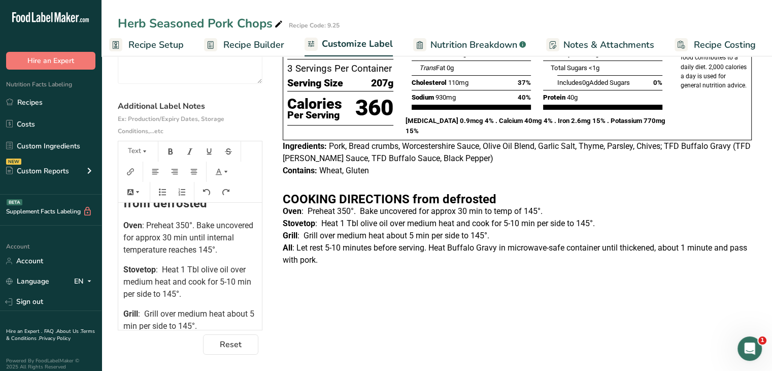
click at [160, 268] on span ": Heat 1 Tbl olive oil over medium heat and cook for 5-10 min per side to 145°." at bounding box center [188, 281] width 130 height 34
click at [135, 293] on span ": Heat 1 Tbl olive oil over medium heat and cook for 5-10 min per side to 145°." at bounding box center [188, 281] width 130 height 34
click at [227, 237] on span ": Preheat 350°. Bake uncovered for approx 30 min until internal temperature rea…" at bounding box center [189, 237] width 132 height 34
click at [246, 250] on span ": Preheat 350°. Bake uncovered for approx 30 min until internal temperature rea…" at bounding box center [189, 237] width 132 height 34
copy span "until internal temperature reaches 145°"
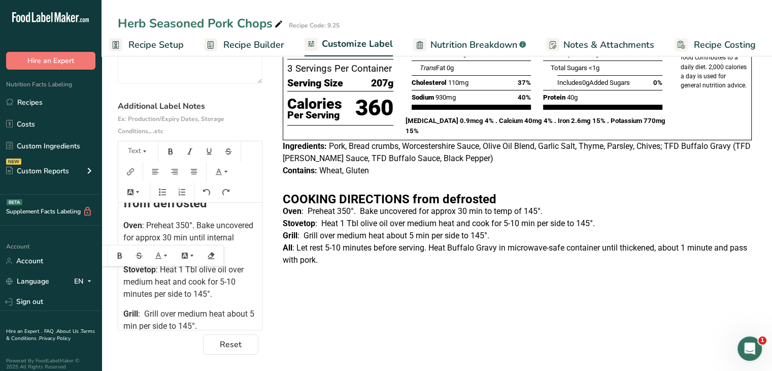
click at [225, 293] on p "Stovetop : Heat 1 Tbl olive oil over medium heat and cook for 5-10 minutes per …" at bounding box center [189, 281] width 133 height 37
drag, startPoint x: 215, startPoint y: 293, endPoint x: 184, endPoint y: 293, distance: 31.5
click at [184, 293] on p "Stovetop : Heat 1 Tbl olive oil over medium heat and cook for 5-10 minutes per …" at bounding box center [189, 281] width 133 height 37
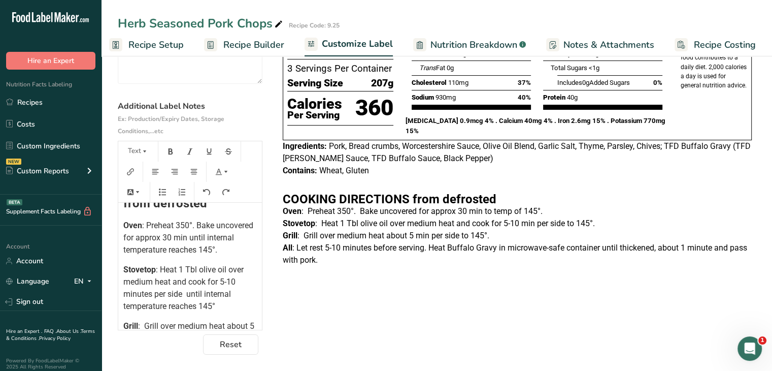
click at [187, 296] on span ": Heat 1 Tbl olive oil over medium heat and cook for 5-10 minutes per side unti…" at bounding box center [184, 287] width 122 height 46
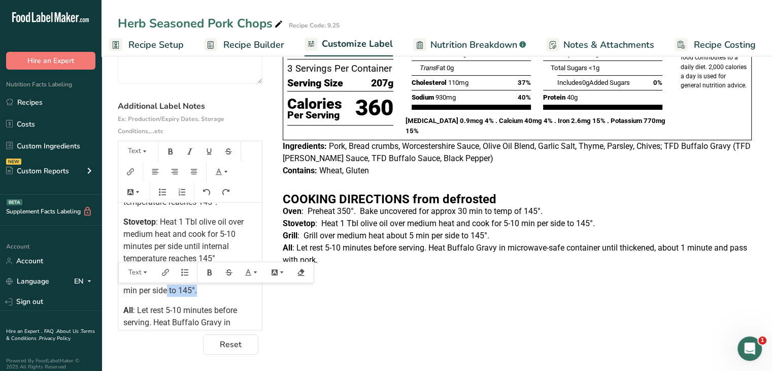
drag, startPoint x: 215, startPoint y: 285, endPoint x: 173, endPoint y: 293, distance: 43.5
click at [173, 293] on p "Grill : Grill over medium heat about 5 min per side to 145°." at bounding box center [189, 284] width 133 height 24
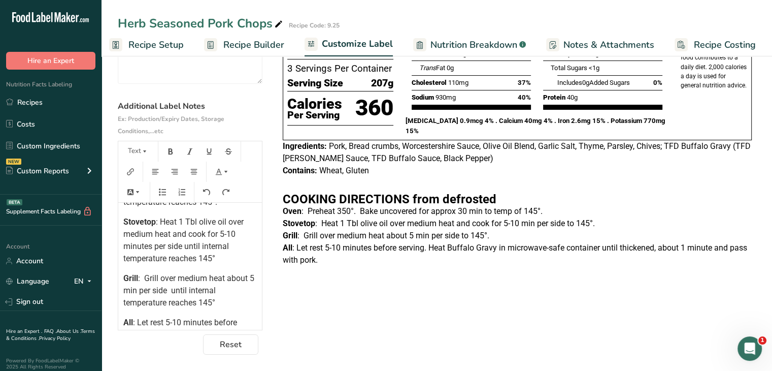
click at [177, 288] on span ": Grill over medium heat about 5 min per side until internal temperature reache…" at bounding box center [189, 290] width 133 height 34
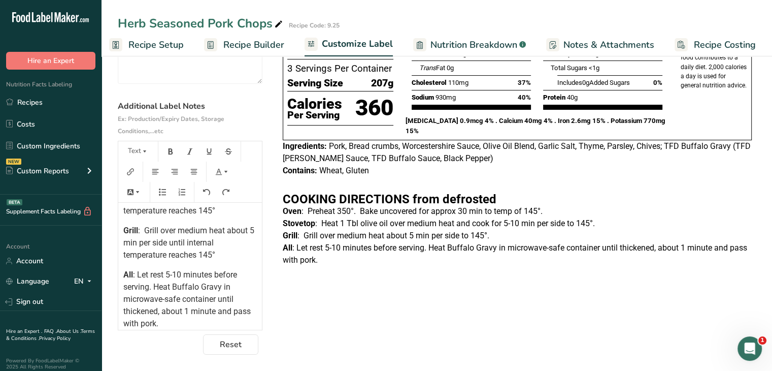
scroll to position [259, 0]
click at [175, 289] on span ": Let rest 5-10 minutes before serving. Heat Buffalo Gravy in microwave-safe co…" at bounding box center [187, 298] width 129 height 58
drag, startPoint x: 216, startPoint y: 311, endPoint x: 156, endPoint y: 313, distance: 59.9
click at [156, 313] on span ": Let rest 5-10 minutes before serving. Heat TFD Buffalo Gravy in microwave-saf…" at bounding box center [187, 298] width 129 height 58
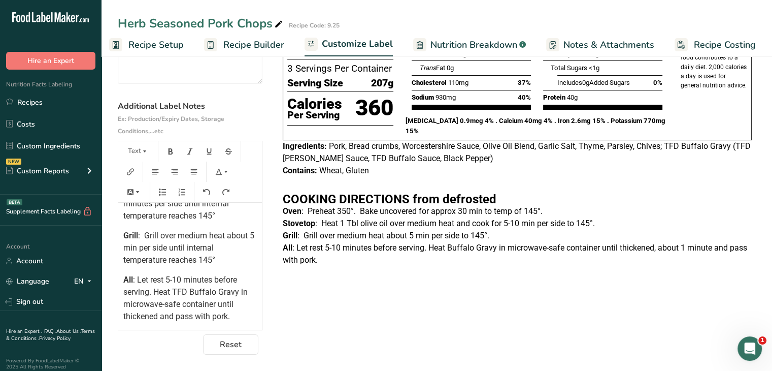
click at [218, 303] on span ": Let rest 5-10 minutes before serving. Heat TFD Buffalo Gravy in microwave-saf…" at bounding box center [186, 298] width 126 height 46
click at [142, 235] on span ": Grill over medium heat about 5 min per side until internal temperature reache…" at bounding box center [189, 247] width 133 height 34
click at [142, 248] on span ": Grill over medium heat about 5 min per side until internal temperature reache…" at bounding box center [188, 247] width 131 height 34
click at [234, 214] on p "Stovetop : Heat 1 Tbl olive oil over medium heat and cook for 5-10 minutes per …" at bounding box center [189, 197] width 133 height 49
click at [226, 265] on div "﻿ ﻿ ﻿ ﻿ ﻿ ﻿ COOKING DIRECTIONS from defrosted Oven : Preheat 350°. Bake uncover…" at bounding box center [190, 136] width 144 height 373
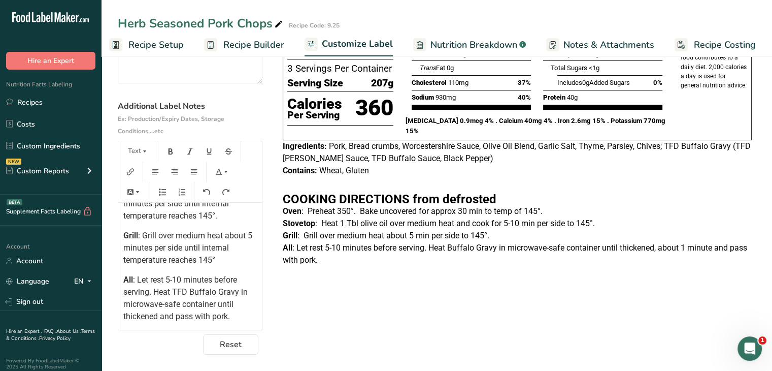
click at [220, 259] on p "Grill : Grill over medium heat about 5 minutes per side until internal temperat…" at bounding box center [189, 247] width 133 height 37
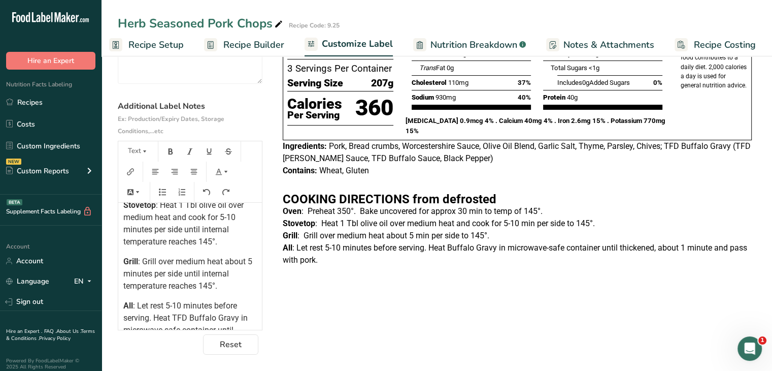
scroll to position [227, 0]
click at [215, 220] on span ": Heat 1 Tbl olive oil over medium heat and cook for 5-10 minutes per side unti…" at bounding box center [184, 222] width 122 height 46
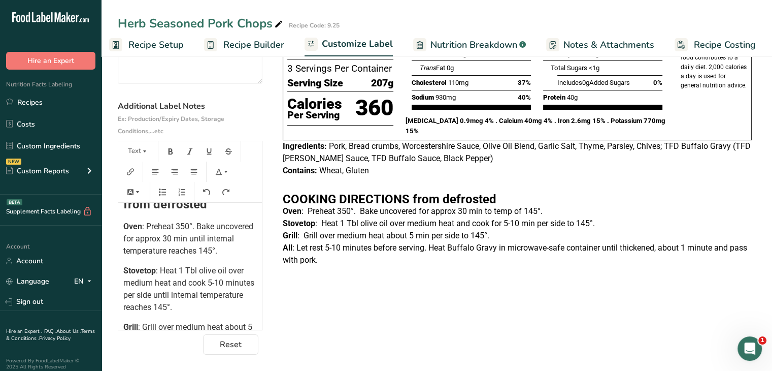
scroll to position [162, 0]
click at [225, 236] on span ": Preheat 350°. Bake uncovered for approx 30 min until internal temperature rea…" at bounding box center [189, 238] width 132 height 34
click at [184, 238] on span ": Preheat 350°. Bake uncovered for approx 30 minutes until internal temperature…" at bounding box center [189, 238] width 132 height 34
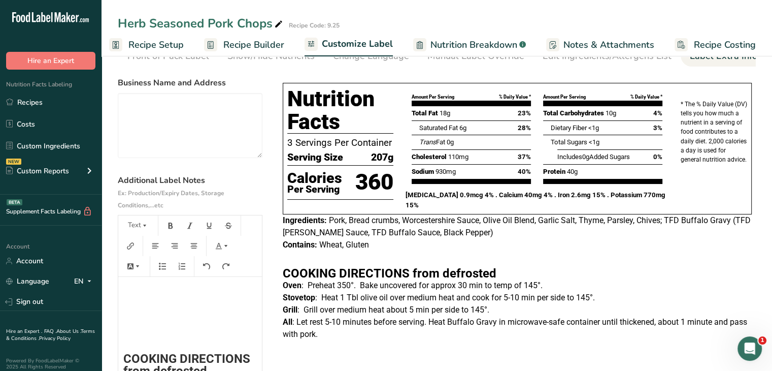
scroll to position [0, 0]
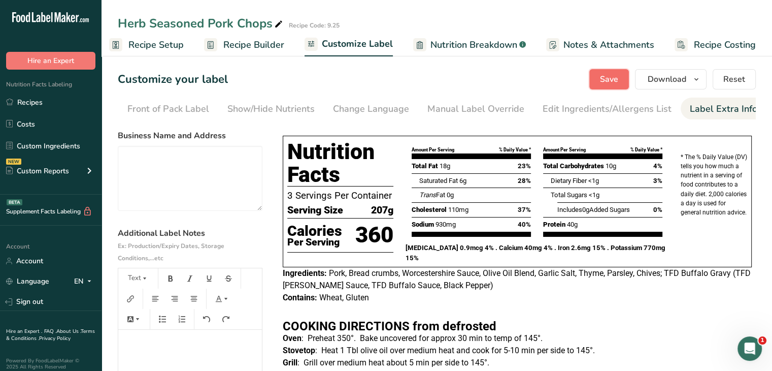
click at [613, 77] on span "Save" at bounding box center [609, 79] width 18 height 12
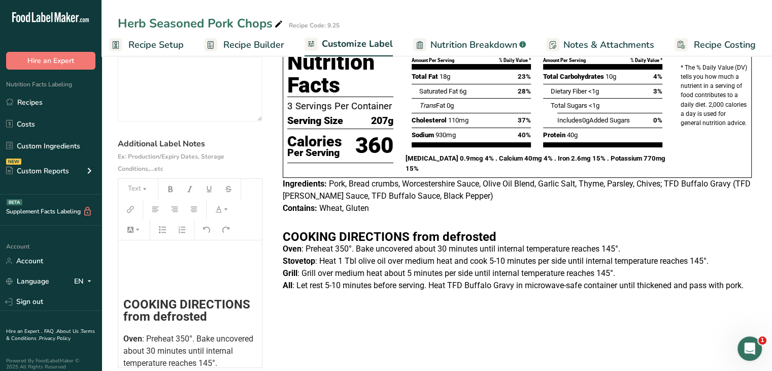
scroll to position [87, 0]
click at [132, 342] on span "Oven" at bounding box center [132, 338] width 19 height 10
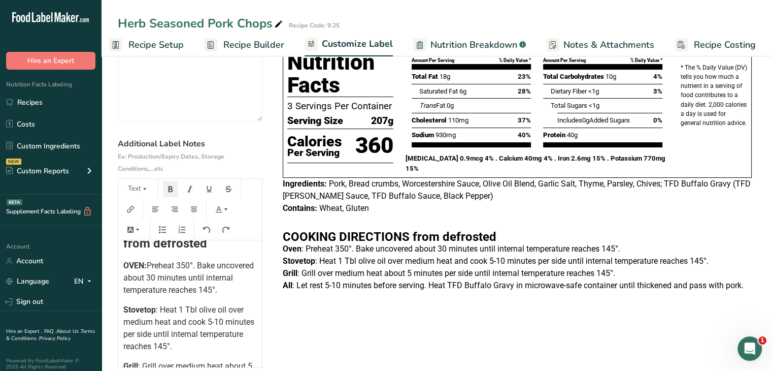
scroll to position [160, 0]
click at [139, 308] on span "Stovetop" at bounding box center [139, 309] width 32 height 10
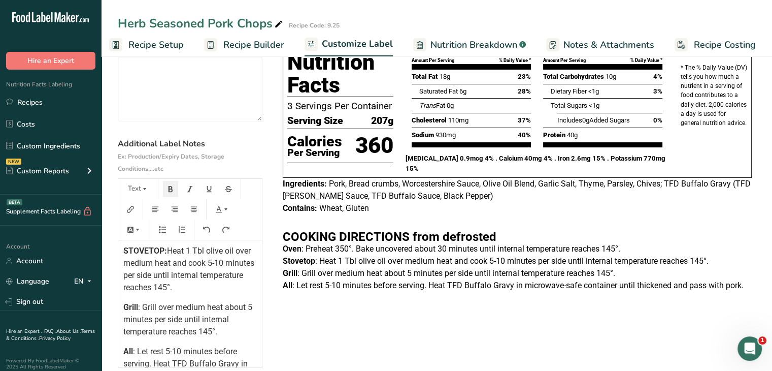
scroll to position [219, 0]
click at [139, 308] on span ": Grill over medium heat about 5 minutes per side until internal temperature re…" at bounding box center [188, 319] width 131 height 34
click at [126, 354] on span "All" at bounding box center [128, 351] width 10 height 10
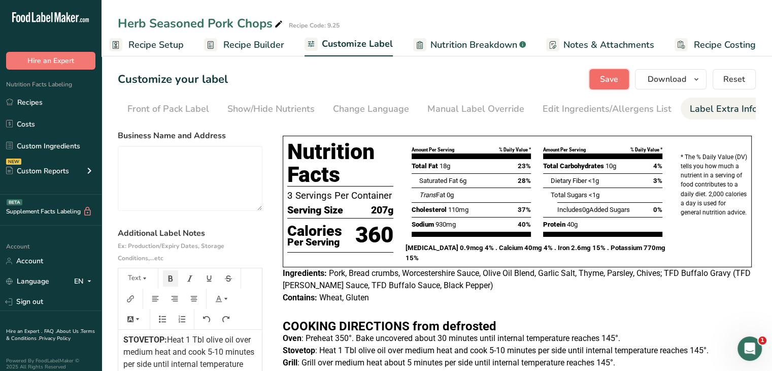
click at [609, 82] on span "Save" at bounding box center [609, 79] width 18 height 12
click at [612, 72] on button "Save" at bounding box center [609, 79] width 40 height 20
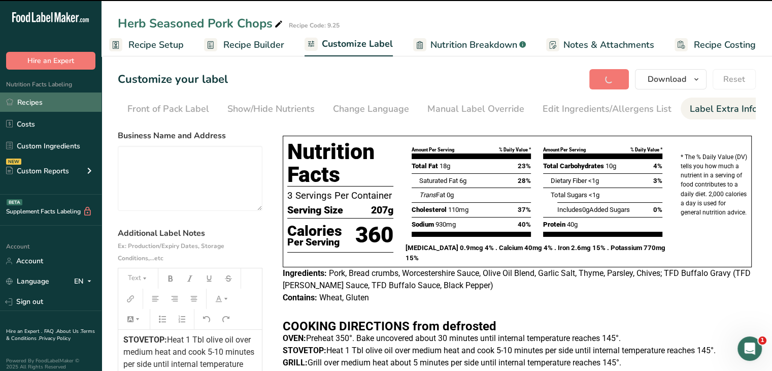
click at [27, 106] on link "Recipes" at bounding box center [51, 101] width 102 height 19
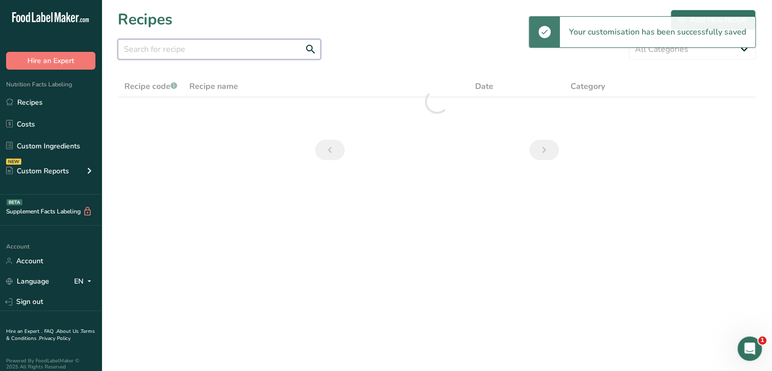
click at [182, 57] on input "text" at bounding box center [219, 49] width 203 height 20
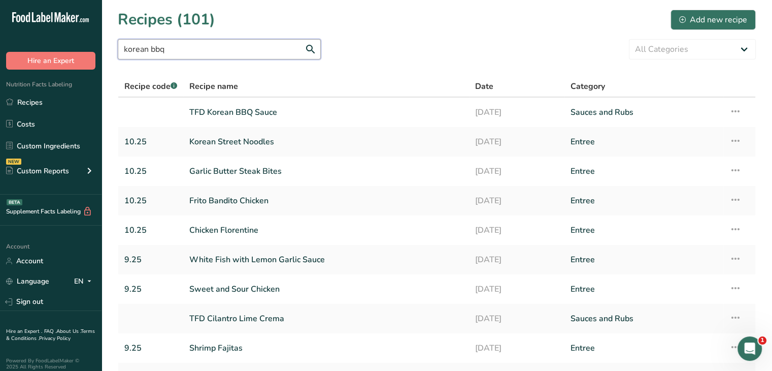
type input "korean bbq"
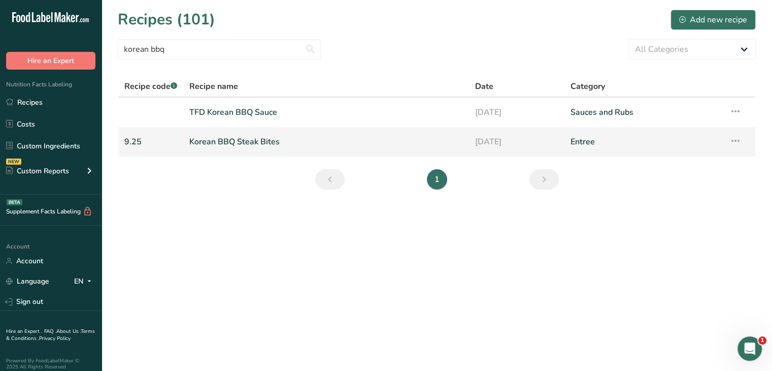
click at [260, 141] on link "Korean BBQ Steak Bites" at bounding box center [326, 141] width 274 height 21
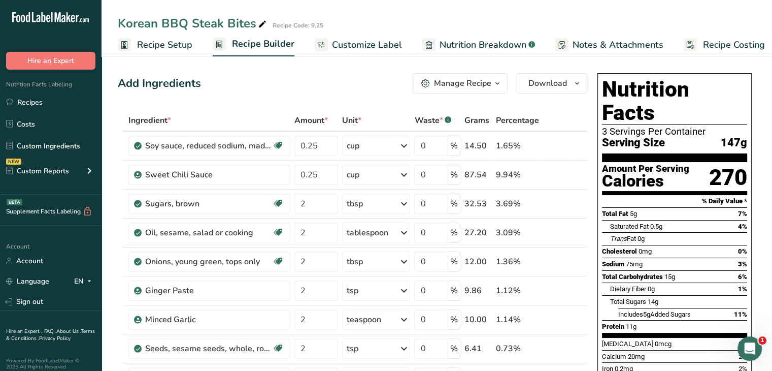
click at [586, 45] on span "Notes & Attachments" at bounding box center [618, 45] width 91 height 14
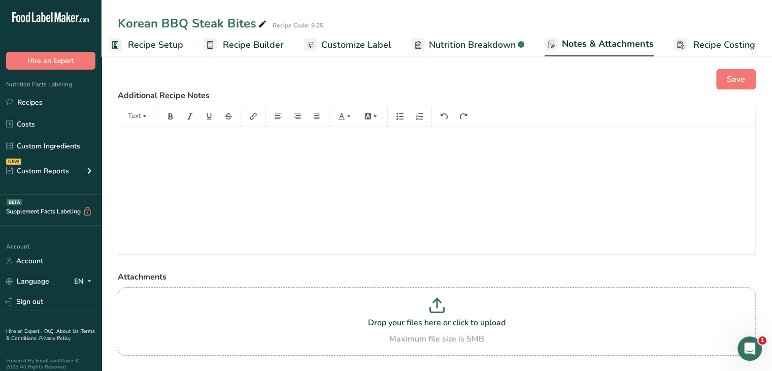
click at [356, 54] on link "Customize Label" at bounding box center [347, 45] width 87 height 23
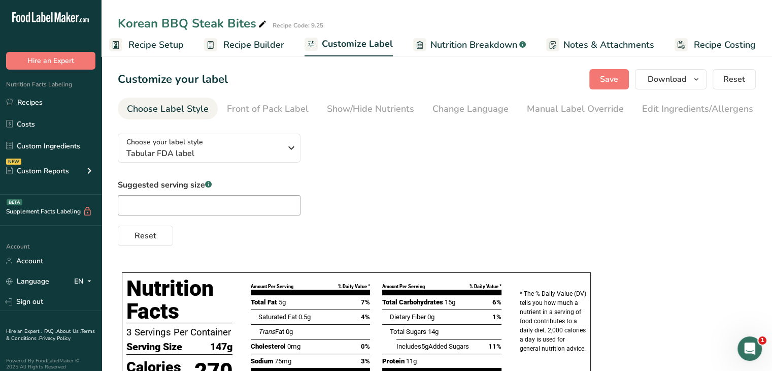
click at [164, 48] on span "Recipe Setup" at bounding box center [155, 45] width 55 height 14
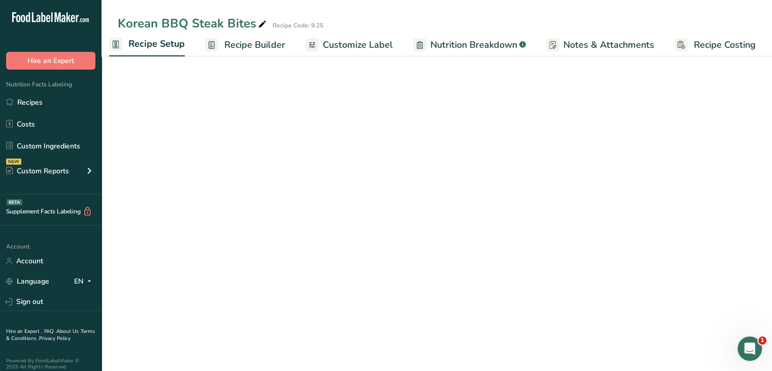
scroll to position [0, 4]
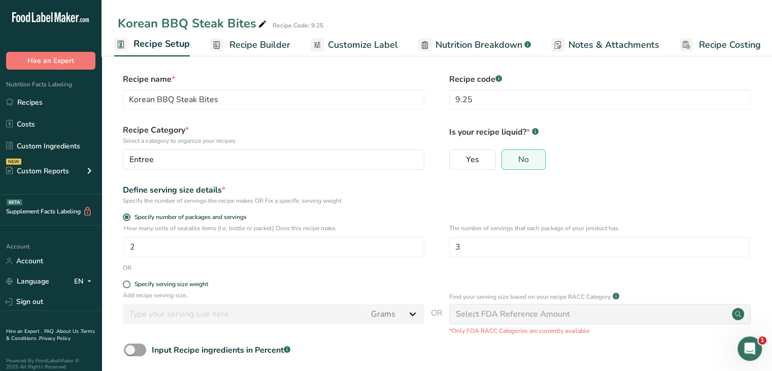
click at [315, 208] on form "Recipe name * Korean BBQ Steak Bites Recipe code .a-a{fill:#347362;}.b-a{fill:#…" at bounding box center [437, 238] width 638 height 331
click at [246, 47] on span "Recipe Builder" at bounding box center [259, 45] width 61 height 14
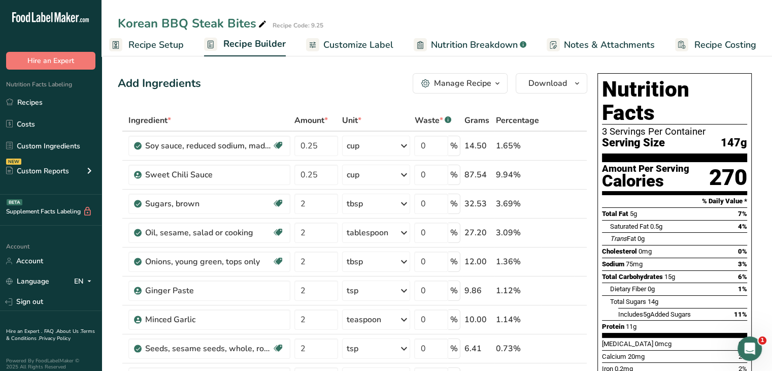
click at [351, 40] on span "Customize Label" at bounding box center [358, 45] width 70 height 14
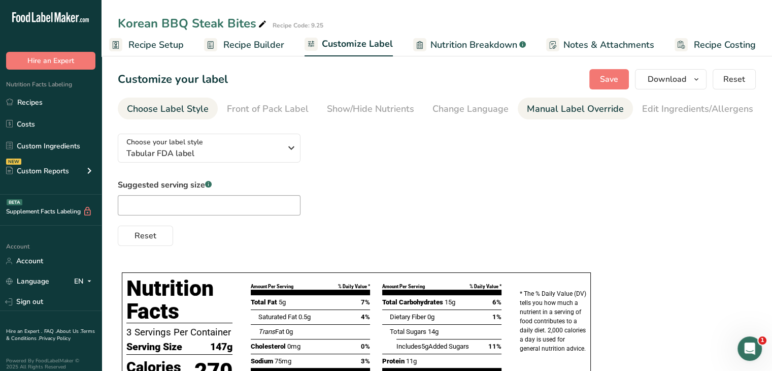
scroll to position [0, 99]
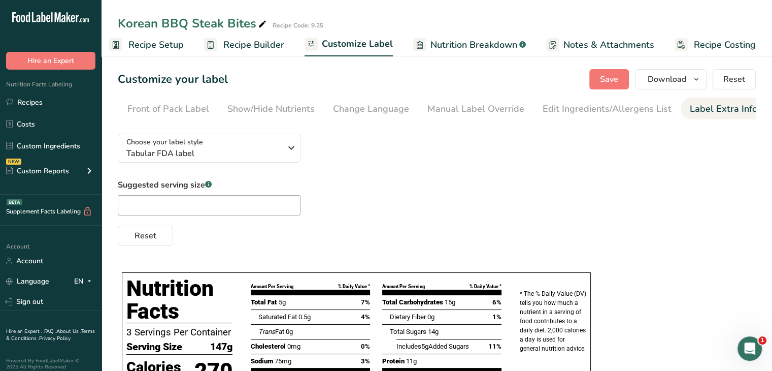
click at [690, 112] on div "Label Extra Info" at bounding box center [724, 109] width 68 height 14
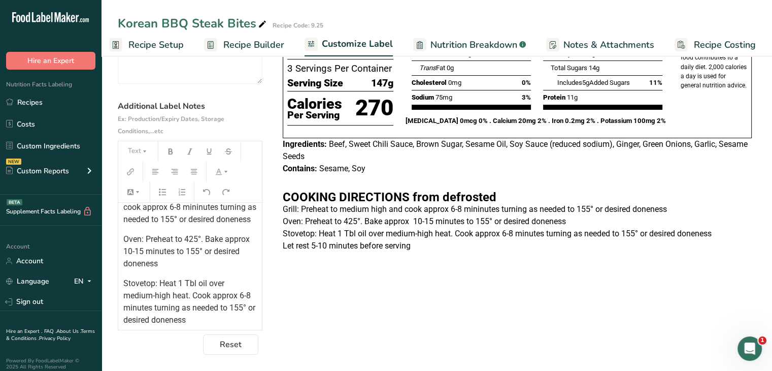
scroll to position [140, 0]
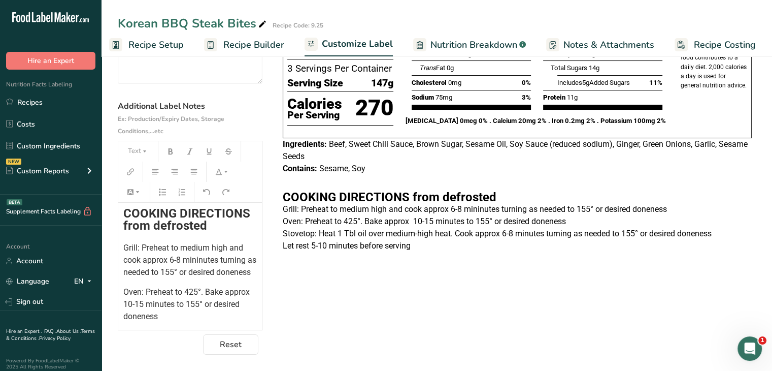
click at [128, 245] on span "Grill: Preheat to medium high and cook approx 6-8 mininutes turning as needed t…" at bounding box center [190, 260] width 135 height 34
click at [133, 308] on span "Oven: Preheat to 425°. Bake approx 10-15 minutes to 155° or desired doneness" at bounding box center [188, 304] width 130 height 34
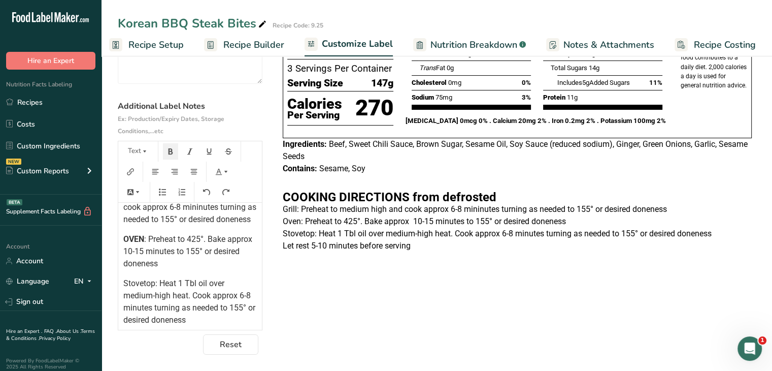
scroll to position [201, 0]
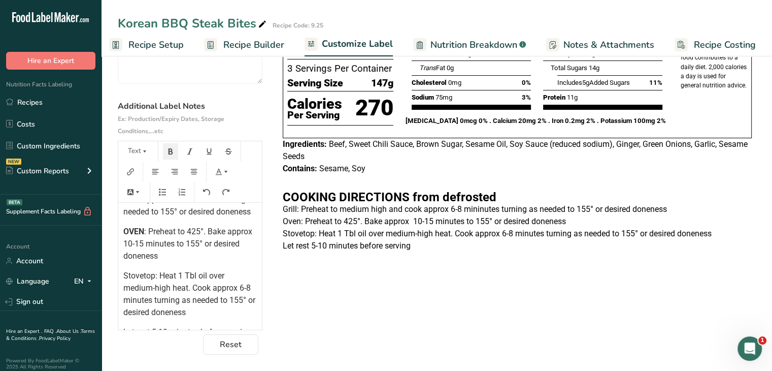
click at [133, 287] on span "Stovetop: Heat 1 Tbl oil over medium-high heat. Cook approx 6-8 minutes turning…" at bounding box center [190, 294] width 134 height 46
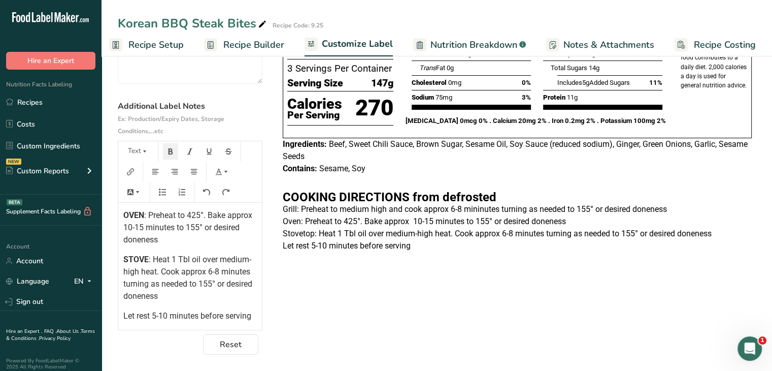
click at [122, 305] on div "﻿ ﻿ ﻿ ﻿ ﻿ ﻿ COOKING DIRECTIONS from defrosted GRILL : Preheat to medium high an…" at bounding box center [190, 154] width 144 height 336
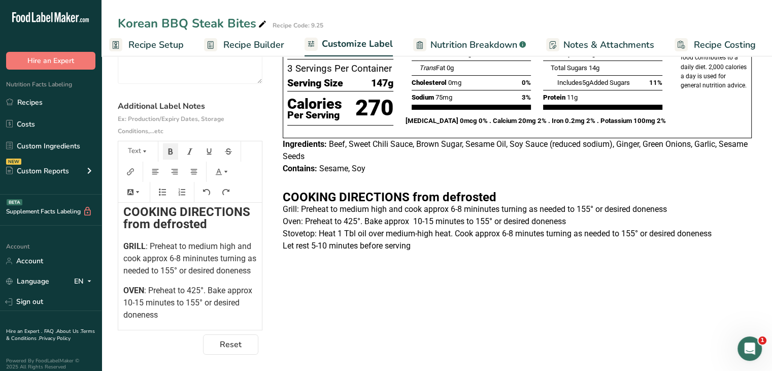
scroll to position [141, 0]
click at [173, 258] on span ": Preheat to medium high and cook approx 6-8 mininutes turning as needed to 155…" at bounding box center [190, 259] width 135 height 34
click at [193, 272] on span ": Preheat to medium high and cook about 6-8 mininutes turning as needed to 155°…" at bounding box center [188, 259] width 131 height 34
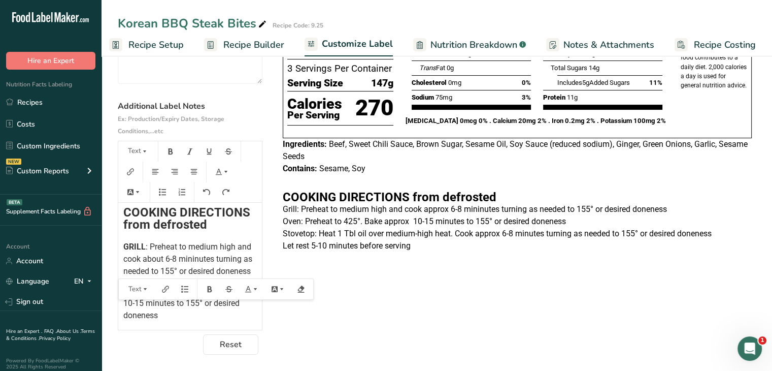
click at [201, 316] on span ": Preheat to 425°. Bake approx 10-15 minutes to 155° or desired doneness" at bounding box center [189, 303] width 133 height 34
click at [233, 254] on p "GRILL : Preheat to medium high and cook about 6-8 mininutes turning as needed t…" at bounding box center [189, 258] width 133 height 37
click at [192, 273] on span ": Preheat to medium high and cook about 6-8 mininutes, turning as needed to 155…" at bounding box center [189, 258] width 132 height 34
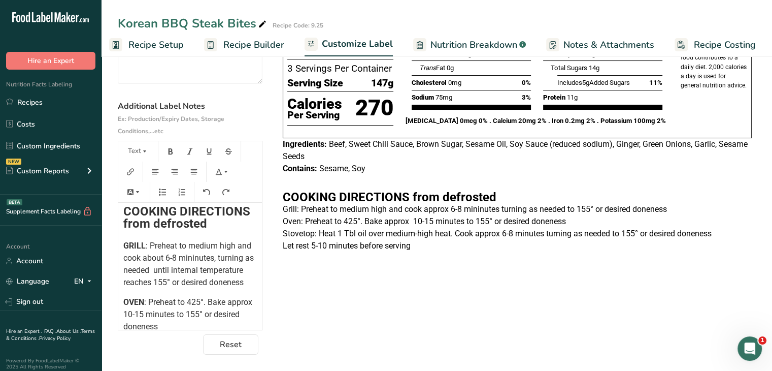
click at [190, 288] on p "GRILL : Preheat to medium high and cook about 6-8 mininutes, turning as needed …" at bounding box center [189, 264] width 133 height 49
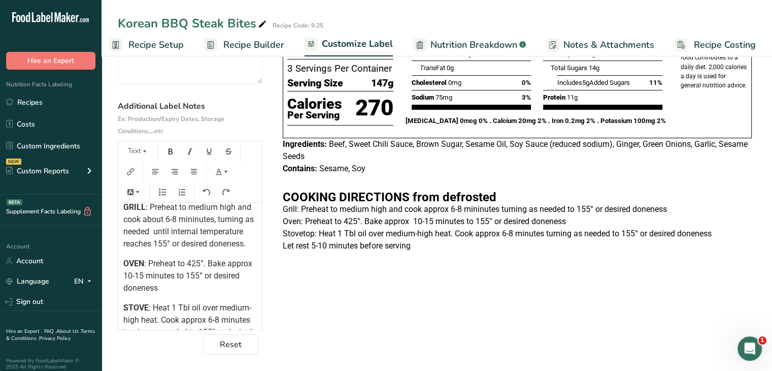
scroll to position [185, 0]
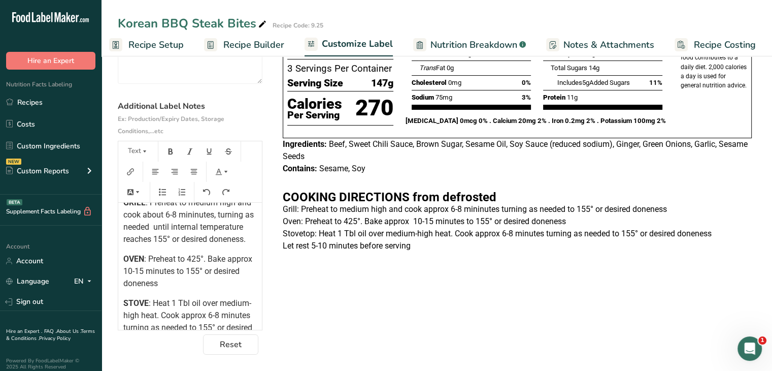
click at [150, 282] on span ": Preheat to 425°. Bake approx 10-15 minutes to 155° or desired doneness" at bounding box center [189, 271] width 133 height 34
click at [193, 229] on span ": Preheat to medium high and cook about 6-8 mininutes, turning as needed until …" at bounding box center [189, 220] width 132 height 46
drag, startPoint x: 193, startPoint y: 229, endPoint x: 186, endPoint y: 226, distance: 7.3
click at [186, 226] on span ": Preheat to medium high and cook about 6-8 mininutes, turning as needed until …" at bounding box center [189, 220] width 132 height 46
click at [240, 271] on span ": Preheat to 425°. Bake about 10-15 minutes to 155° or desired doneness" at bounding box center [186, 271] width 127 height 34
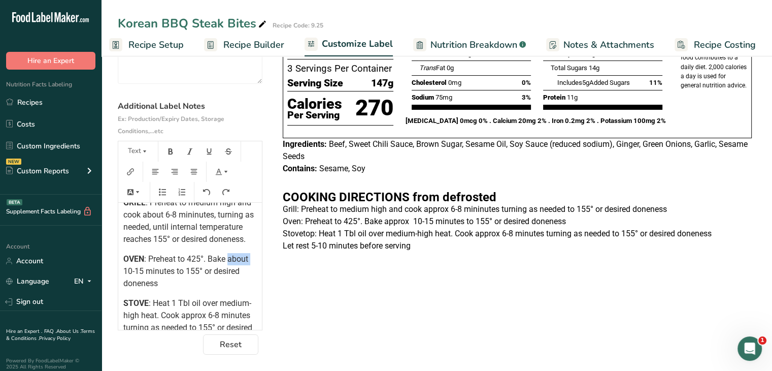
click at [240, 271] on span ": Preheat to 425°. Bake about 10-15 minutes to 155° or desired doneness" at bounding box center [186, 271] width 127 height 34
click at [181, 283] on span ": Preheat to 425°. Bake about 10-15 minutes to 155° or desired doneness" at bounding box center [186, 271] width 127 height 34
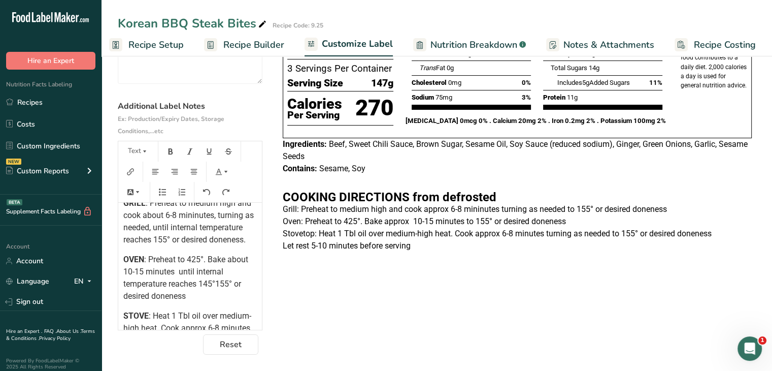
click at [178, 283] on span ": Preheat to 425°. Bake about 10-15 minutes until internal temperature reaches …" at bounding box center [186, 277] width 127 height 46
click at [215, 295] on span ": Preheat to 425°. Bake about 10-15 minutes until internal temperature reaches …" at bounding box center [186, 277] width 127 height 46
drag, startPoint x: 215, startPoint y: 295, endPoint x: 140, endPoint y: 292, distance: 75.2
click at [140, 292] on span ": Preheat to 425°. Bake about 10-15 minutes until internal temperature reaches …" at bounding box center [188, 277] width 131 height 46
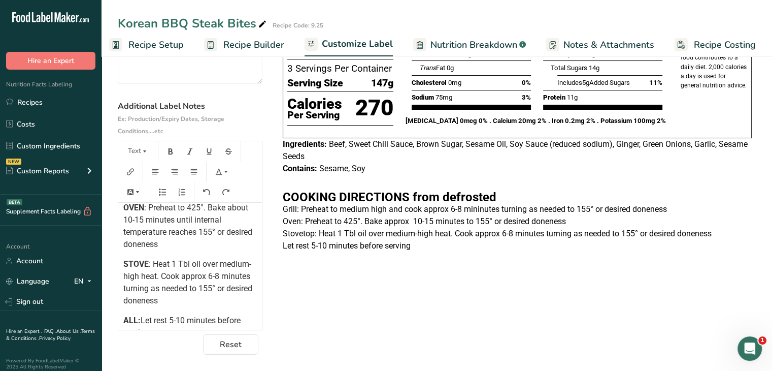
scroll to position [237, 0]
click at [231, 286] on span ": Heat 1 Tbl oil over medium-high heat. Cook approx 6-8 minutes turning as need…" at bounding box center [188, 281] width 131 height 46
click at [153, 299] on span ": Heat 1 Tbl oil over medium-high heat. Cook about 6-8 minutes turning as neede…" at bounding box center [188, 281] width 131 height 46
click at [220, 299] on span ": Heat 1 Tbl oil over medium-high heat. Cook about 6-8 minutes, turning as need…" at bounding box center [188, 281] width 131 height 46
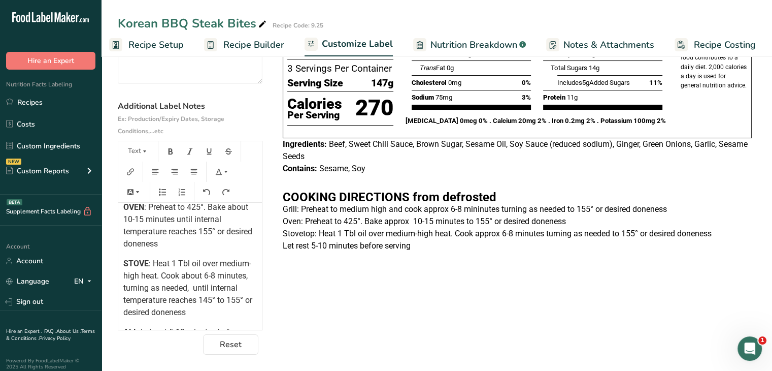
click at [227, 303] on span ": Heat 1 Tbl oil over medium-high heat. Cook about 6-8 minutes, turning as need…" at bounding box center [188, 287] width 131 height 58
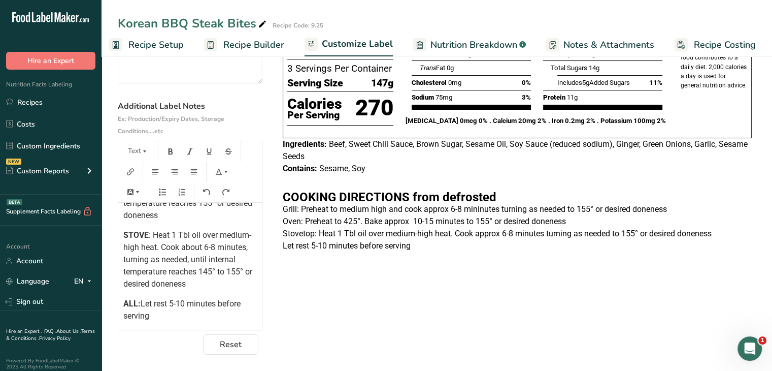
scroll to position [270, 0]
click at [135, 288] on span ": Heat 1 Tbl oil over medium-high heat. Cook about 6-8 minutes, turning as need…" at bounding box center [188, 259] width 131 height 58
click at [132, 288] on span ": Heat 1 Tbl oil over medium-high heat. Cook about 6-8 minutes, turning as need…" at bounding box center [188, 259] width 131 height 58
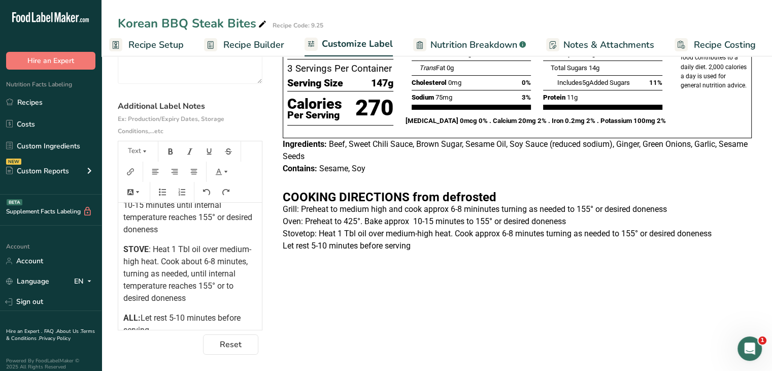
scroll to position [251, 0]
click at [233, 226] on p "OVEN : Preheat to 425°. Bake about 10-15 minutes until internal temperature rea…" at bounding box center [189, 211] width 133 height 49
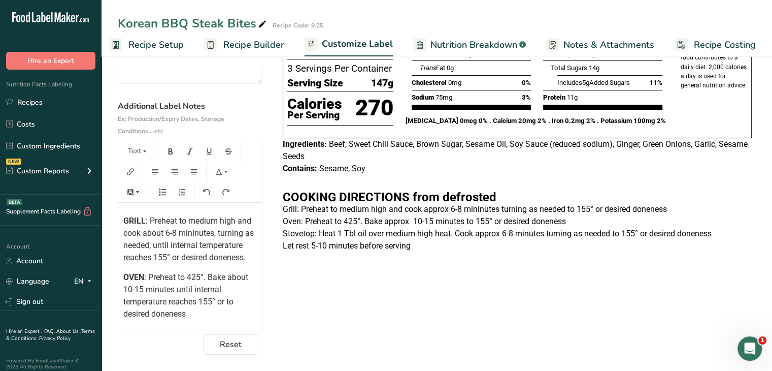
scroll to position [161, 0]
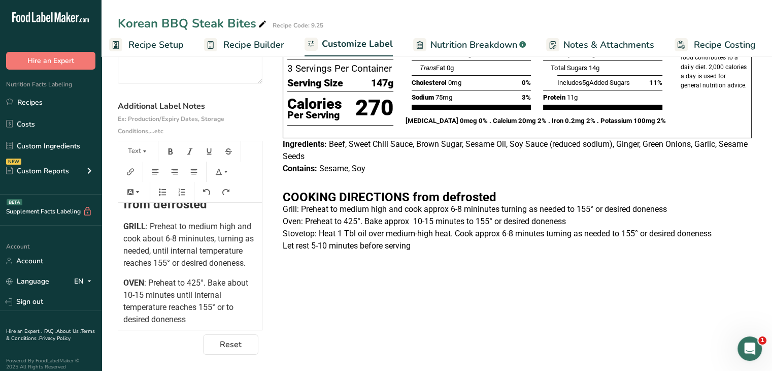
click at [236, 264] on p "GRILL : Preheat to medium high and cook about 6-8 mininutes, turning as needed,…" at bounding box center [189, 244] width 133 height 49
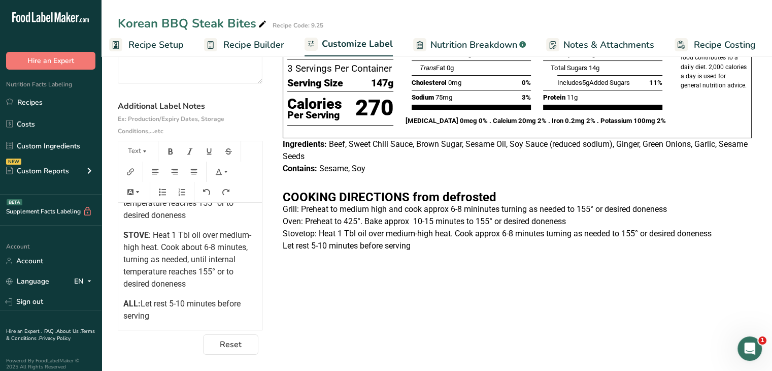
click at [173, 319] on p "ALL: Let rest 5-10 minutes before serving" at bounding box center [189, 309] width 133 height 24
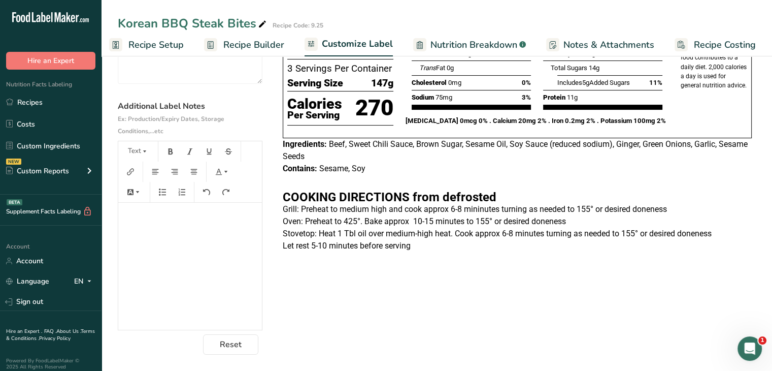
scroll to position [0, 0]
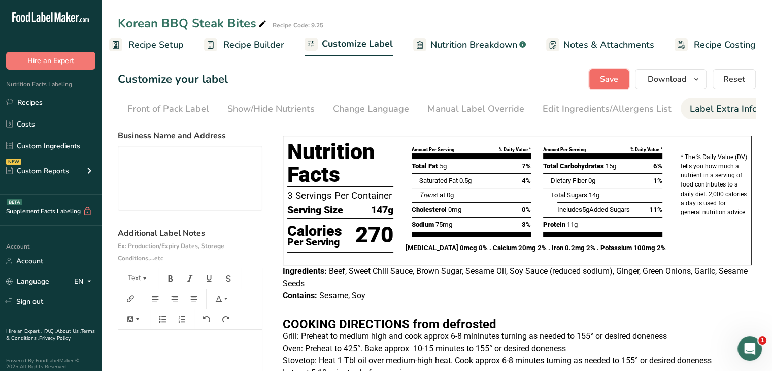
click at [603, 85] on span "Save" at bounding box center [609, 79] width 18 height 12
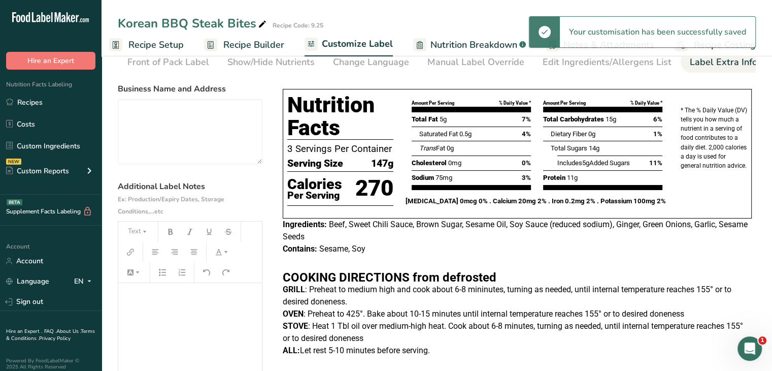
scroll to position [129, 0]
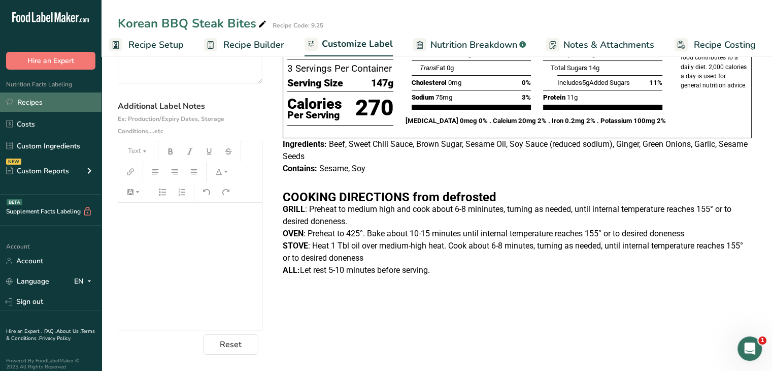
click at [63, 94] on link "Recipes" at bounding box center [51, 101] width 102 height 19
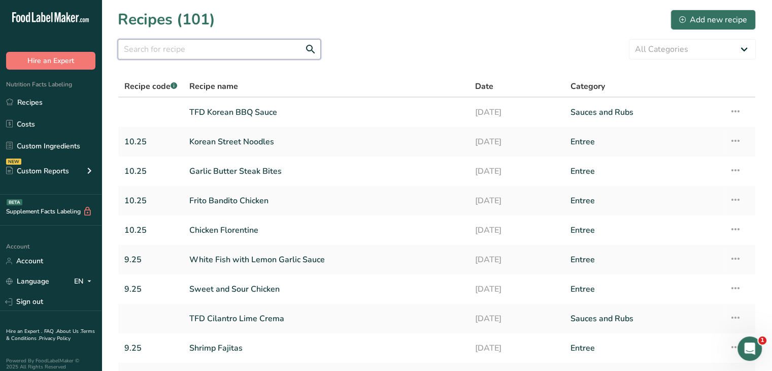
click at [286, 53] on input "text" at bounding box center [219, 49] width 203 height 20
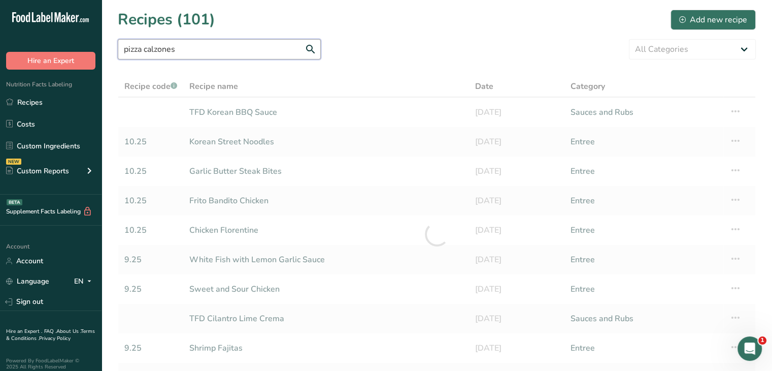
type input "pizza calzones"
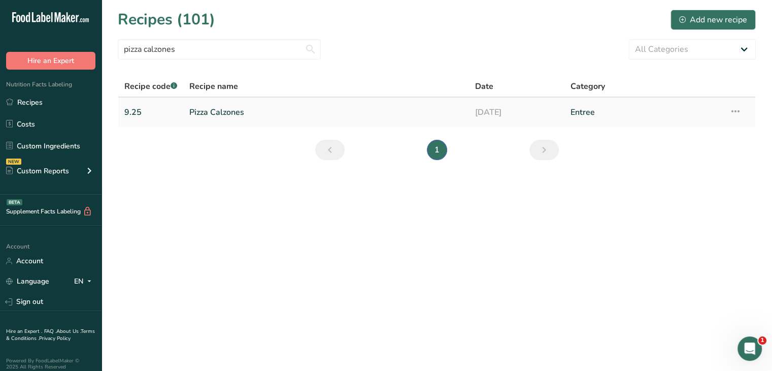
click at [206, 102] on link "Pizza Calzones" at bounding box center [326, 112] width 274 height 21
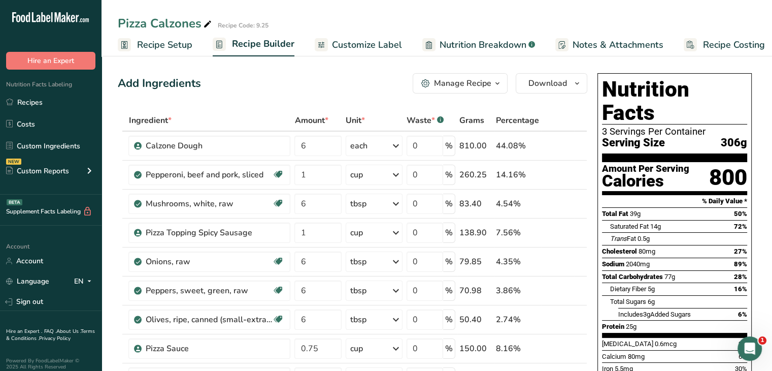
click at [359, 50] on span "Customize Label" at bounding box center [367, 45] width 70 height 14
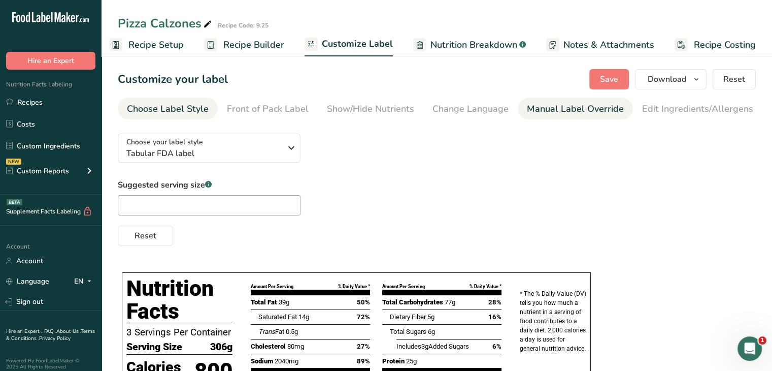
click at [595, 104] on div "Manual Label Override" at bounding box center [575, 109] width 97 height 14
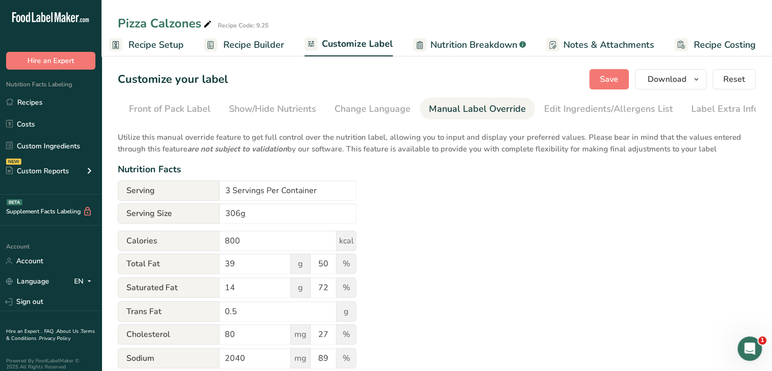
scroll to position [0, 99]
click at [699, 111] on div "Label Extra Info" at bounding box center [724, 109] width 68 height 14
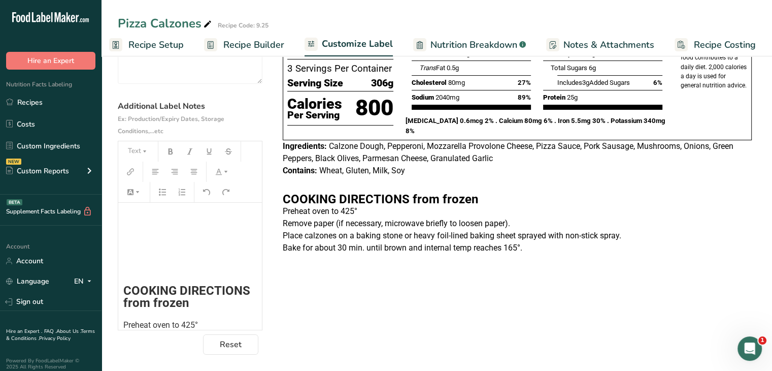
scroll to position [129, 0]
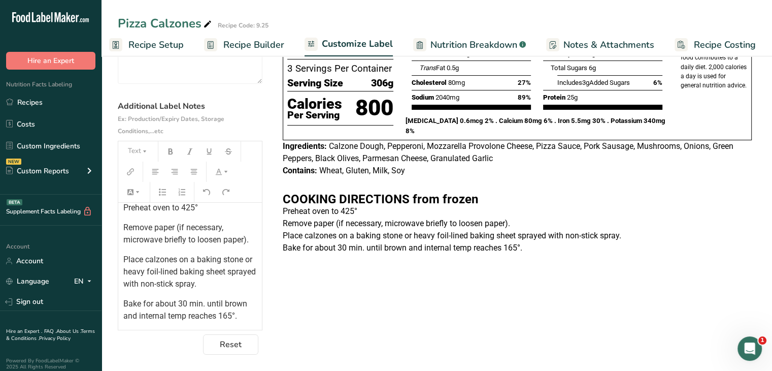
click at [149, 305] on span "Bake for about 30 min. until brown and internal temp reaches 165°." at bounding box center [186, 309] width 126 height 22
click at [191, 306] on span "Bake about 30 min. until brown and internal temp reaches 165°." at bounding box center [187, 309] width 129 height 22
click at [186, 315] on span "Bake about 30 minutes until brown and internal temp reaches 165°." at bounding box center [186, 309] width 127 height 22
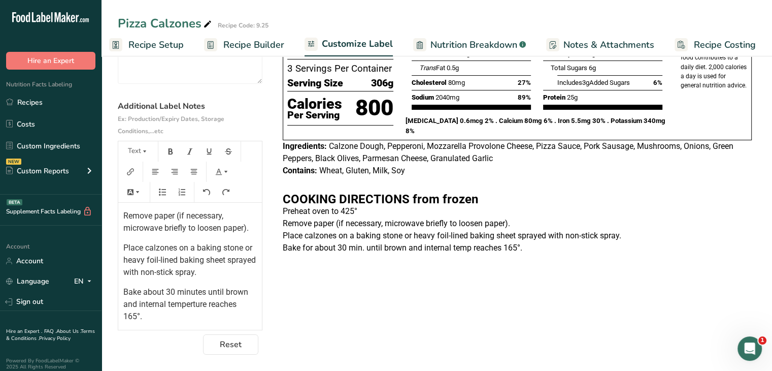
scroll to position [0, 0]
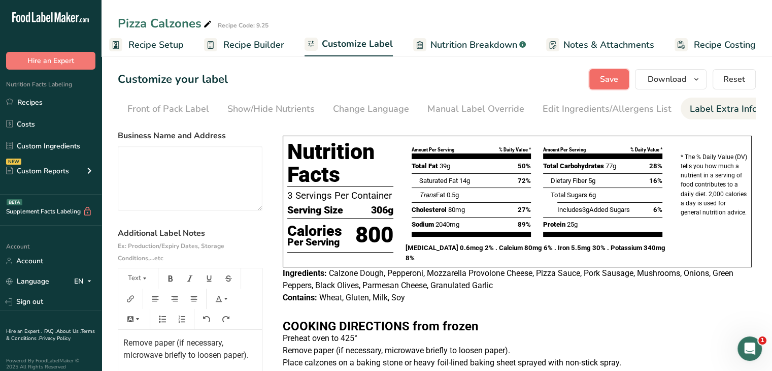
click at [613, 70] on button "Save" at bounding box center [609, 79] width 40 height 20
click at [614, 75] on span "Save" at bounding box center [609, 79] width 18 height 12
click at [242, 47] on span "Recipe Builder" at bounding box center [253, 45] width 61 height 14
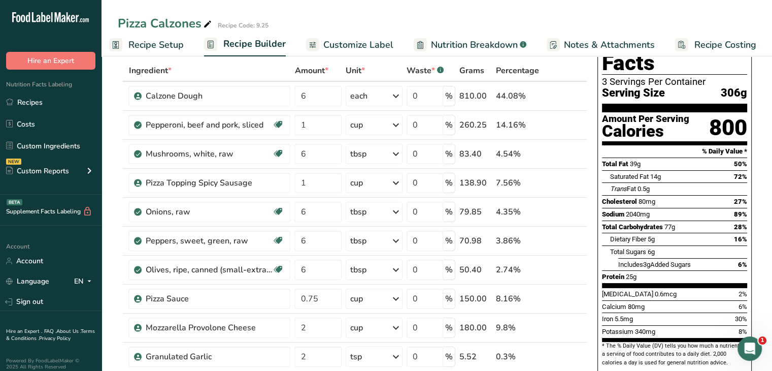
scroll to position [50, 0]
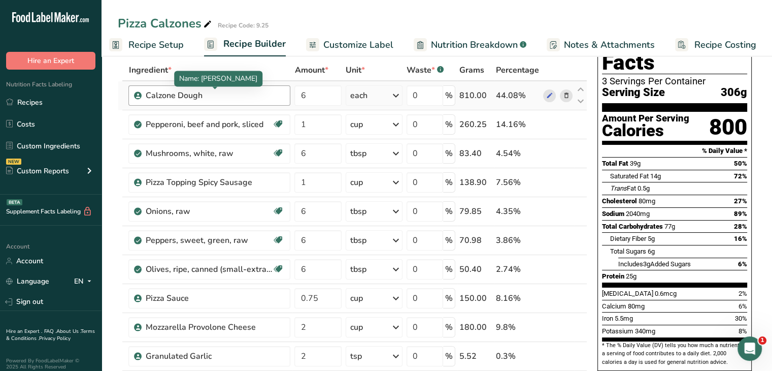
click at [242, 99] on div "Calzone Dough" at bounding box center [208, 95] width 127 height 12
click at [549, 94] on icon at bounding box center [549, 95] width 7 height 11
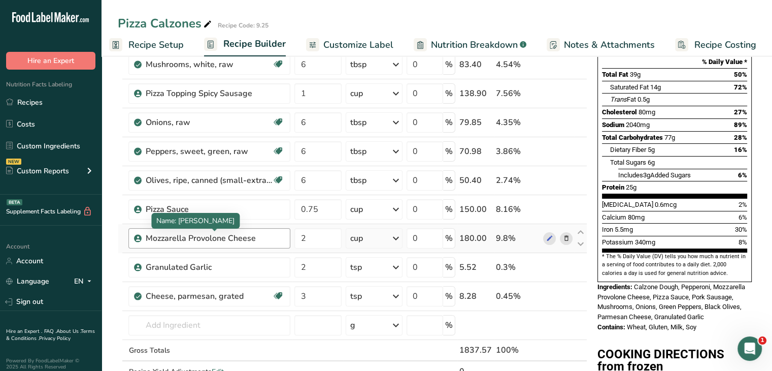
scroll to position [0, 0]
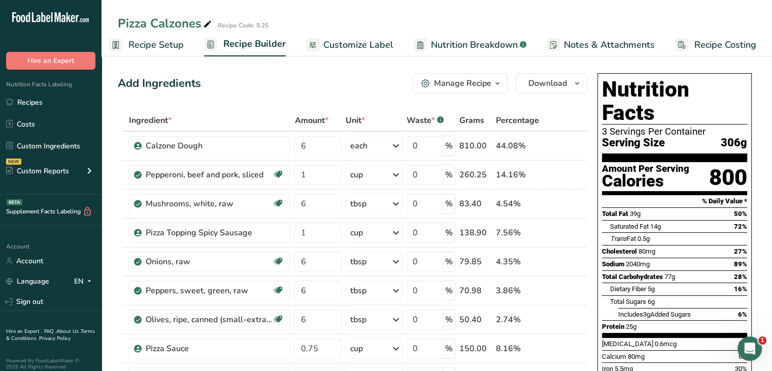
click at [370, 47] on span "Customize Label" at bounding box center [358, 45] width 70 height 14
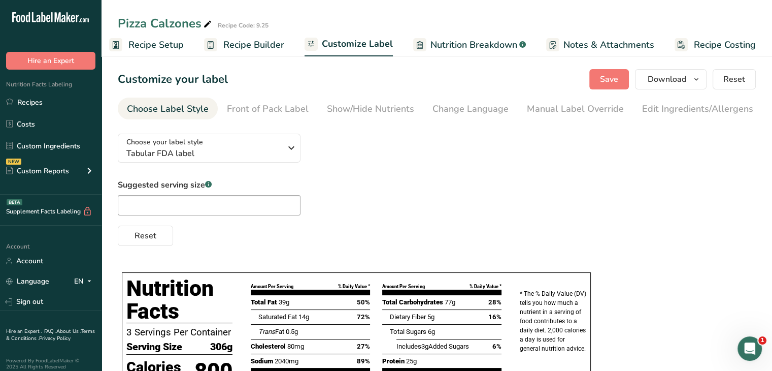
click at [248, 46] on span "Recipe Builder" at bounding box center [253, 45] width 61 height 14
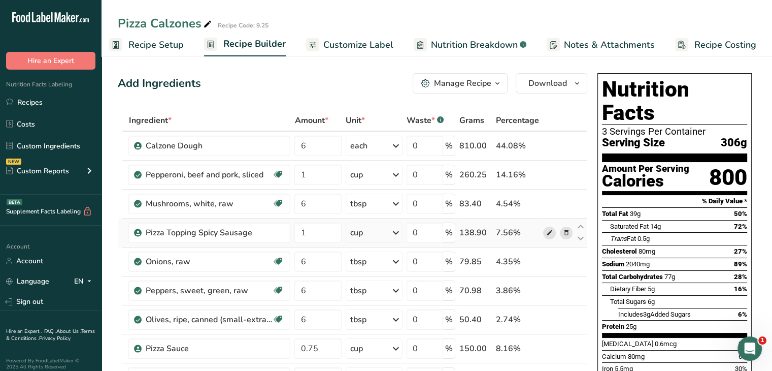
click at [546, 233] on icon at bounding box center [549, 232] width 7 height 11
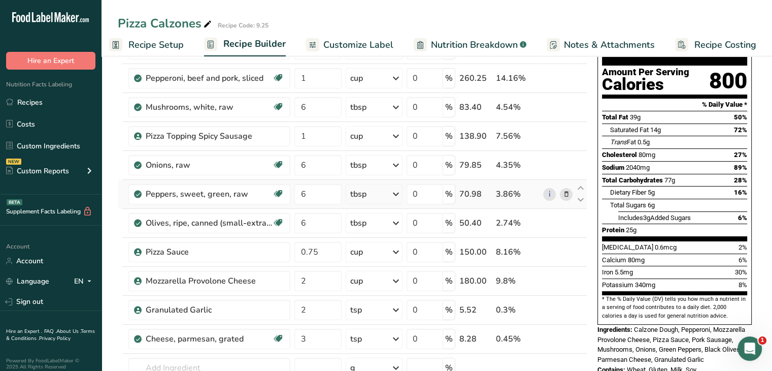
scroll to position [107, 0]
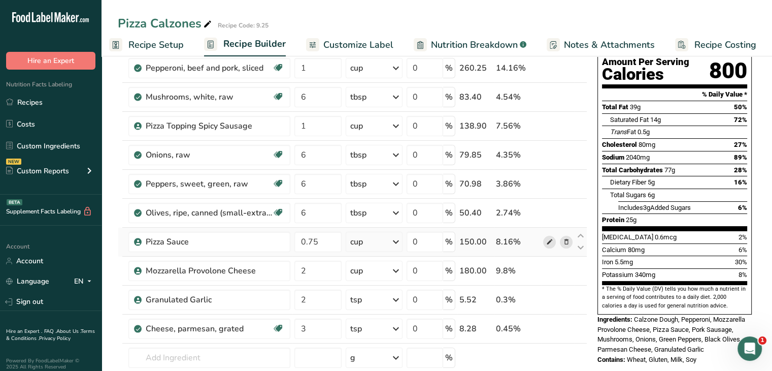
click at [549, 242] on icon at bounding box center [549, 242] width 7 height 11
click at [40, 107] on link "Recipes" at bounding box center [51, 101] width 102 height 19
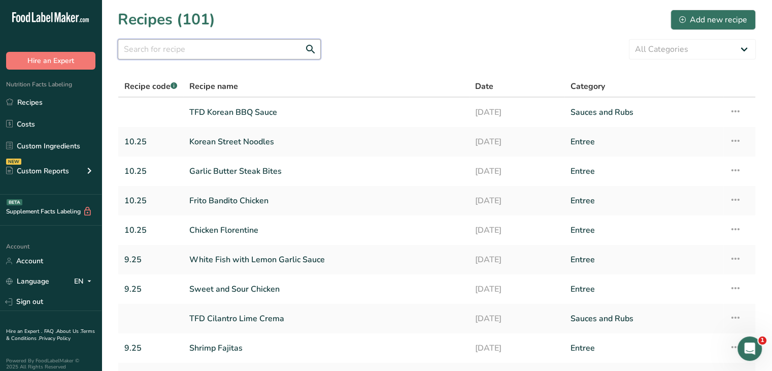
click at [229, 47] on input "text" at bounding box center [219, 49] width 203 height 20
type input "shrimp fajitas"
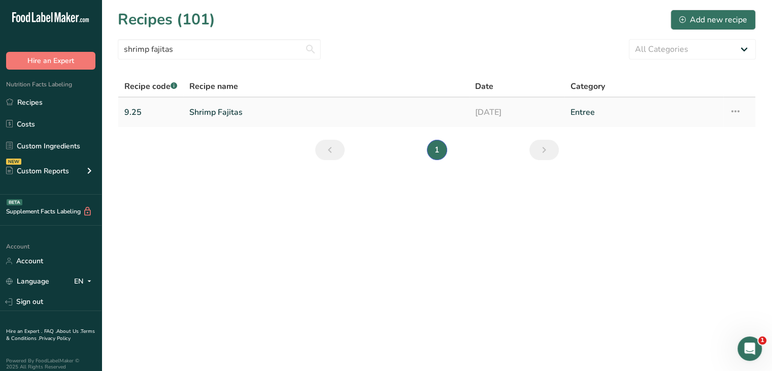
click at [205, 115] on link "Shrimp Fajitas" at bounding box center [326, 112] width 274 height 21
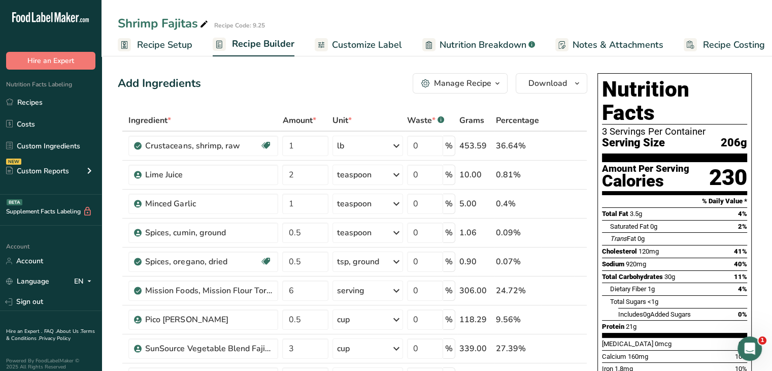
click at [332, 44] on span "Customize Label" at bounding box center [367, 45] width 70 height 14
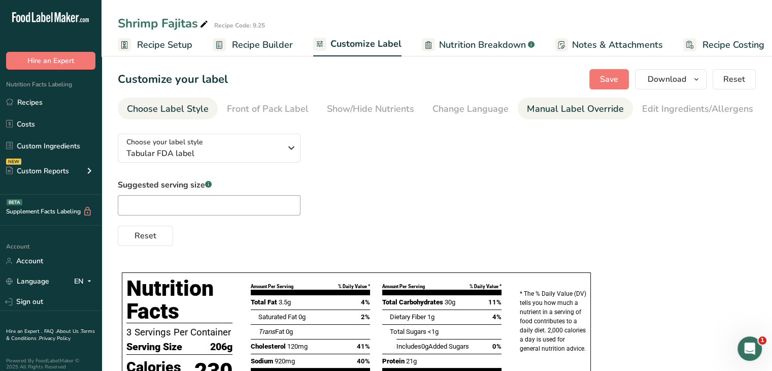
scroll to position [0, 99]
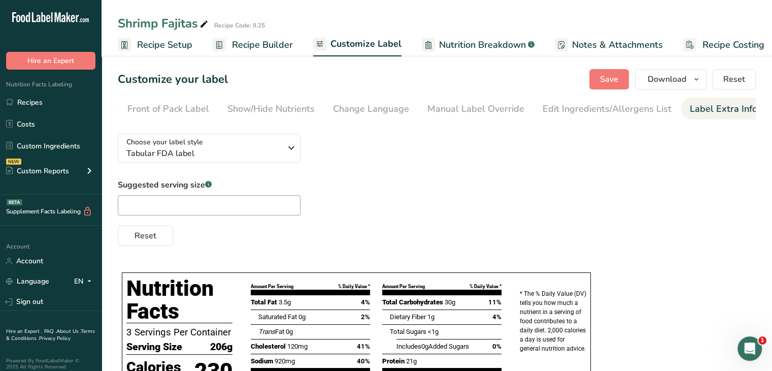
click at [705, 106] on div "Label Extra Info" at bounding box center [724, 109] width 68 height 14
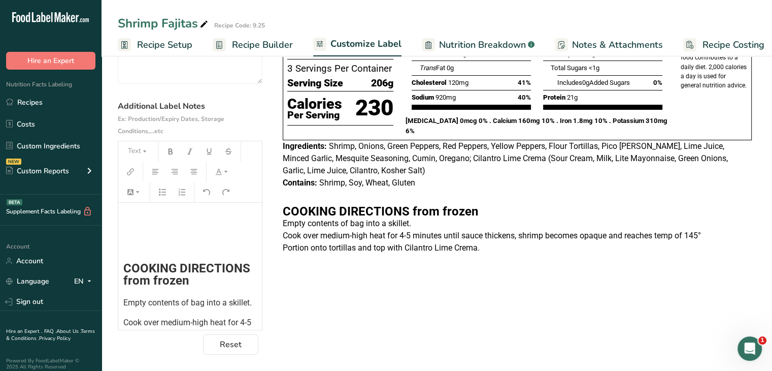
scroll to position [87, 0]
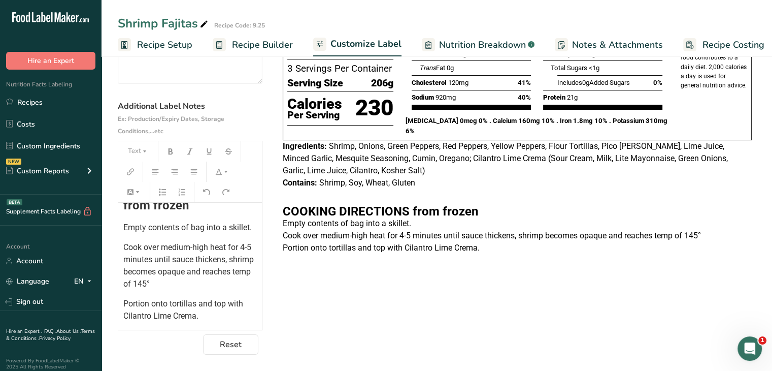
click at [212, 273] on span "Cook over medium-high heat for 4-5 minutes until sauce thickens, shrimp becomes…" at bounding box center [189, 265] width 132 height 46
click at [153, 285] on span "Cook over medium-high heat for 4-5 minutes until sauce thickens, shrimp becomes…" at bounding box center [189, 265] width 132 height 46
click at [124, 313] on span "Portion onto tortillas and top with Cilantro Lime Crema." at bounding box center [184, 309] width 122 height 22
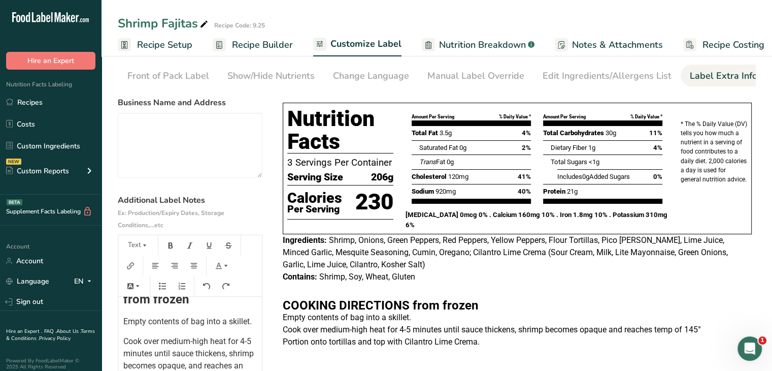
scroll to position [0, 0]
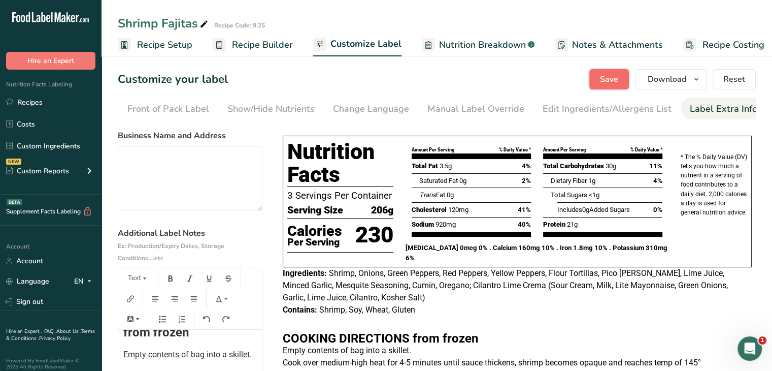
click at [613, 74] on span "Save" at bounding box center [609, 79] width 18 height 12
click at [597, 86] on button "Save" at bounding box center [609, 79] width 40 height 20
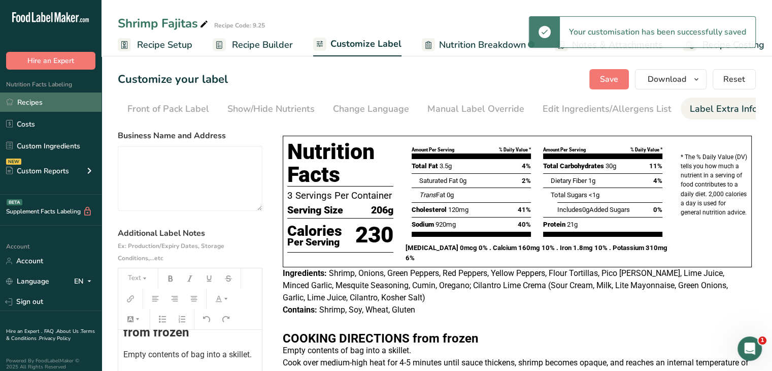
click at [44, 106] on link "Recipes" at bounding box center [51, 101] width 102 height 19
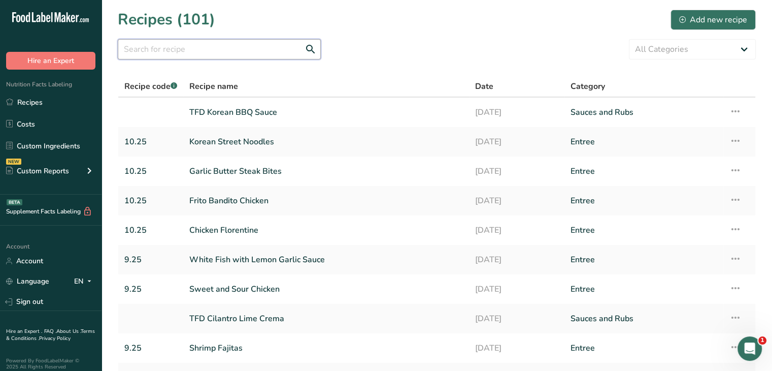
click at [248, 39] on input "text" at bounding box center [219, 49] width 203 height 20
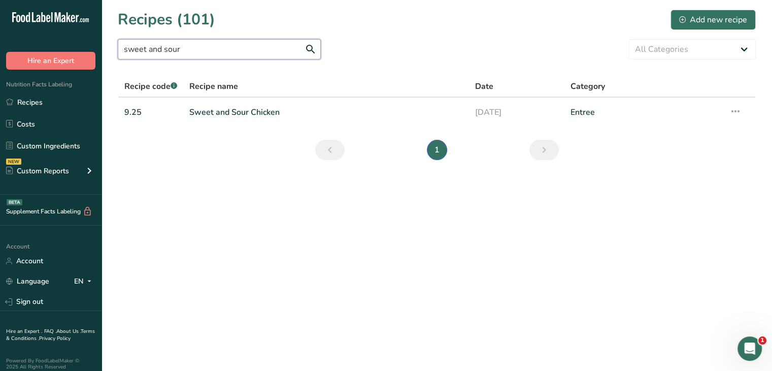
type input "sweet and sour"
click at [225, 107] on link "Sweet and Sour Chicken" at bounding box center [326, 112] width 274 height 21
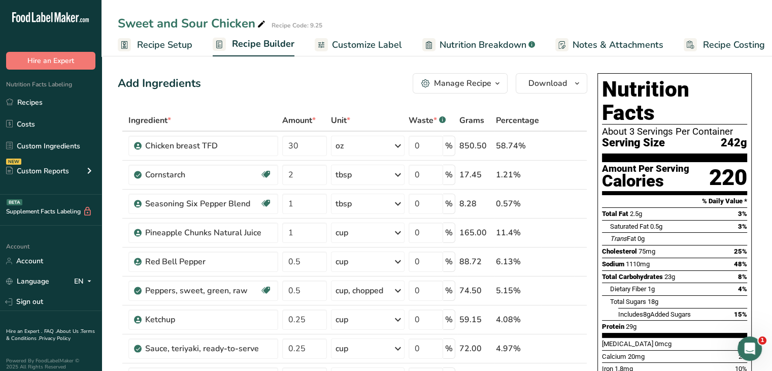
scroll to position [0, 9]
click at [353, 38] on span "Customize Label" at bounding box center [358, 45] width 70 height 14
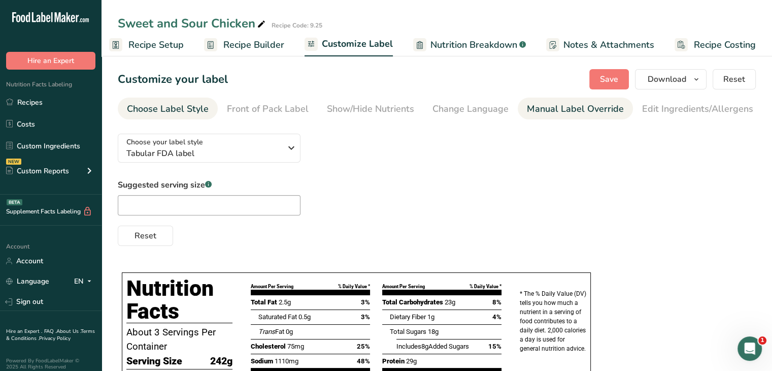
click at [562, 112] on div "Manual Label Override" at bounding box center [575, 109] width 97 height 14
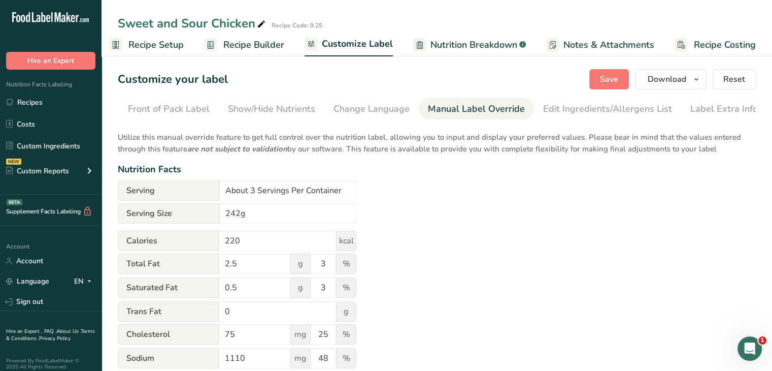
scroll to position [0, 99]
click at [706, 110] on div "Label Extra Info" at bounding box center [724, 109] width 68 height 14
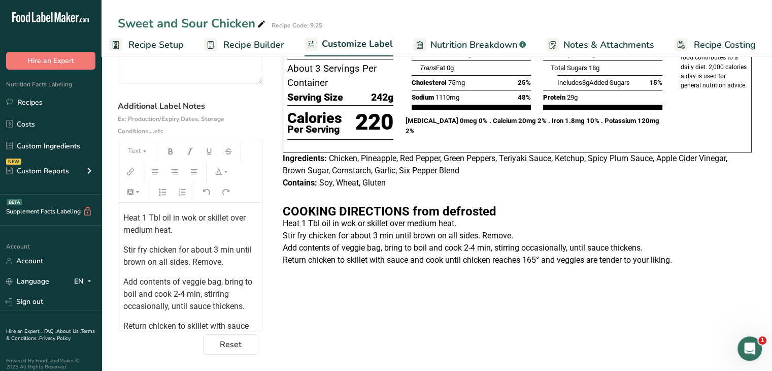
scroll to position [112, 0]
click at [184, 250] on span "Stir fry chicken for about 3 min until brown on all sides. Remove." at bounding box center [188, 255] width 130 height 22
click at [221, 252] on span "Stir fry chicken about 3 min until brown on all sides. Remove." at bounding box center [182, 255] width 118 height 22
click at [240, 259] on span "Stir fry chicken about 3 minutes until brown on all sides. Remove." at bounding box center [189, 255] width 133 height 22
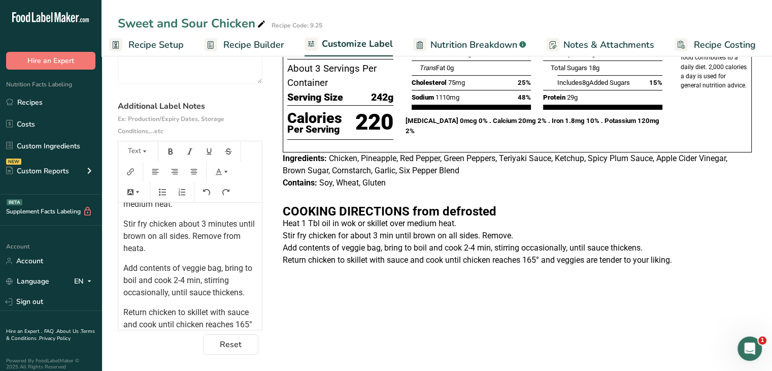
scroll to position [138, 0]
click at [210, 281] on span "Add contents of veggie bag, bring to boil and cook 2-4 min, stirring occasional…" at bounding box center [188, 279] width 131 height 34
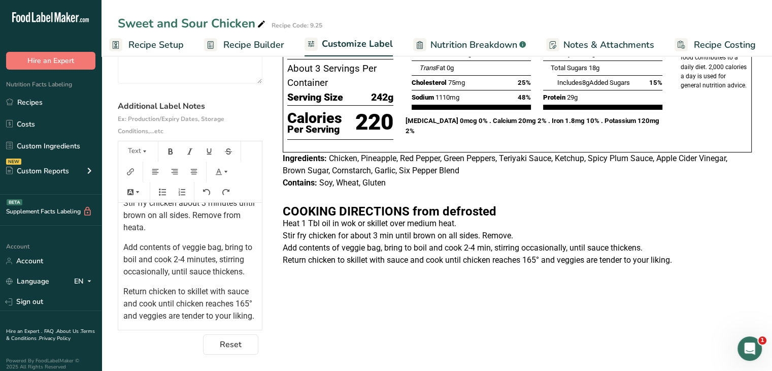
scroll to position [174, 0]
click at [229, 300] on span "Return chicken to skillet with sauce and cook until chicken reaches 165° and ve…" at bounding box center [188, 303] width 131 height 34
click at [154, 314] on span "Return chicken to skillet with sauce and cook until chicken reaches 165° and ve…" at bounding box center [188, 303] width 131 height 34
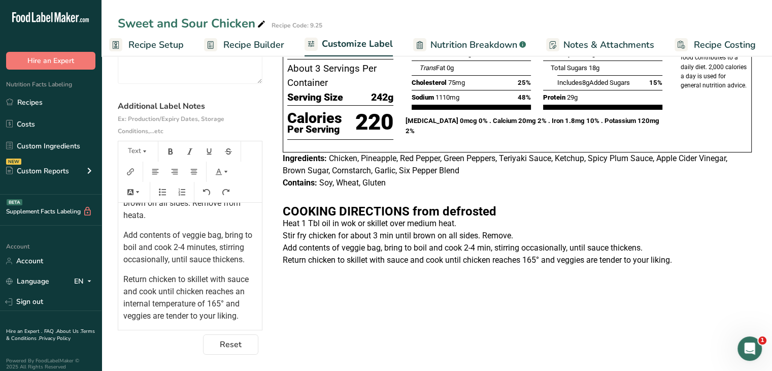
scroll to position [194, 0]
click at [209, 308] on span "Return chicken to skillet with sauce and cook until chicken reaches an internal…" at bounding box center [186, 297] width 127 height 46
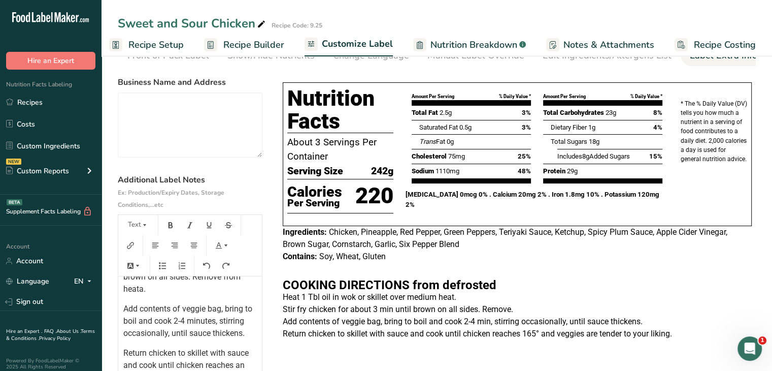
scroll to position [19, 0]
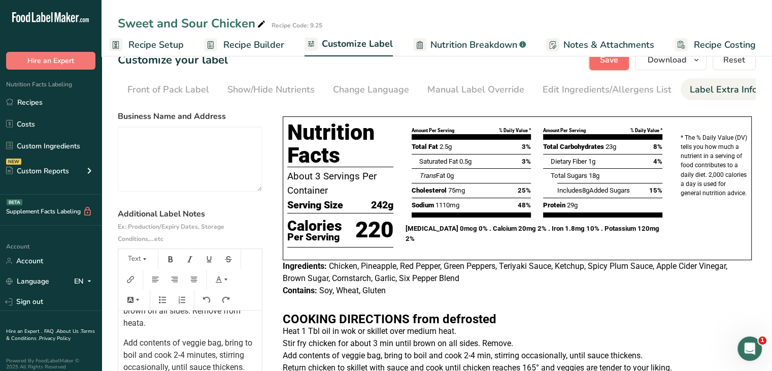
click at [605, 68] on button "Save" at bounding box center [609, 60] width 40 height 20
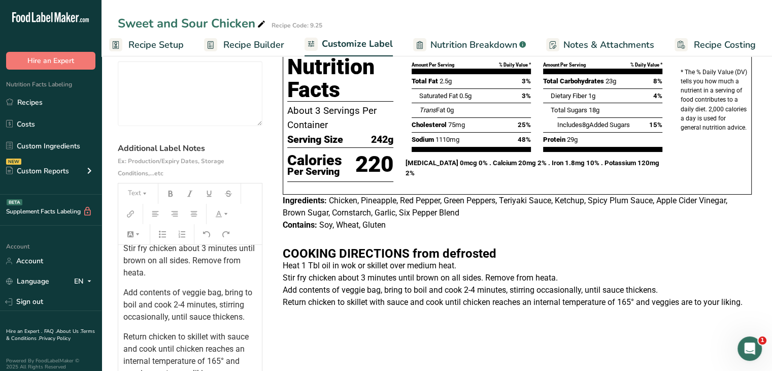
scroll to position [153, 0]
click at [161, 271] on span "Stir fry chicken about 3 minutes until brown on all sides. Remove from heata." at bounding box center [189, 262] width 133 height 34
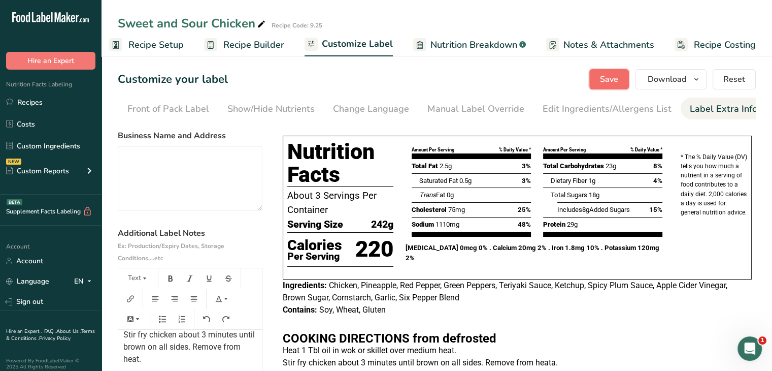
click at [606, 80] on span "Save" at bounding box center [609, 79] width 18 height 12
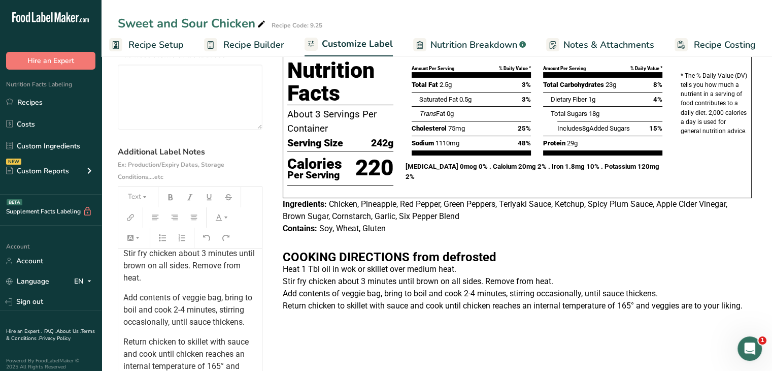
scroll to position [182, 0]
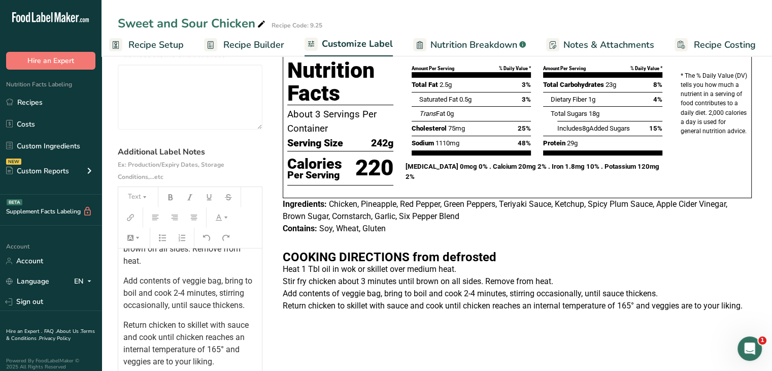
click at [134, 338] on span "Return chicken to skillet with sauce and cook until chicken reaches an internal…" at bounding box center [186, 343] width 127 height 46
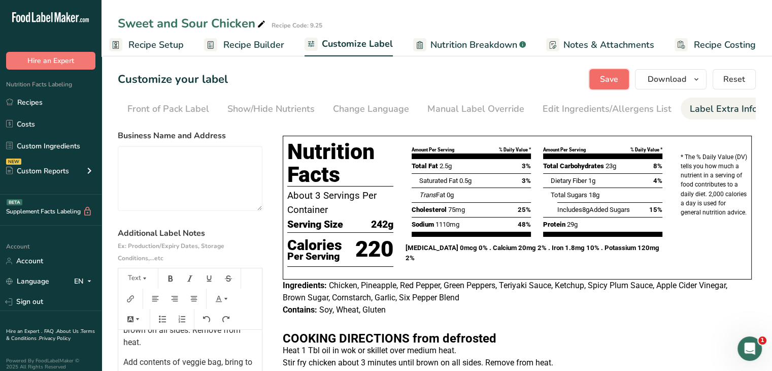
click at [608, 81] on span "Save" at bounding box center [609, 79] width 18 height 12
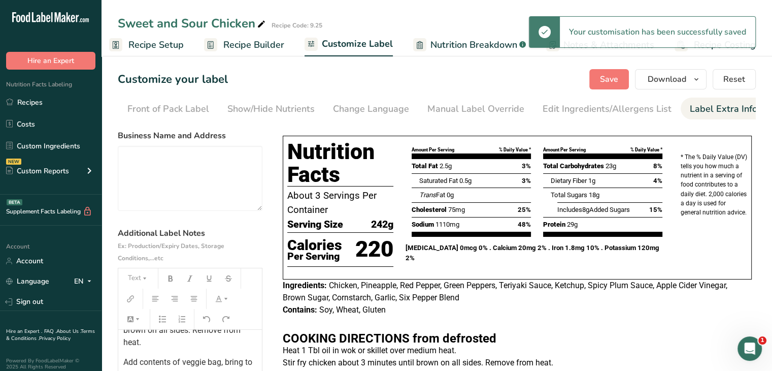
scroll to position [129, 0]
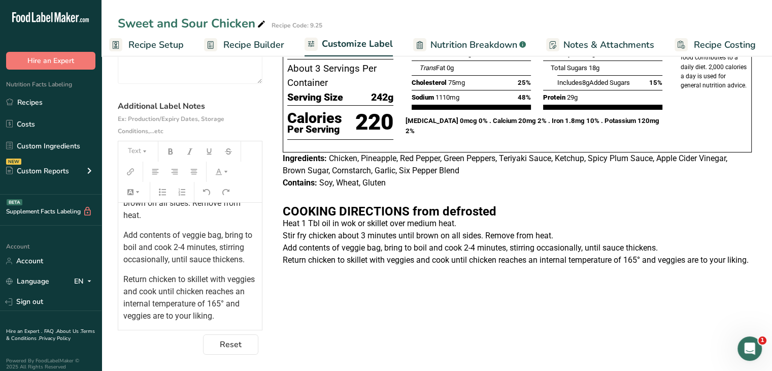
click at [139, 293] on span "Return chicken to skillet with veggies and cook until chicken reaches an intern…" at bounding box center [189, 297] width 133 height 46
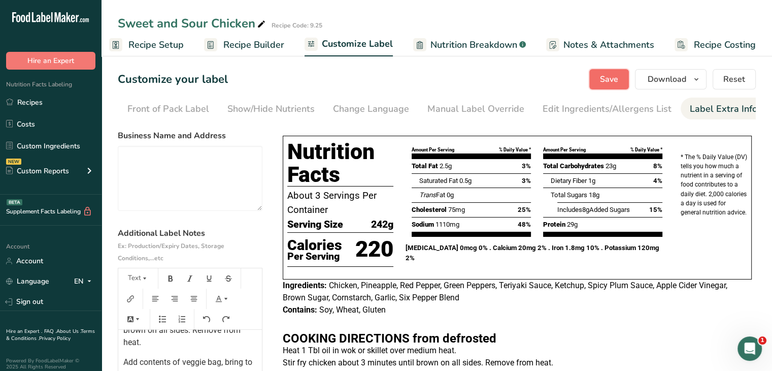
click at [606, 82] on span "Save" at bounding box center [609, 79] width 18 height 12
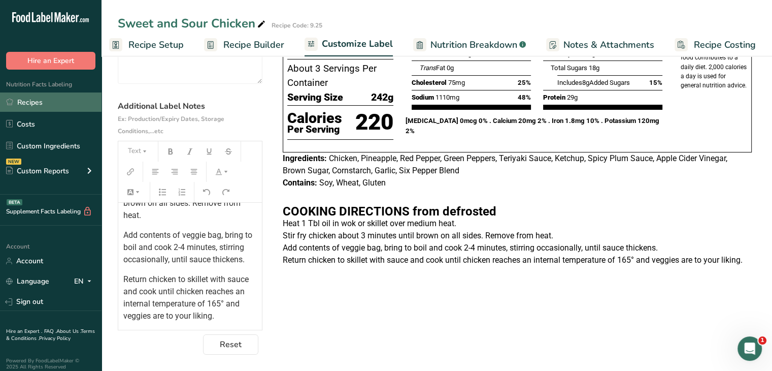
click at [43, 95] on link "Recipes" at bounding box center [51, 101] width 102 height 19
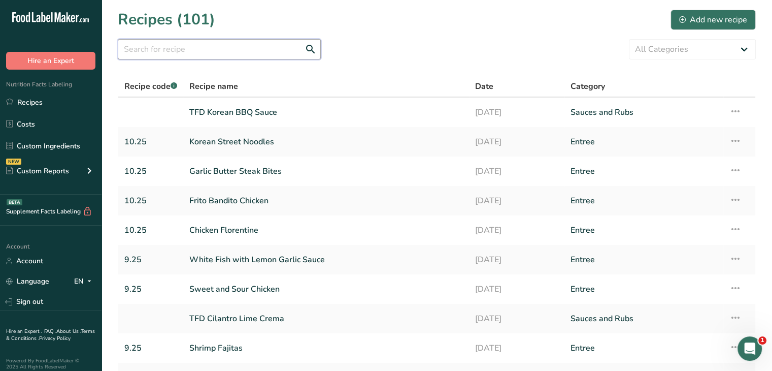
click at [166, 45] on input "text" at bounding box center [219, 49] width 203 height 20
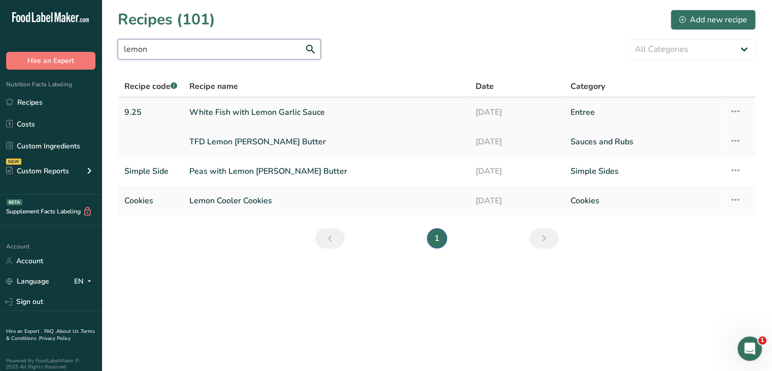
type input "lemon"
click at [252, 116] on link "White Fish with Lemon Garlic Sauce" at bounding box center [326, 112] width 274 height 21
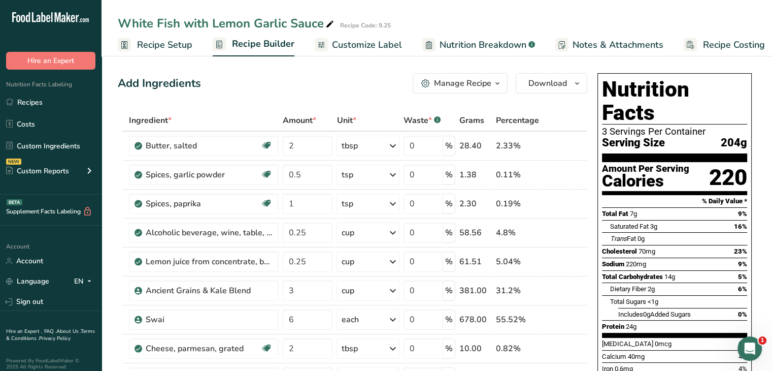
click at [343, 47] on span "Customize Label" at bounding box center [367, 45] width 70 height 14
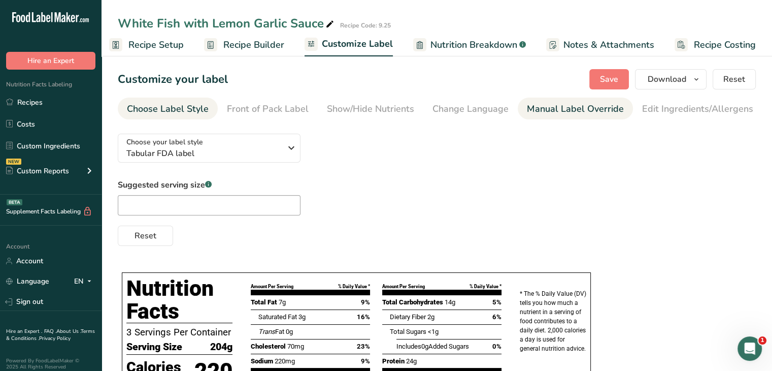
click at [609, 107] on div "Manual Label Override" at bounding box center [575, 109] width 97 height 14
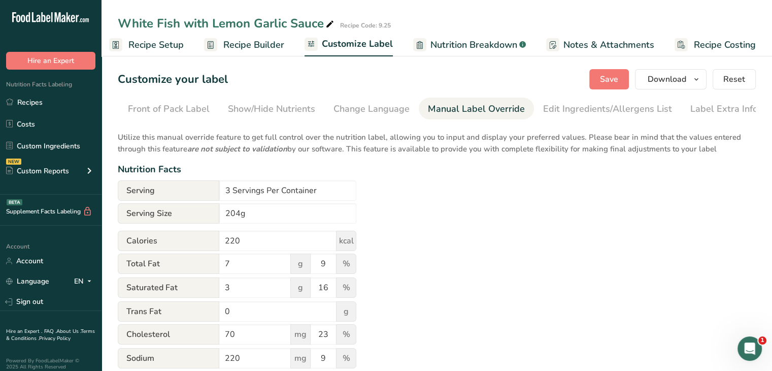
scroll to position [0, 99]
click at [681, 111] on li "Label Extra Info" at bounding box center [724, 108] width 86 height 22
click at [690, 111] on div "Label Extra Info" at bounding box center [724, 109] width 68 height 14
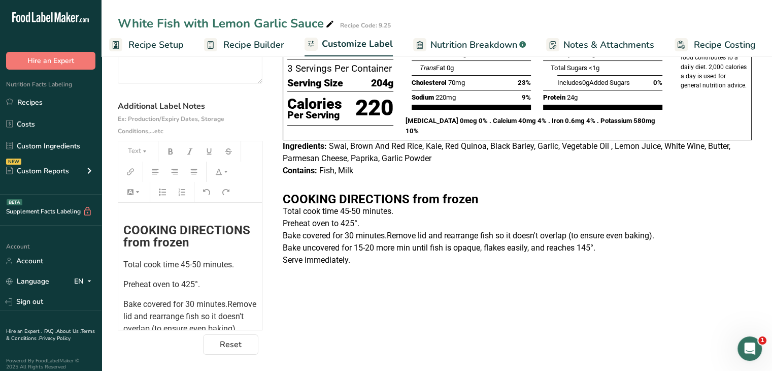
scroll to position [76, 0]
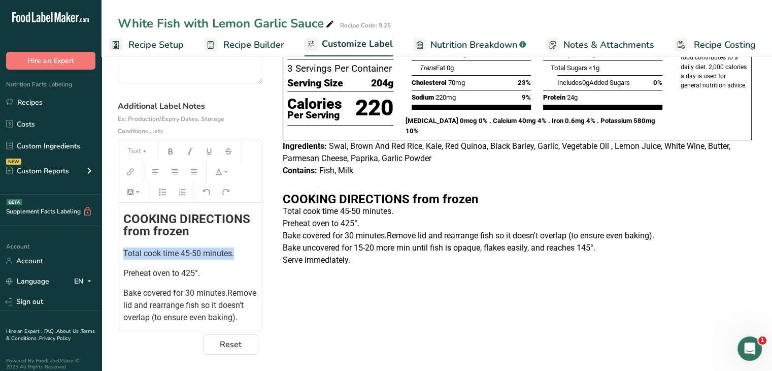
drag, startPoint x: 240, startPoint y: 251, endPoint x: 118, endPoint y: 247, distance: 121.9
click at [118, 247] on div "﻿ ﻿ ﻿ COOKING DIRECTIONS from frozen Total cook time 45-50 minutes. Preheat ove…" at bounding box center [190, 257] width 144 height 260
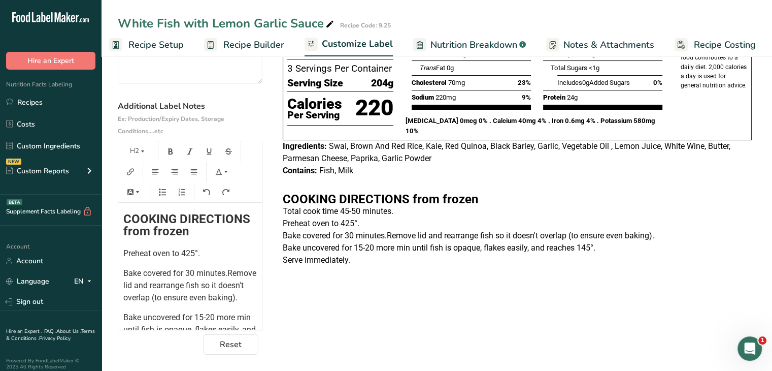
scroll to position [128, 0]
click at [157, 286] on span "Bake covered for 30 minutes.Remove lid and rearrange fish so it doesn't overlap…" at bounding box center [190, 285] width 135 height 34
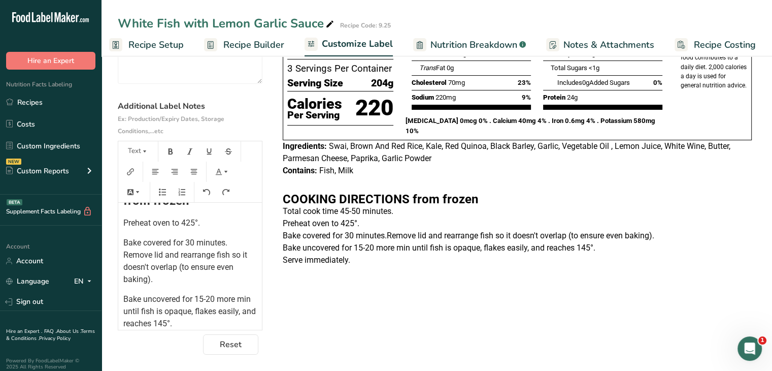
scroll to position [109, 0]
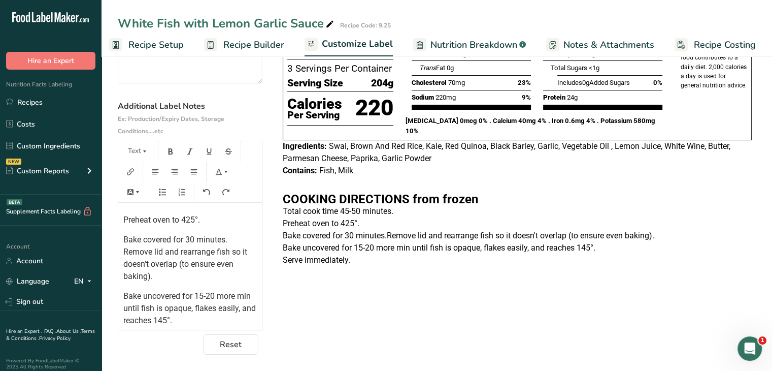
click at [230, 297] on span "Bake uncovered for 15-20 more min until fish is opaque, flakes easily, and reac…" at bounding box center [190, 308] width 135 height 34
click at [230, 297] on span "Bake uncovered for 15-20 min until fish is opaque, flakes easily, and reaches 1…" at bounding box center [186, 308] width 127 height 34
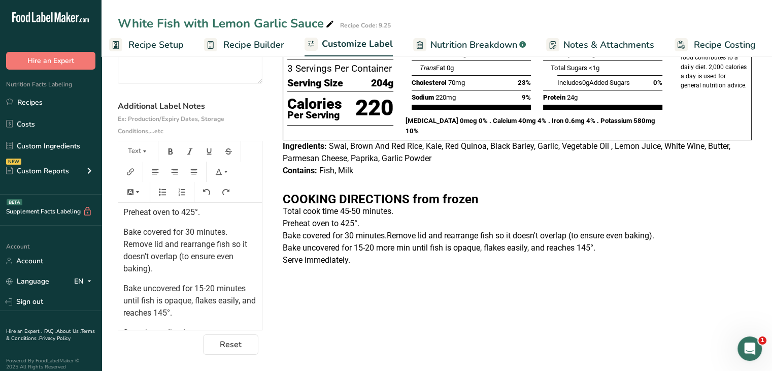
scroll to position [117, 0]
click at [170, 313] on span "Bake uncovered for 15-20 minutes until fish is opaque, flakes easily, and reach…" at bounding box center [190, 300] width 135 height 34
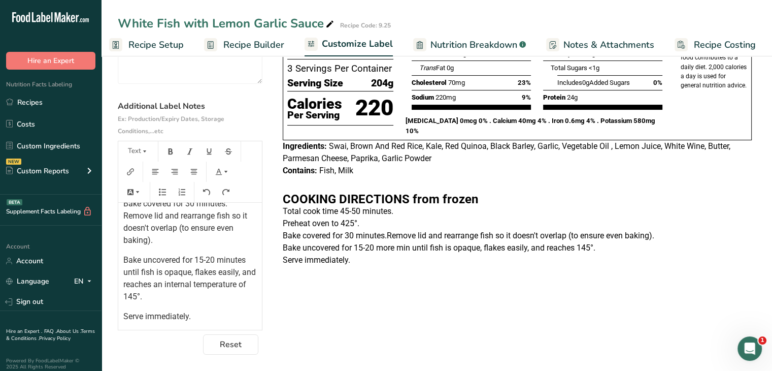
scroll to position [0, 0]
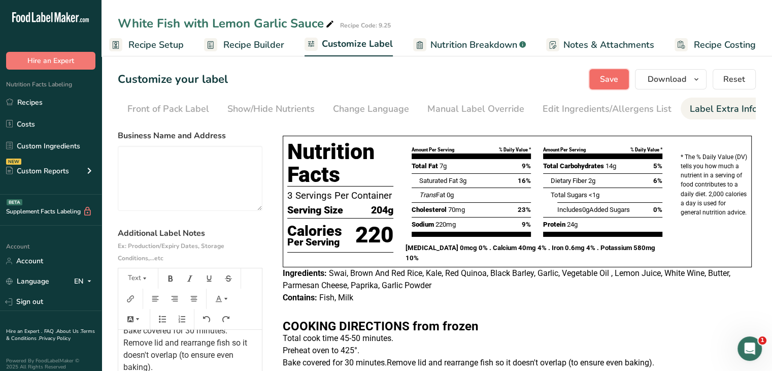
click at [613, 78] on span "Save" at bounding box center [609, 79] width 18 height 12
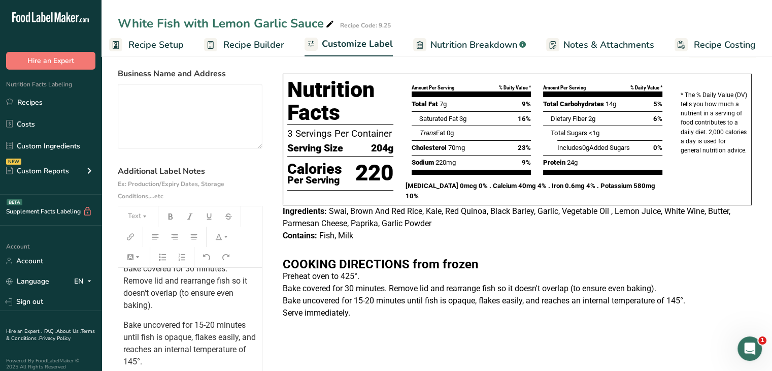
scroll to position [60, 0]
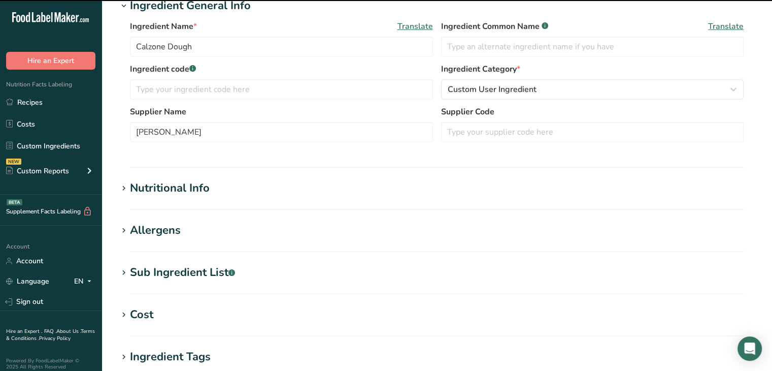
scroll to position [193, 0]
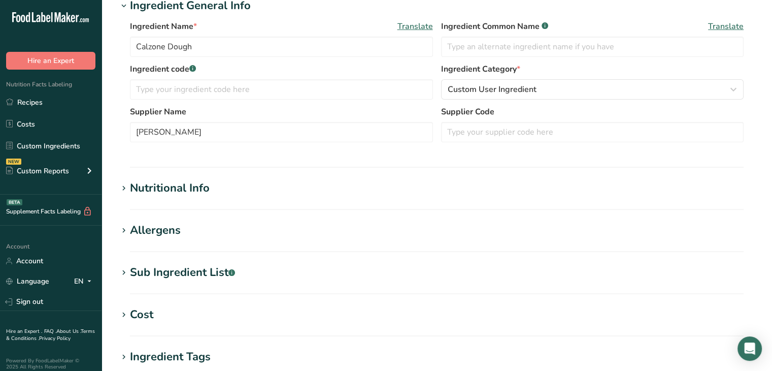
click at [138, 235] on div "Allergens" at bounding box center [155, 230] width 51 height 17
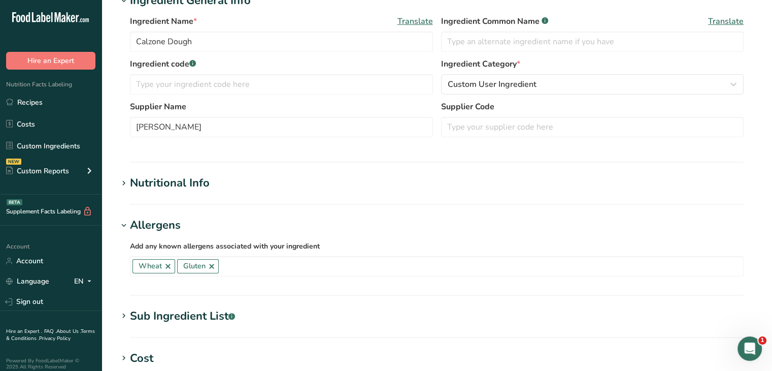
scroll to position [0, 0]
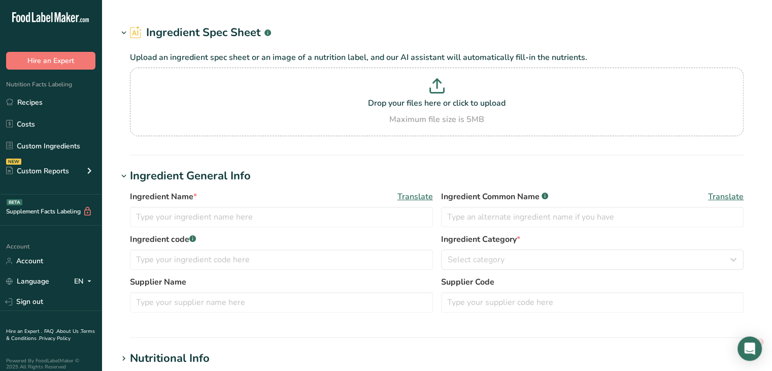
type input "Pizza Topping Spicy Sausage"
type input "Pork Sausage Pizza Topping"
type input "1101817026"
type input "Tyson Foods"
type input "921130"
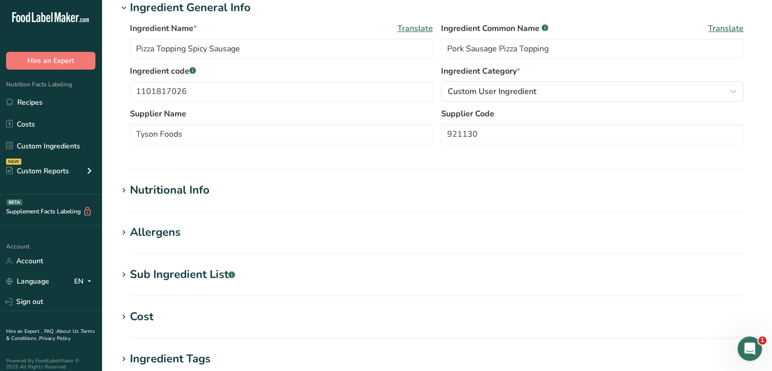
scroll to position [192, 0]
click at [125, 236] on icon at bounding box center [123, 231] width 9 height 14
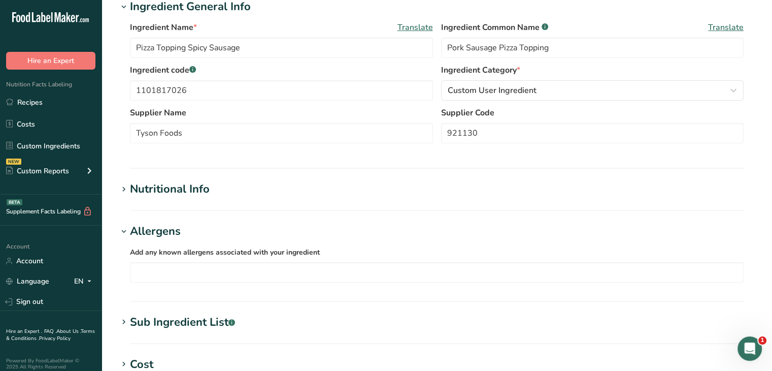
click at [125, 236] on icon at bounding box center [123, 231] width 9 height 14
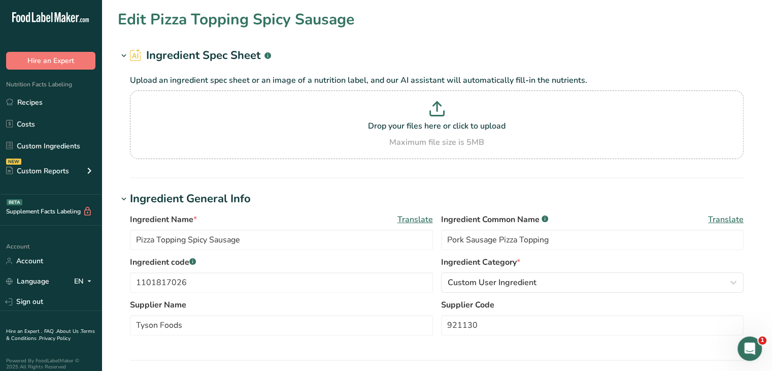
scroll to position [0, 0]
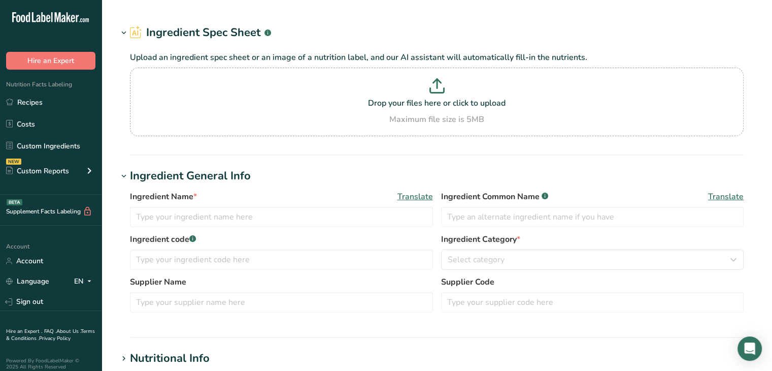
type input "Pizza Sauce"
type input "PFG"
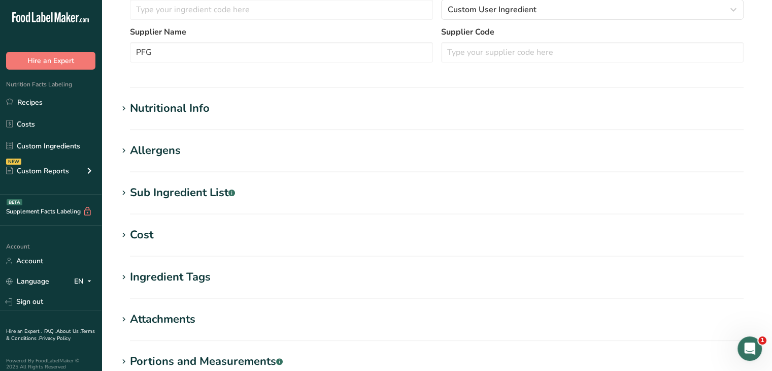
scroll to position [235, 0]
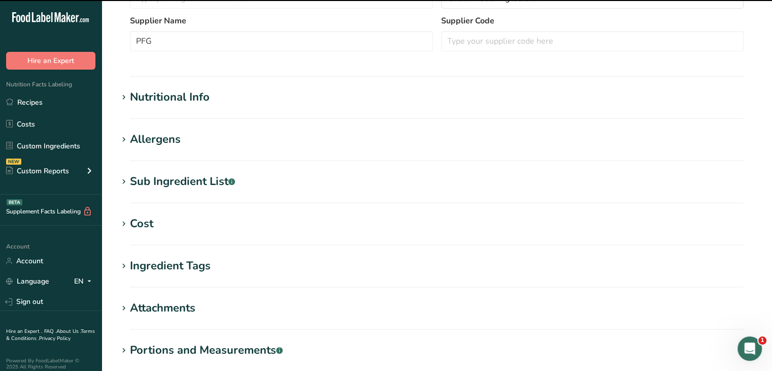
click at [129, 140] on span at bounding box center [124, 139] width 12 height 12
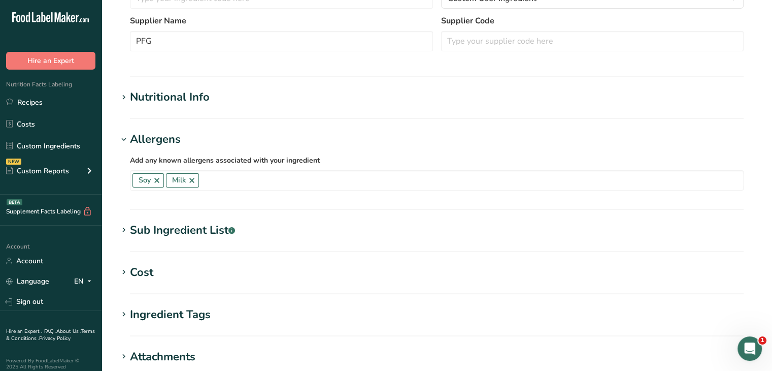
scroll to position [233, 0]
click at [157, 183] on link at bounding box center [157, 181] width 8 height 8
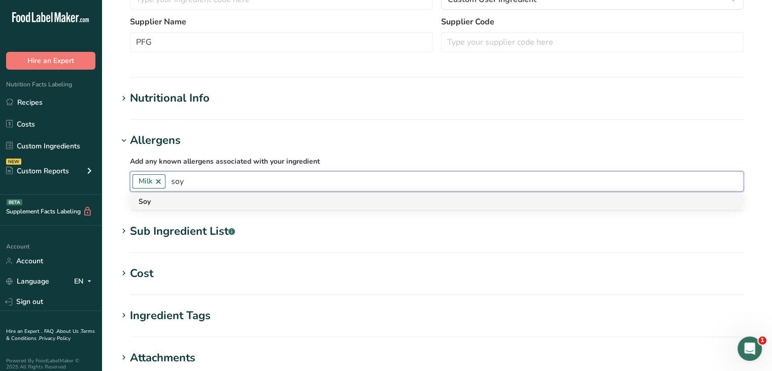
type input "soy"
click at [154, 202] on div "Soy" at bounding box center [429, 201] width 580 height 11
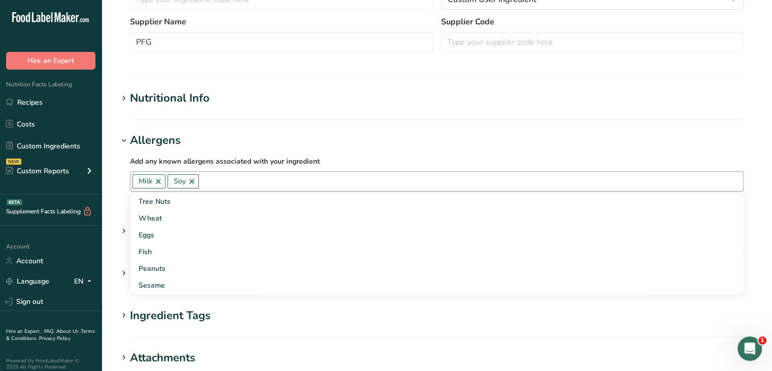
click at [618, 124] on section "Edit Pizza Sauce Ingredient Spec Sheet .a-a{fill:#347362;}.b-a{fill:#fff;} Uplo…" at bounding box center [437, 139] width 671 height 745
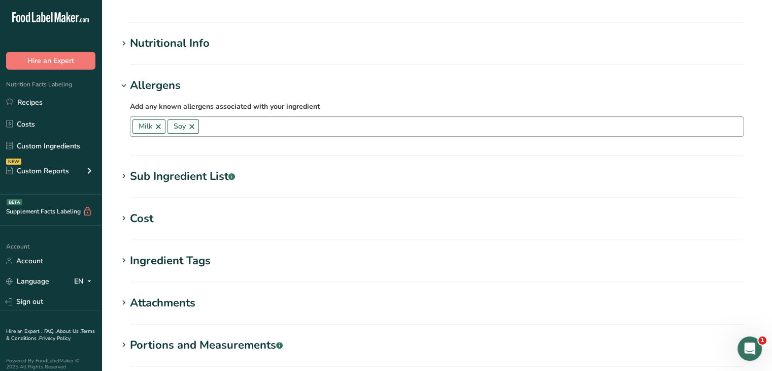
scroll to position [407, 0]
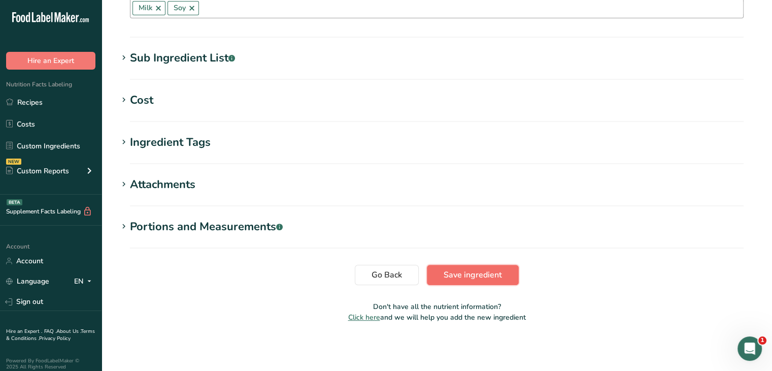
click at [469, 271] on span "Save ingredient" at bounding box center [473, 275] width 58 height 12
